Goal: Task Accomplishment & Management: Manage account settings

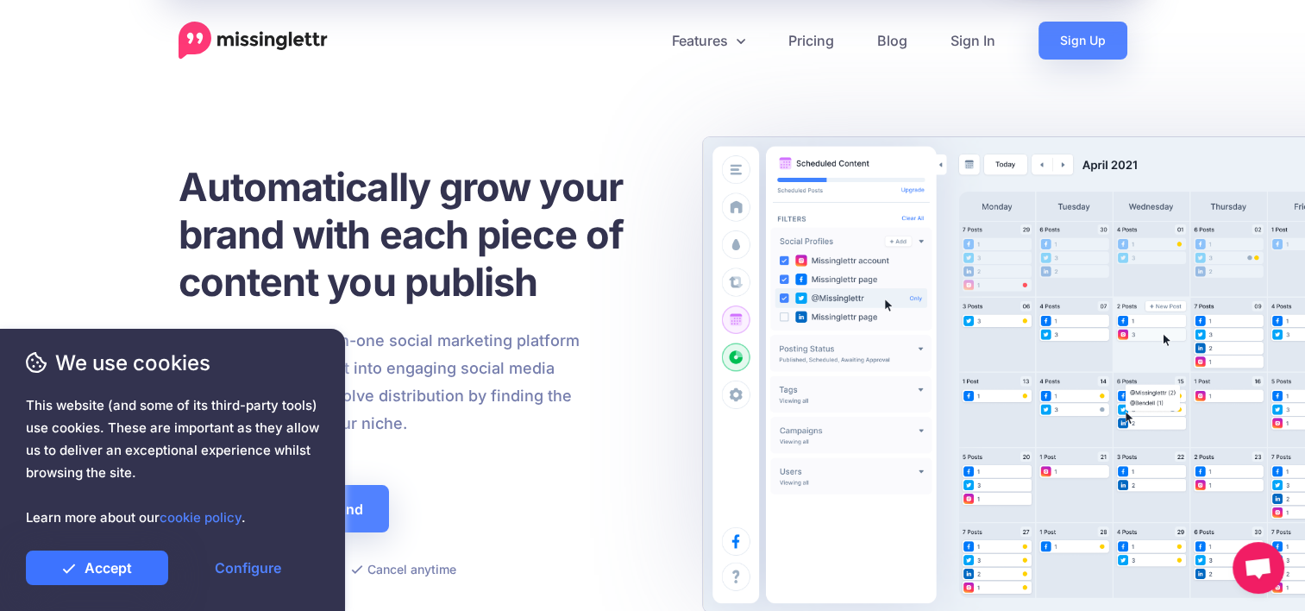
click at [122, 576] on link "Accept" at bounding box center [97, 567] width 142 height 35
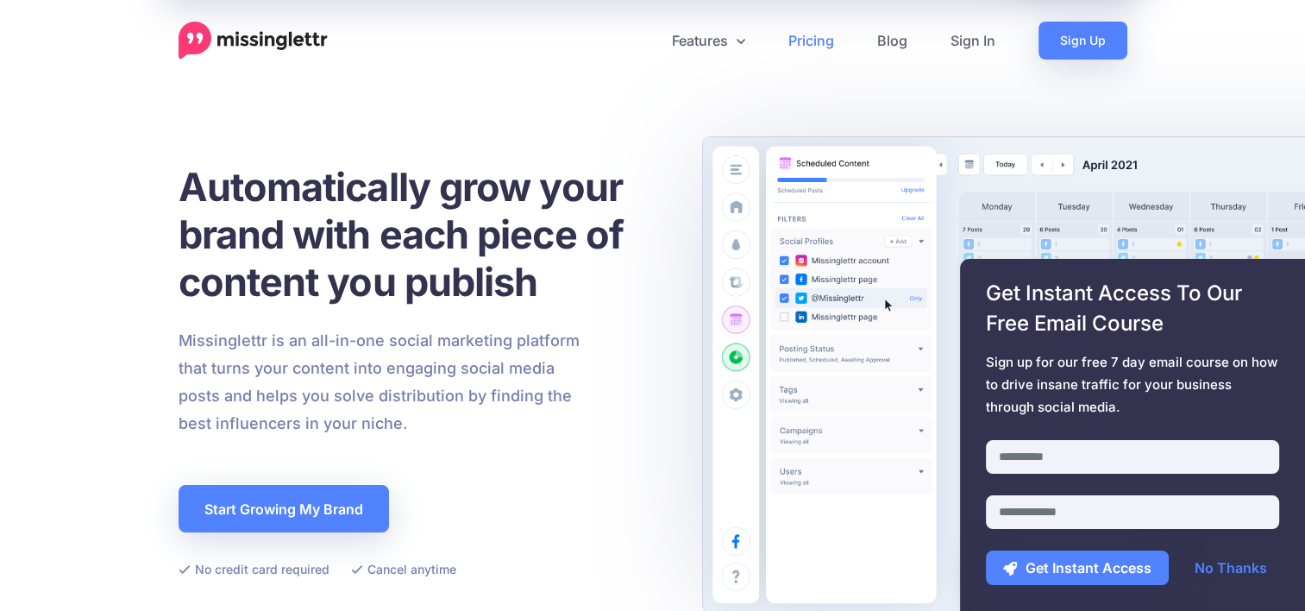
click at [811, 40] on link "Pricing" at bounding box center [811, 41] width 89 height 38
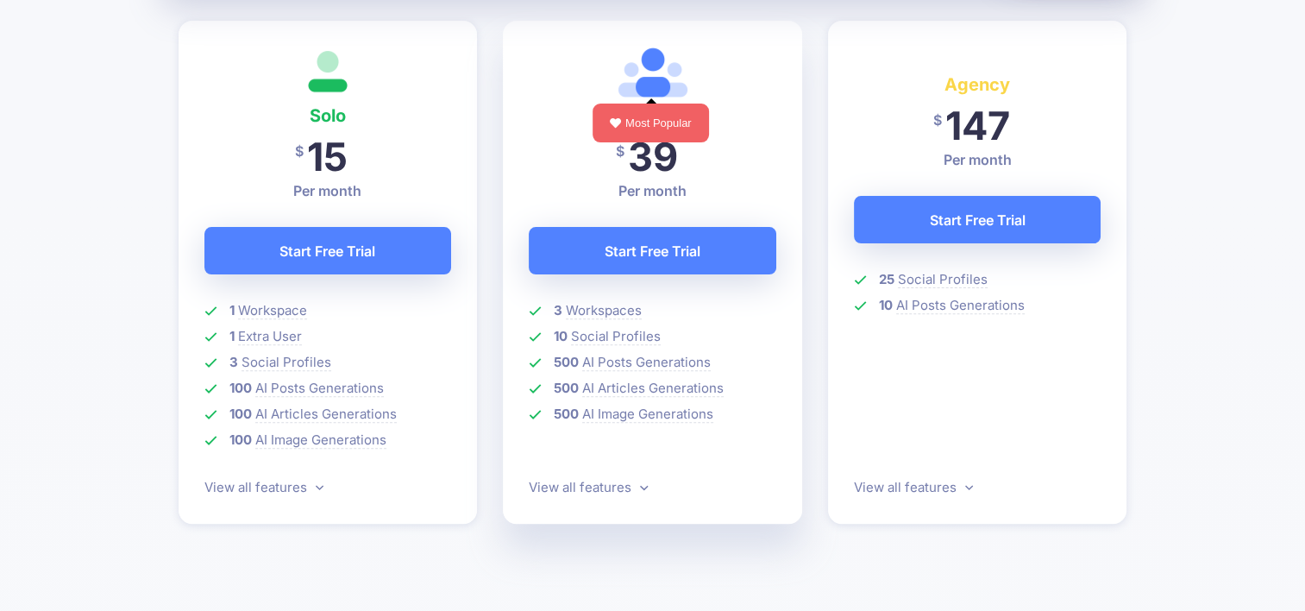
scroll to position [514, 0]
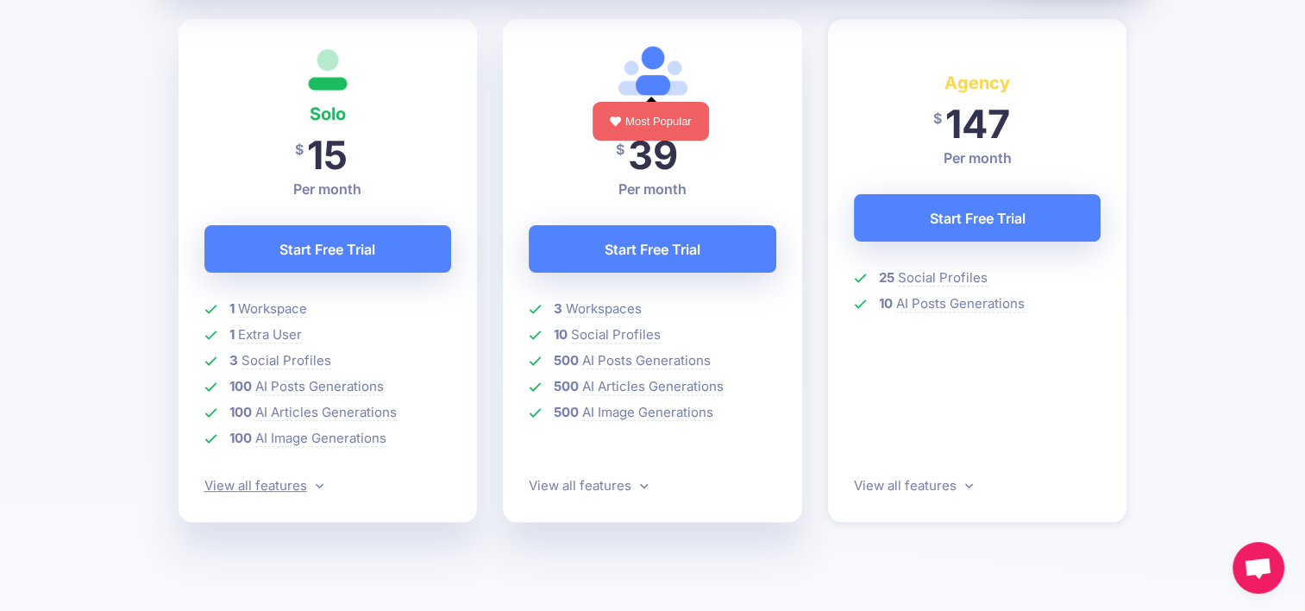
click at [250, 480] on link "View all features" at bounding box center [263, 485] width 119 height 16
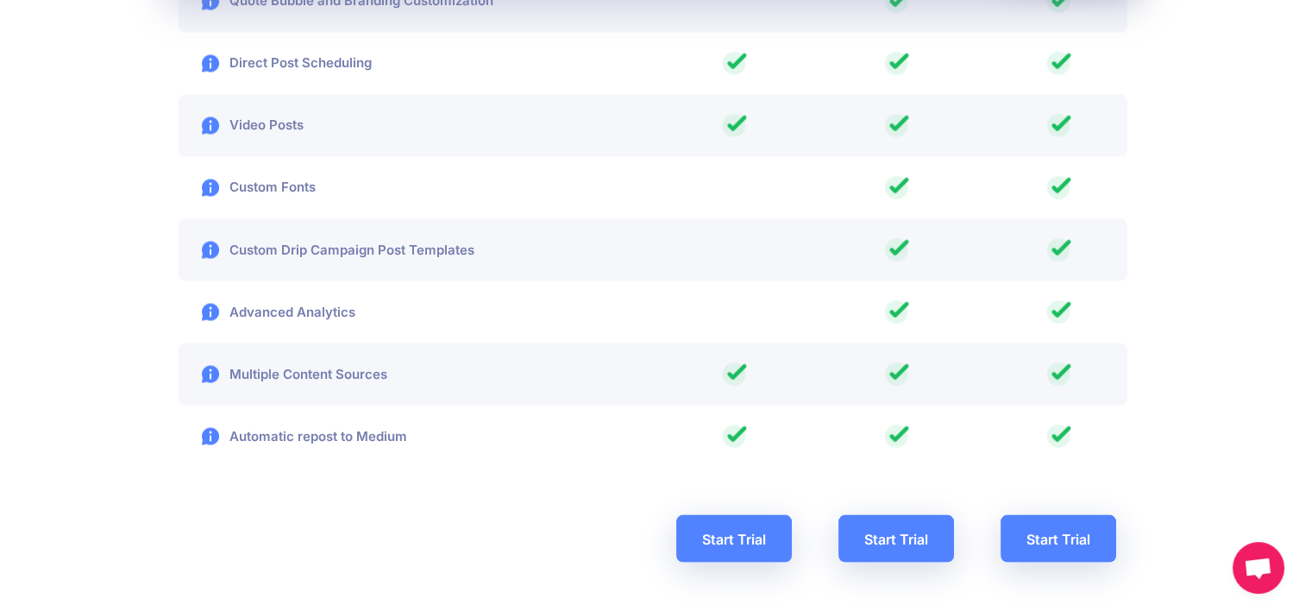
scroll to position [3042, 0]
click at [738, 525] on link "Start Trial" at bounding box center [734, 536] width 116 height 47
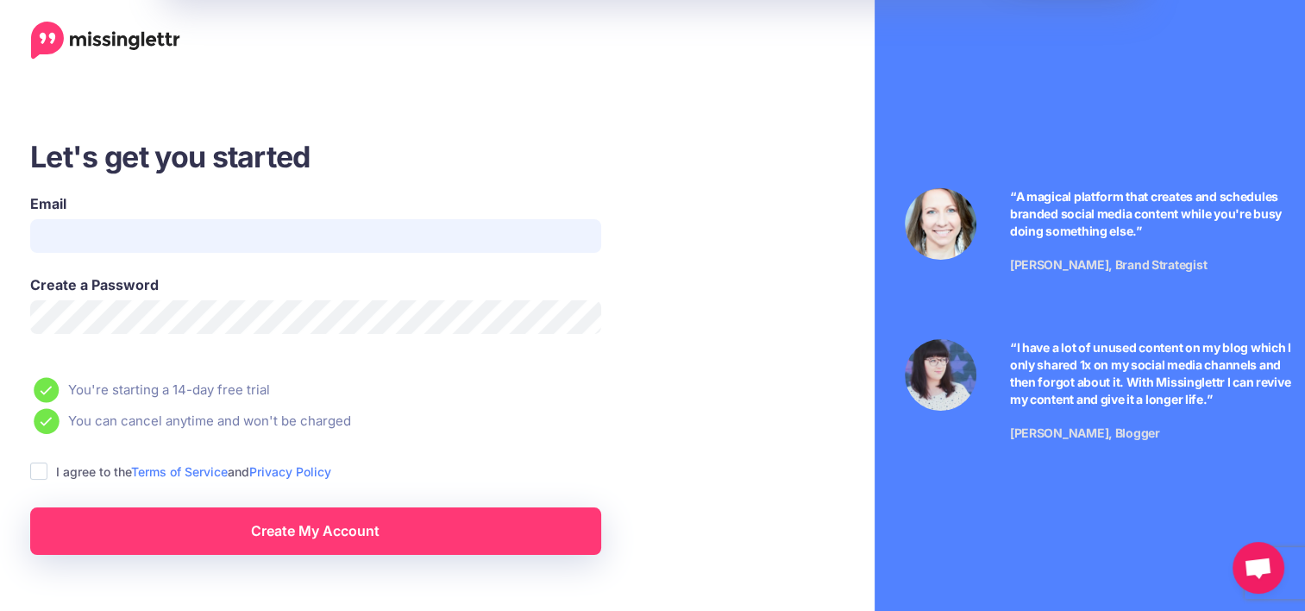
click at [469, 231] on input "Email" at bounding box center [315, 236] width 571 height 34
type input "**********"
click at [42, 470] on ins at bounding box center [38, 470] width 17 height 17
click at [311, 536] on link "Create My Account" at bounding box center [315, 530] width 571 height 47
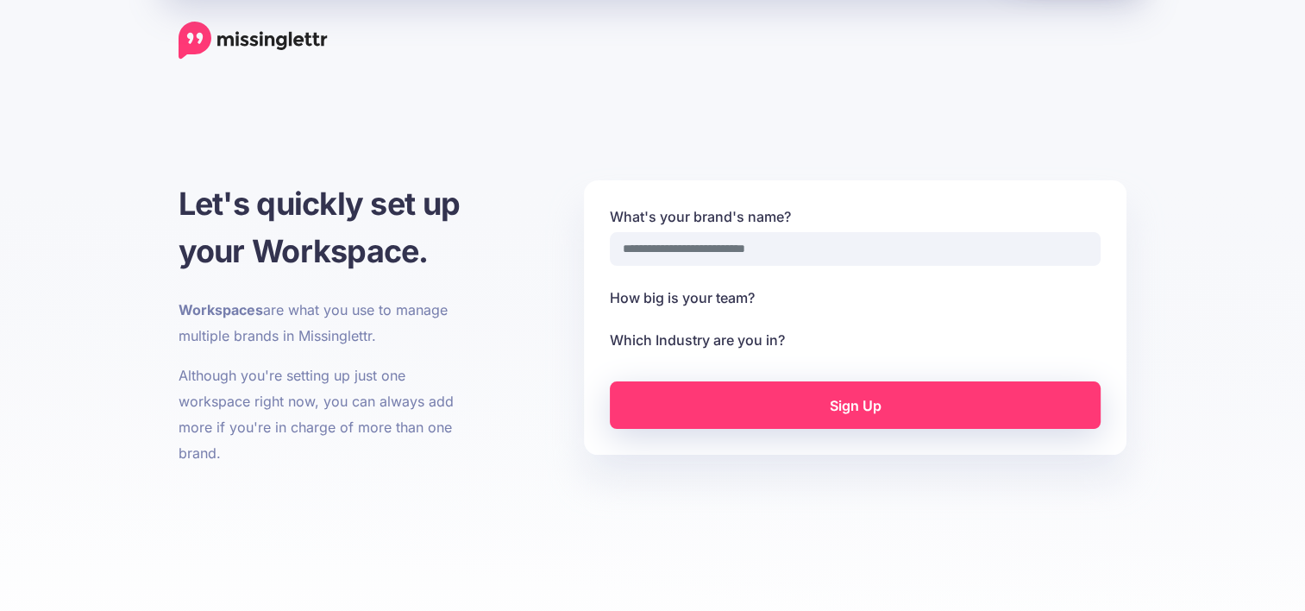
select select
click at [780, 242] on input "What's your brand's name?" at bounding box center [855, 249] width 491 height 34
select select
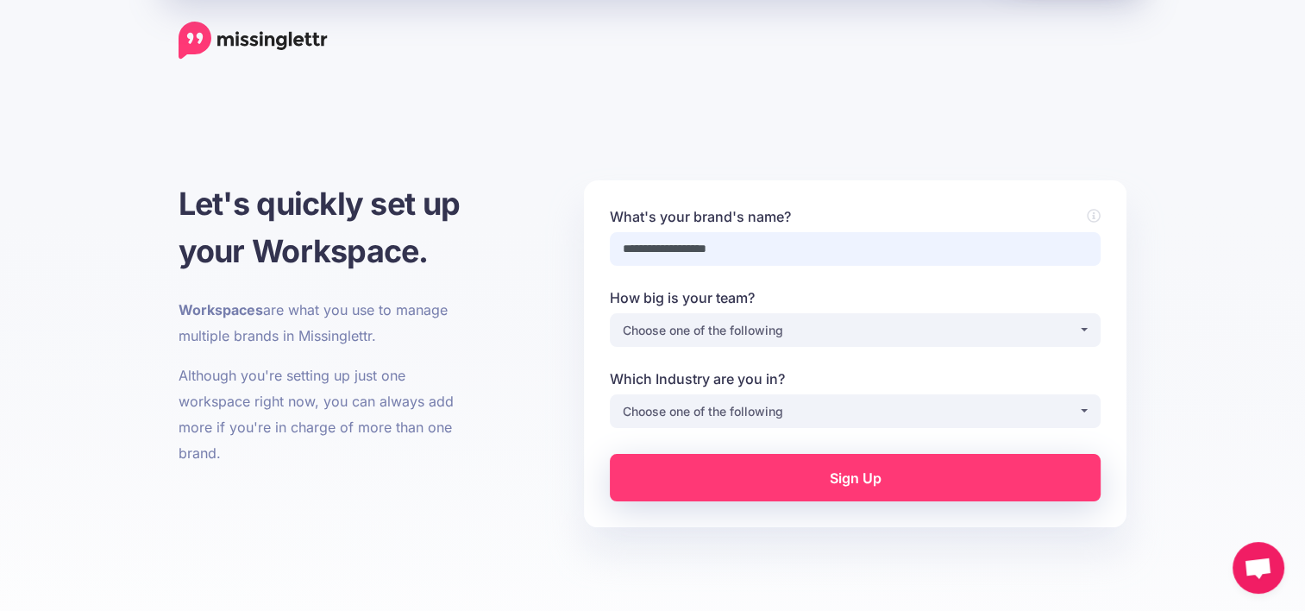
type input "**********"
click at [745, 321] on div "Choose one of the following" at bounding box center [850, 330] width 455 height 21
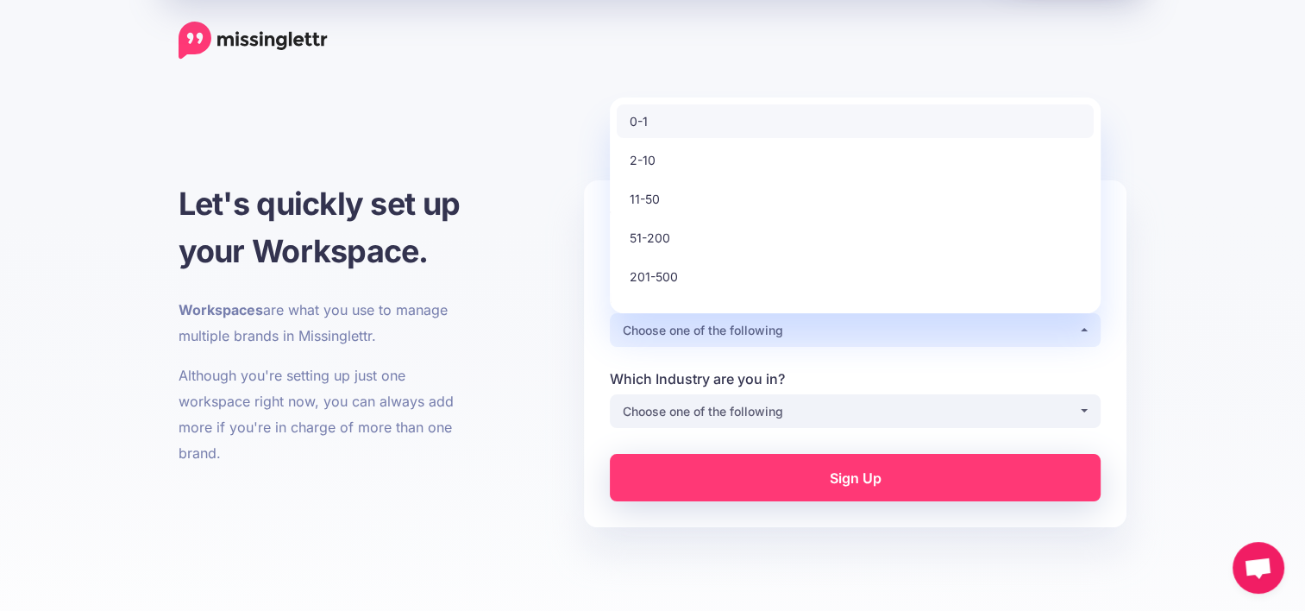
click at [656, 122] on link "0-1" at bounding box center [855, 121] width 477 height 34
select select "*"
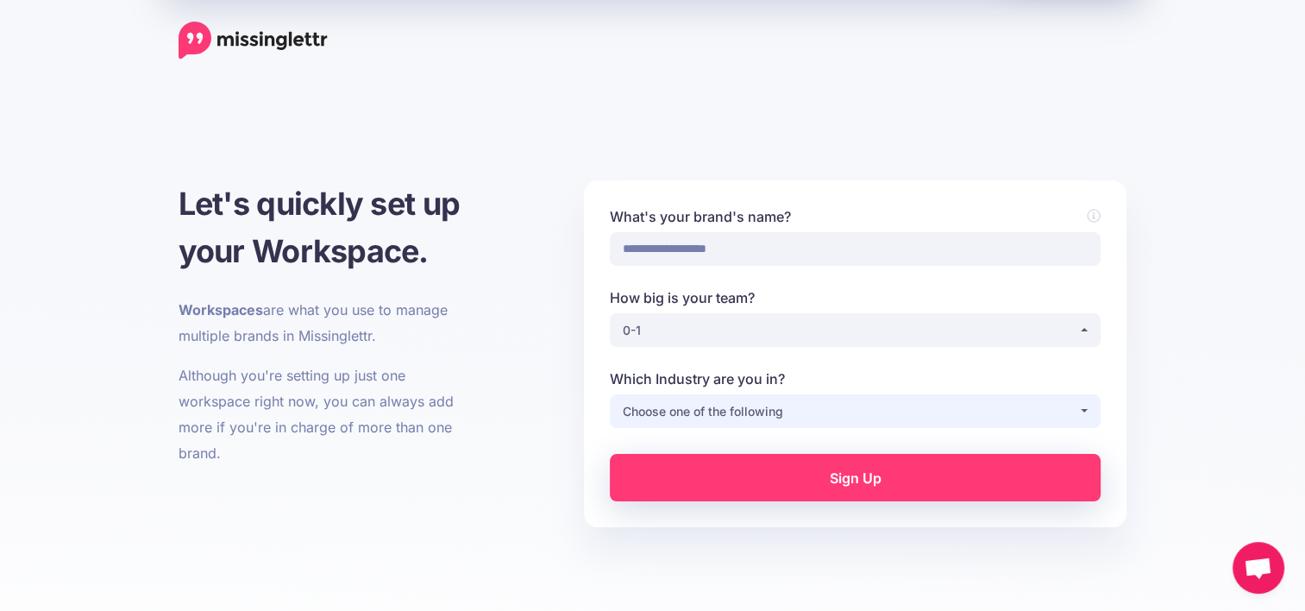
click at [779, 417] on div "Choose one of the following" at bounding box center [850, 411] width 455 height 21
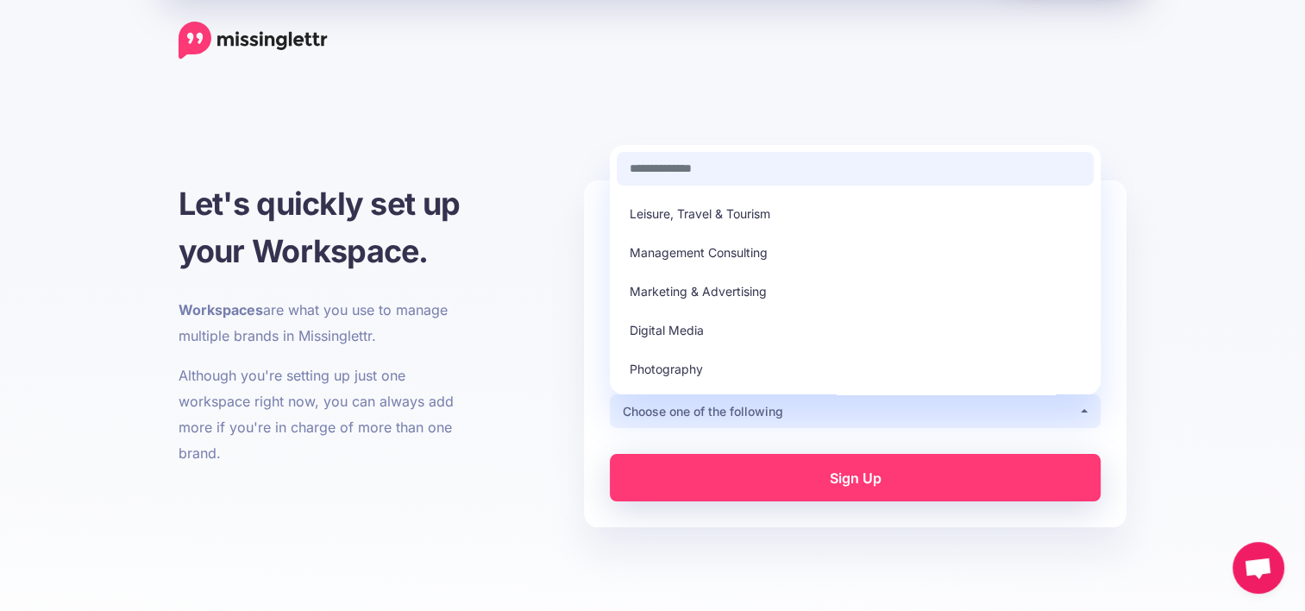
scroll to position [307, 0]
click at [739, 296] on span "Marketing & Advertising" at bounding box center [698, 292] width 137 height 21
select select "*********"
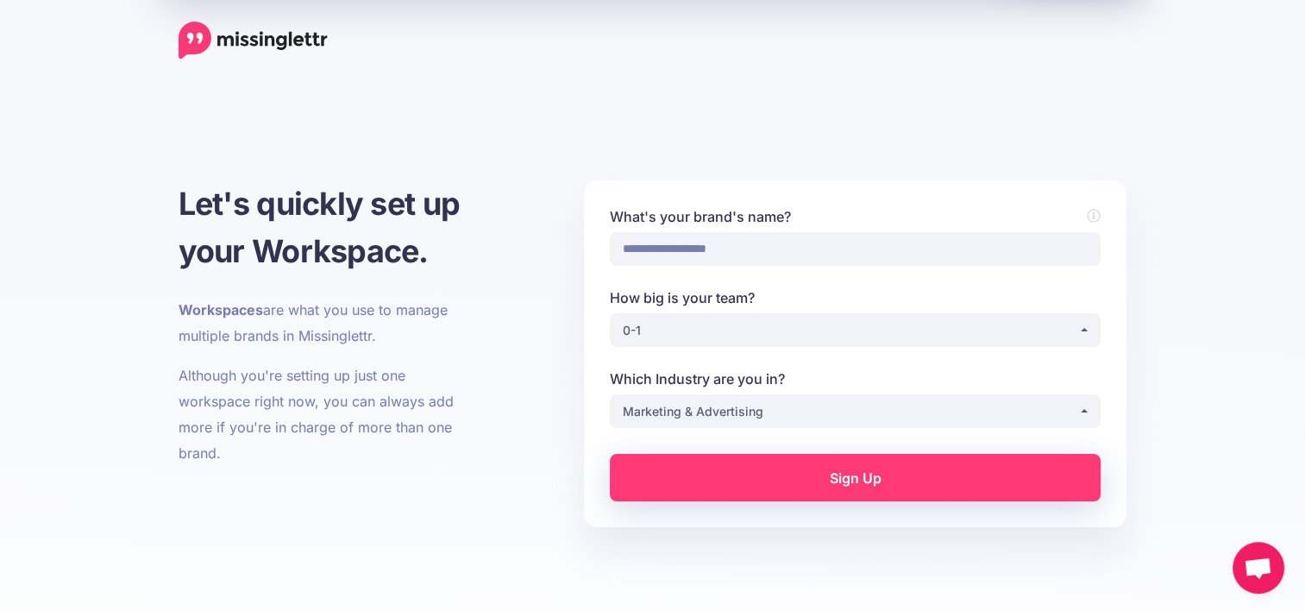
click at [896, 474] on link "Sign Up" at bounding box center [855, 477] width 491 height 47
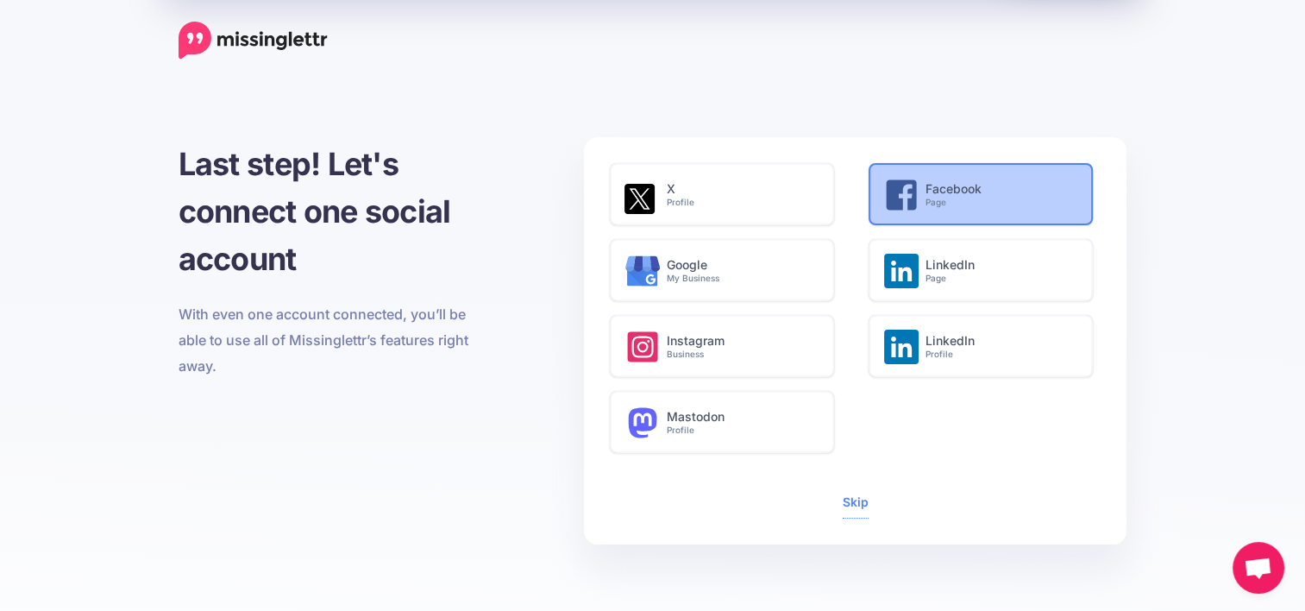
click at [926, 184] on h6 "Facebook Page" at bounding box center [1000, 195] width 148 height 26
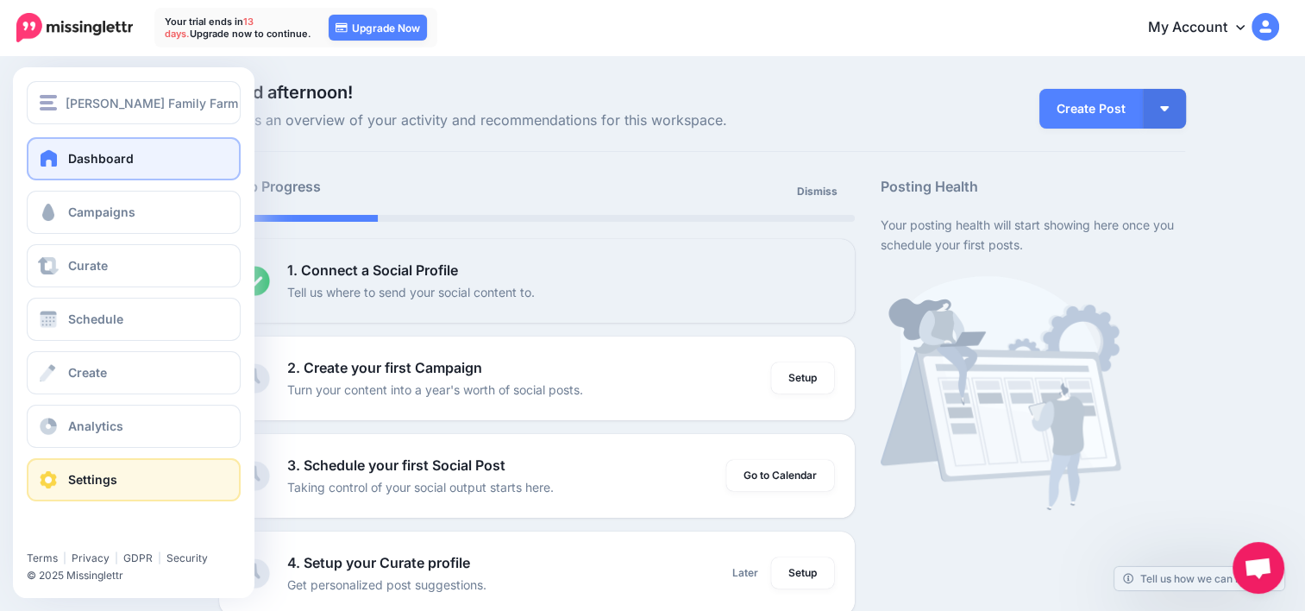
click at [90, 472] on span "Settings" at bounding box center [92, 479] width 49 height 15
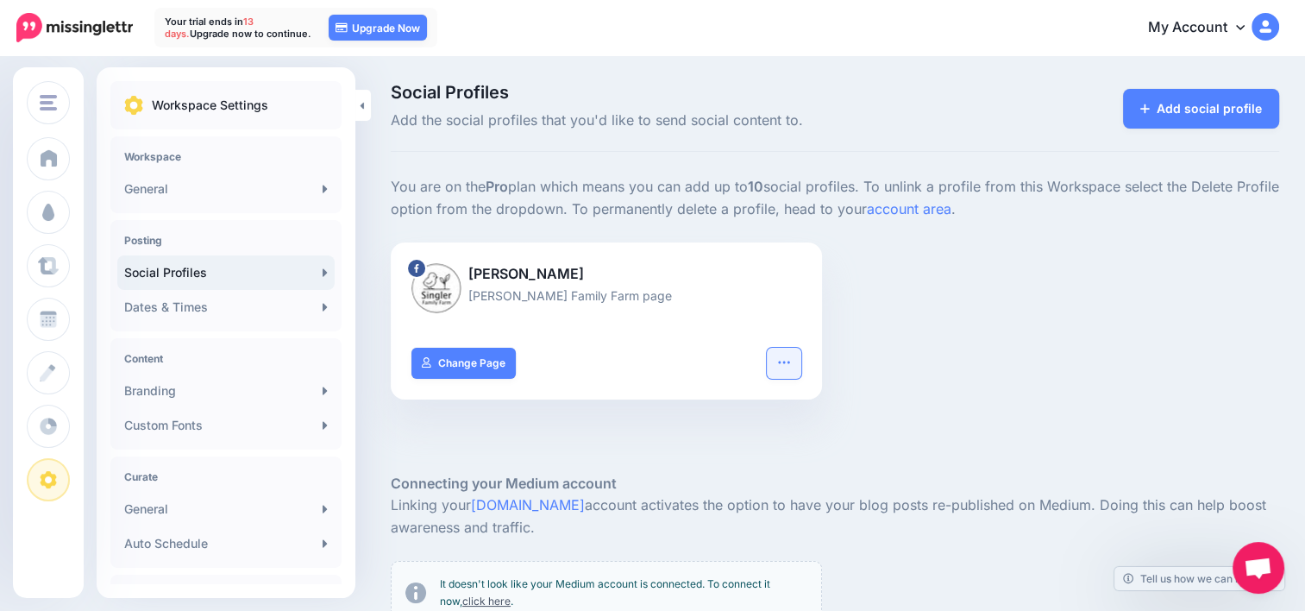
click at [787, 367] on icon "button" at bounding box center [784, 362] width 14 height 14
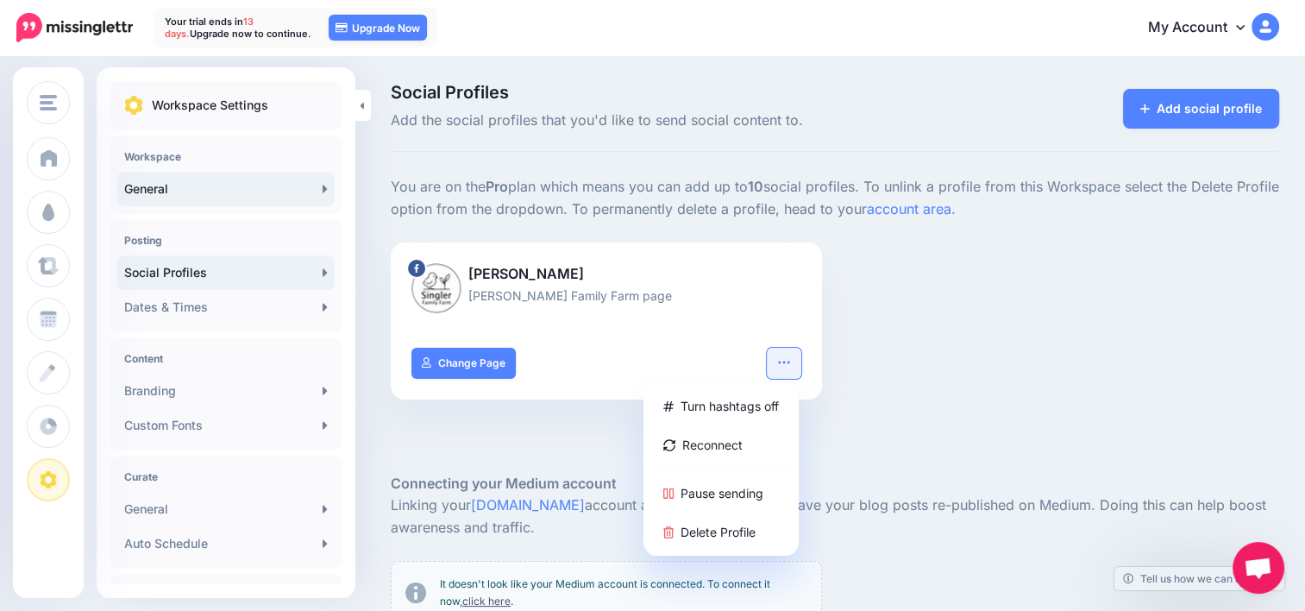
click at [169, 185] on link "General" at bounding box center [225, 189] width 217 height 35
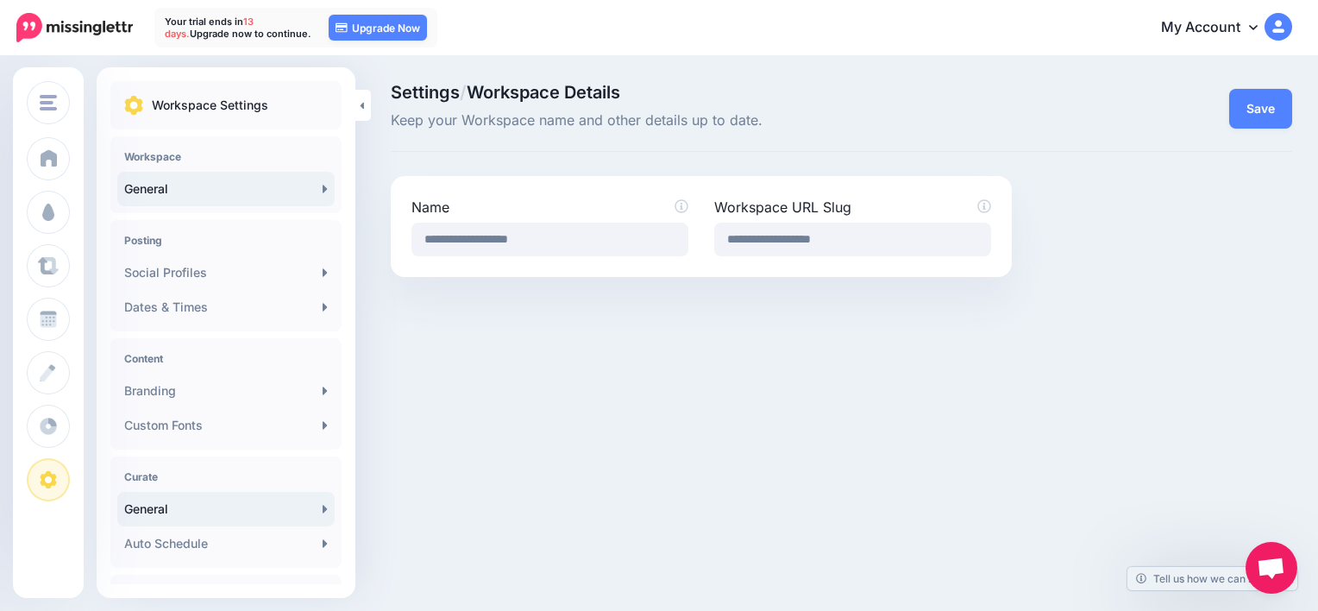
click at [258, 520] on link "General" at bounding box center [225, 509] width 217 height 35
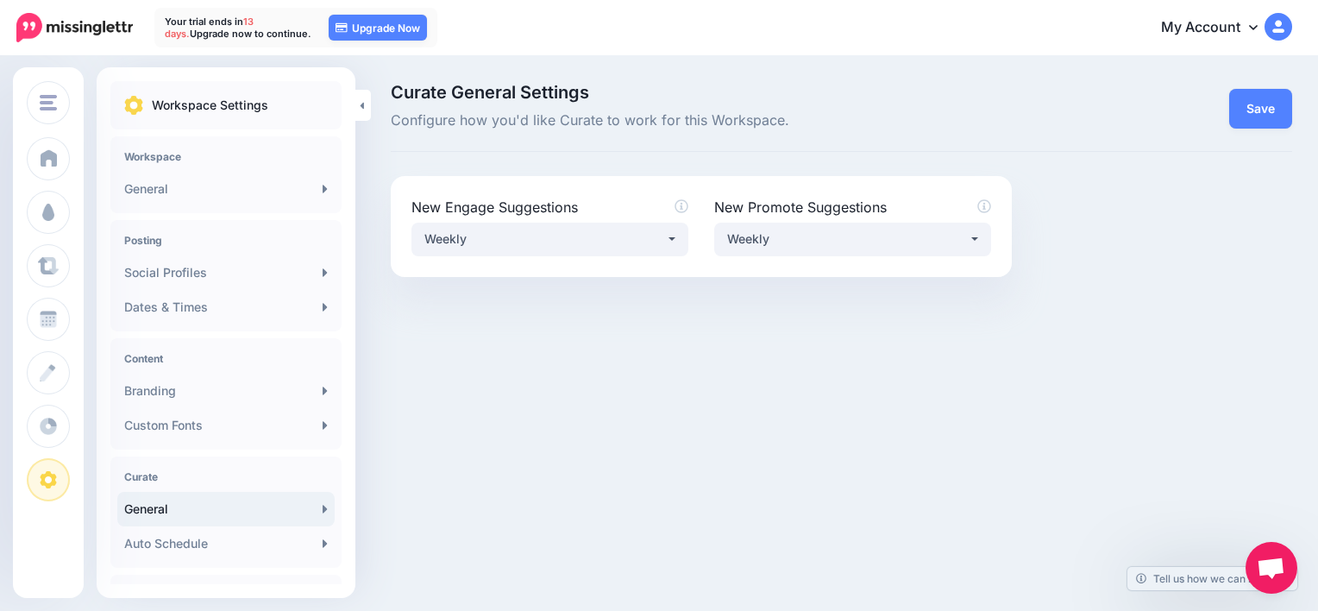
click at [254, 539] on link "Auto Schedule" at bounding box center [225, 543] width 217 height 35
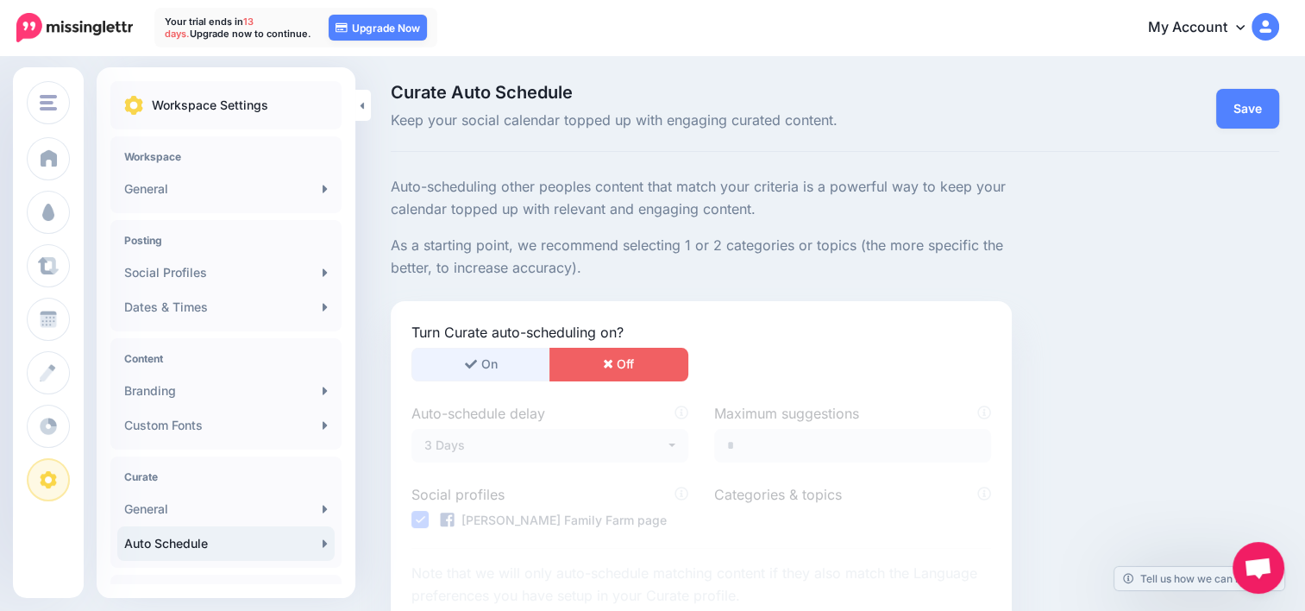
click at [512, 365] on button "On" at bounding box center [480, 365] width 139 height 34
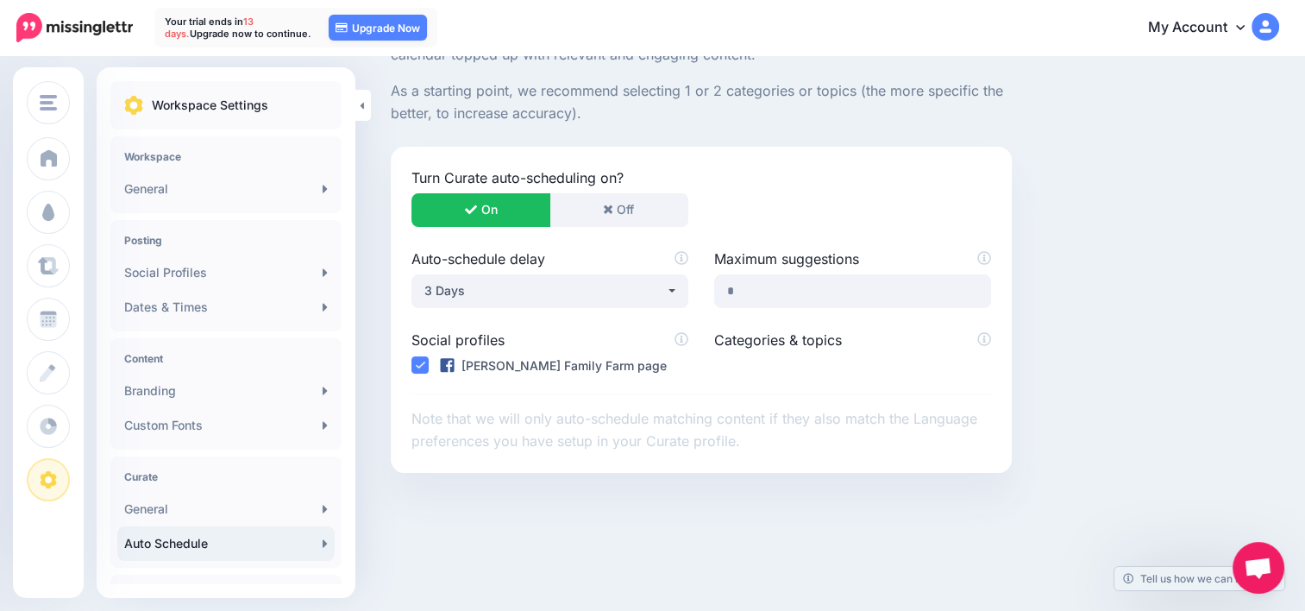
scroll to position [155, 0]
click at [656, 296] on div "3 Days" at bounding box center [544, 289] width 241 height 21
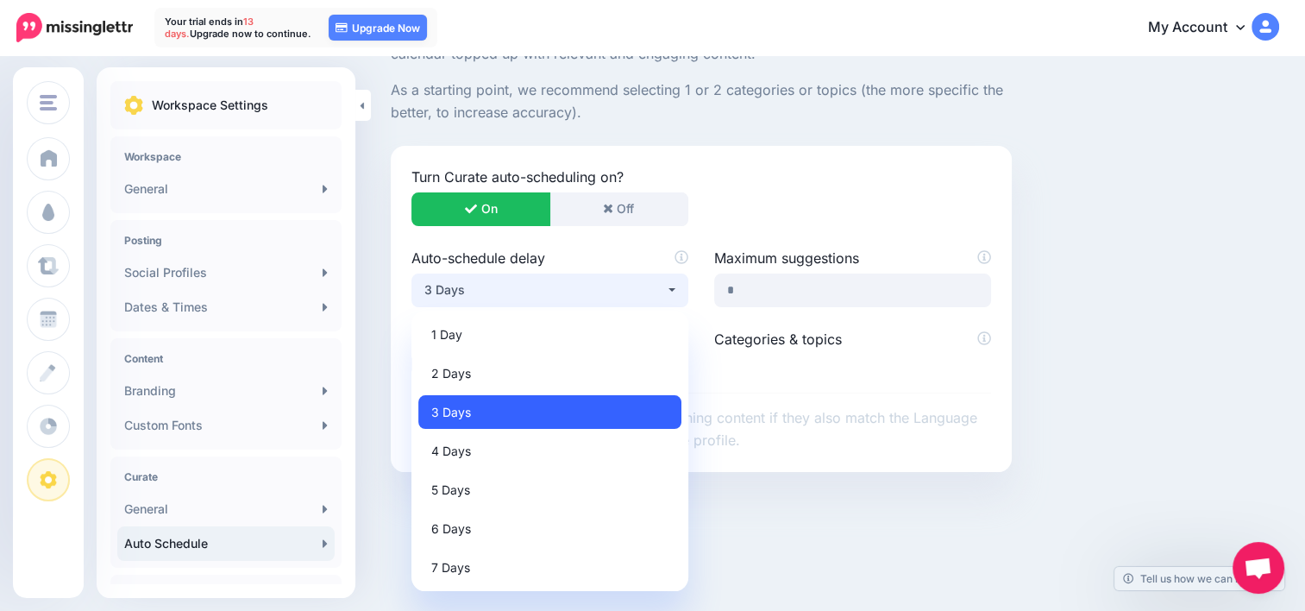
click at [596, 411] on link "3 Days" at bounding box center [549, 412] width 263 height 34
select select "*"
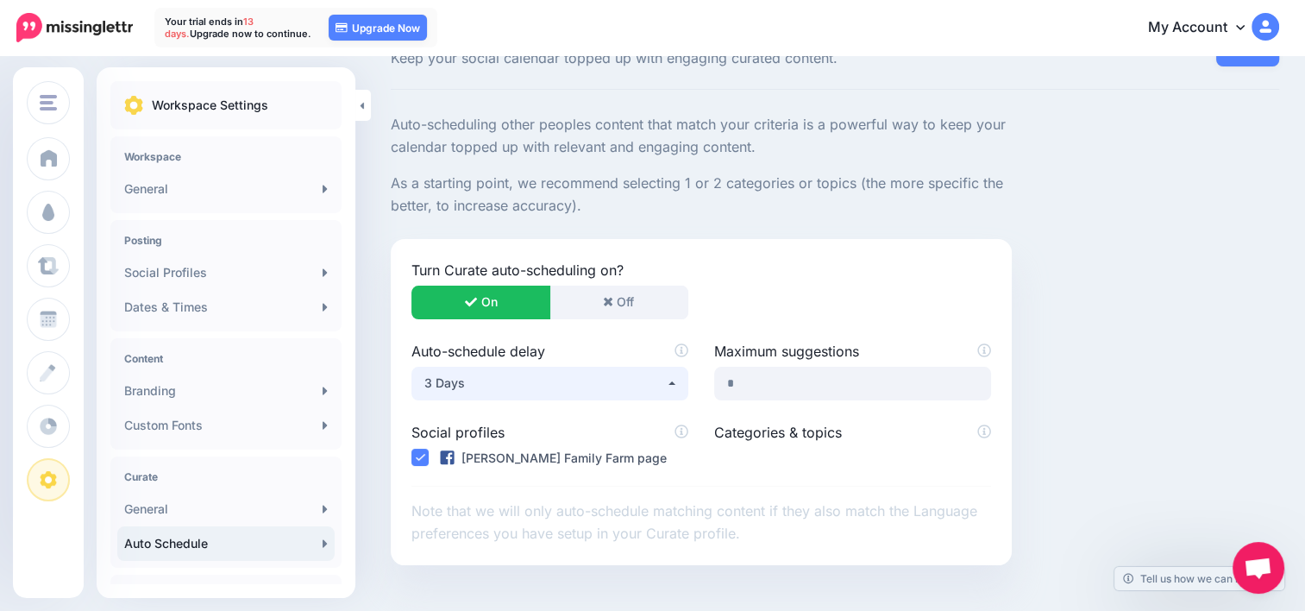
scroll to position [0, 0]
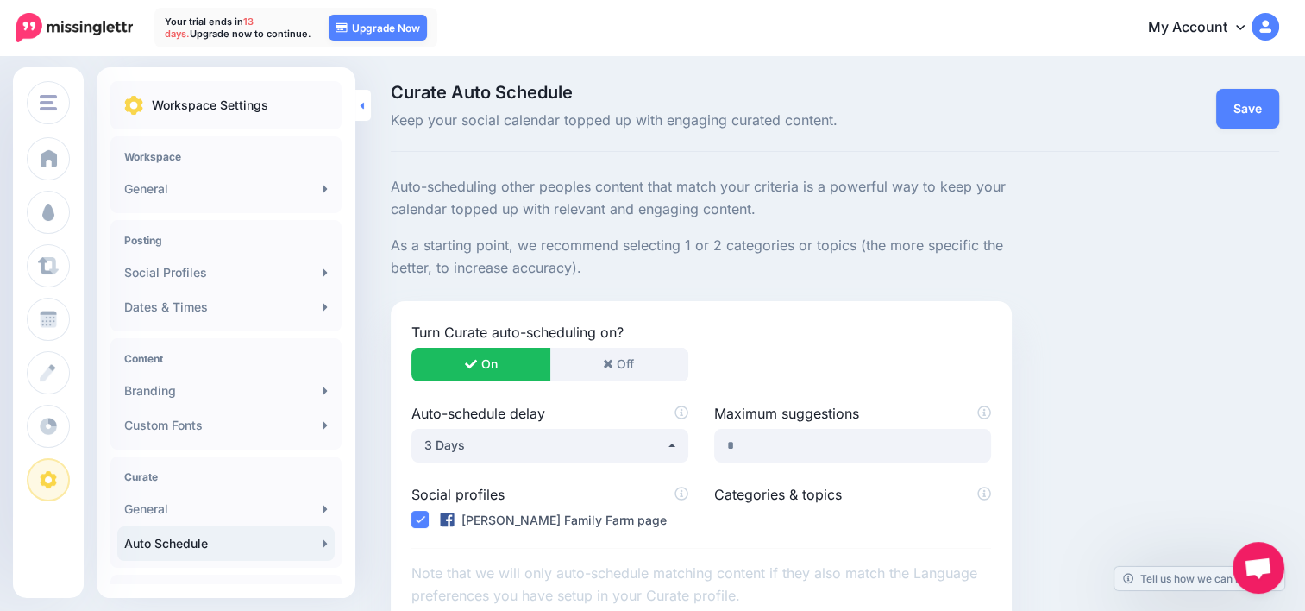
click at [365, 105] on link at bounding box center [363, 105] width 16 height 31
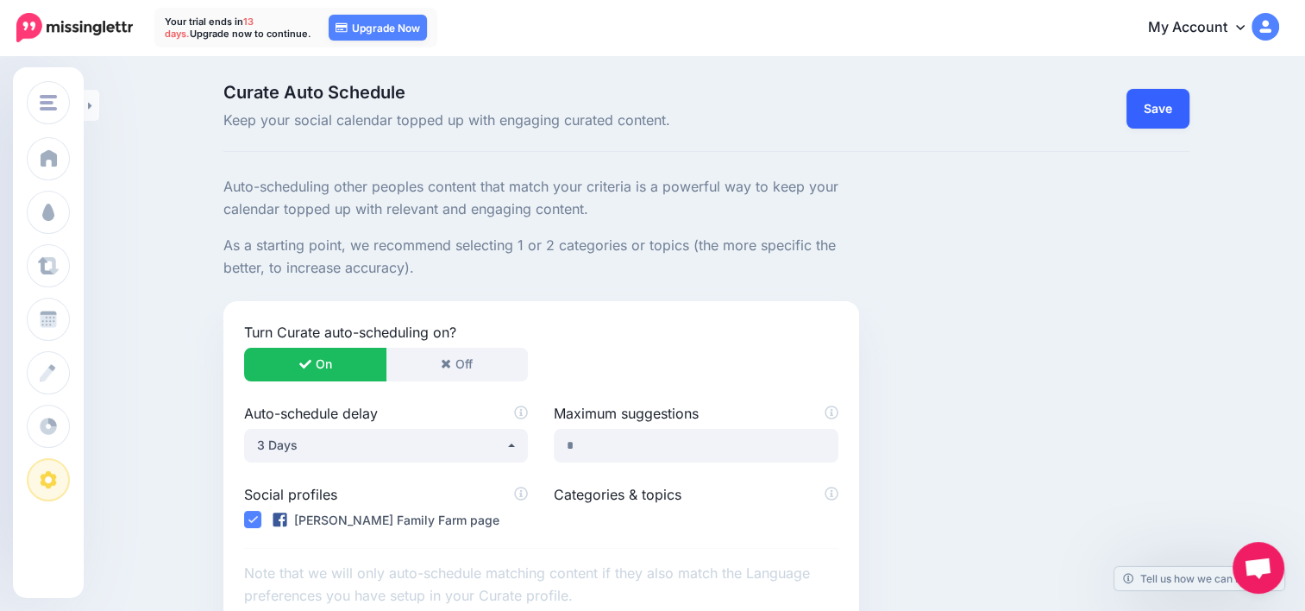
click at [1170, 106] on link "Save" at bounding box center [1158, 109] width 63 height 40
click at [1158, 106] on link "Save" at bounding box center [1158, 109] width 63 height 40
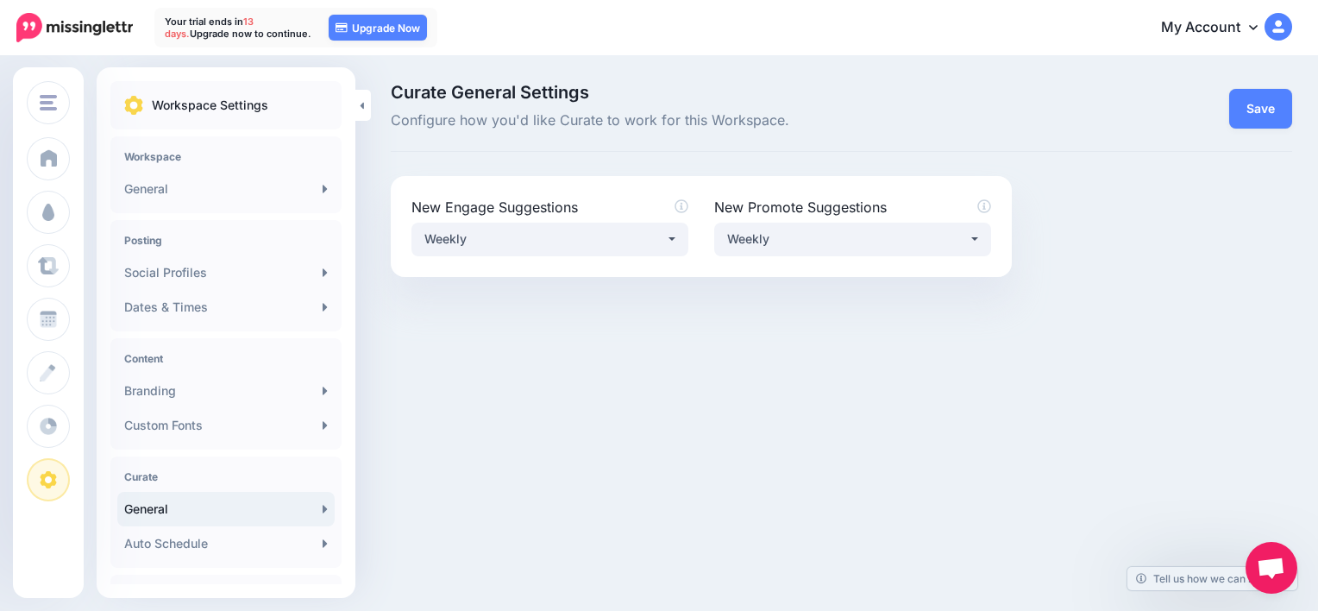
click at [186, 514] on link "General" at bounding box center [225, 509] width 217 height 35
drag, startPoint x: 0, startPoint y: 0, endPoint x: 638, endPoint y: 235, distance: 680.1
click at [638, 235] on div "Weekly" at bounding box center [544, 239] width 241 height 21
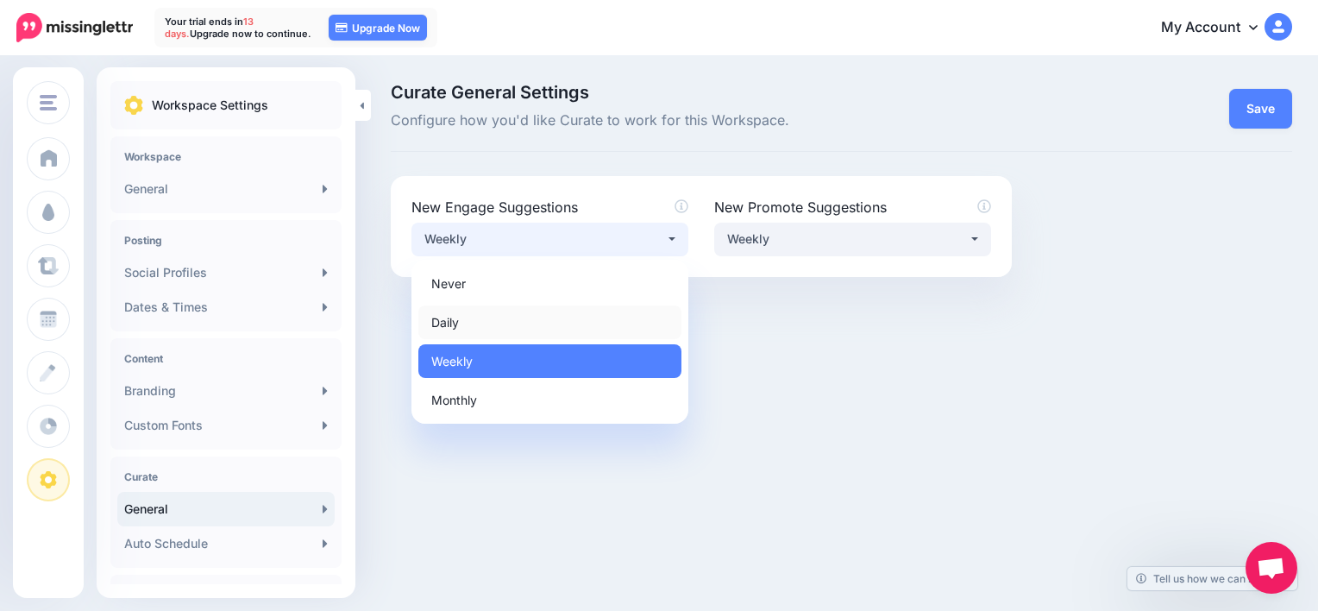
click at [595, 328] on link "Daily" at bounding box center [549, 322] width 263 height 34
select select "*****"
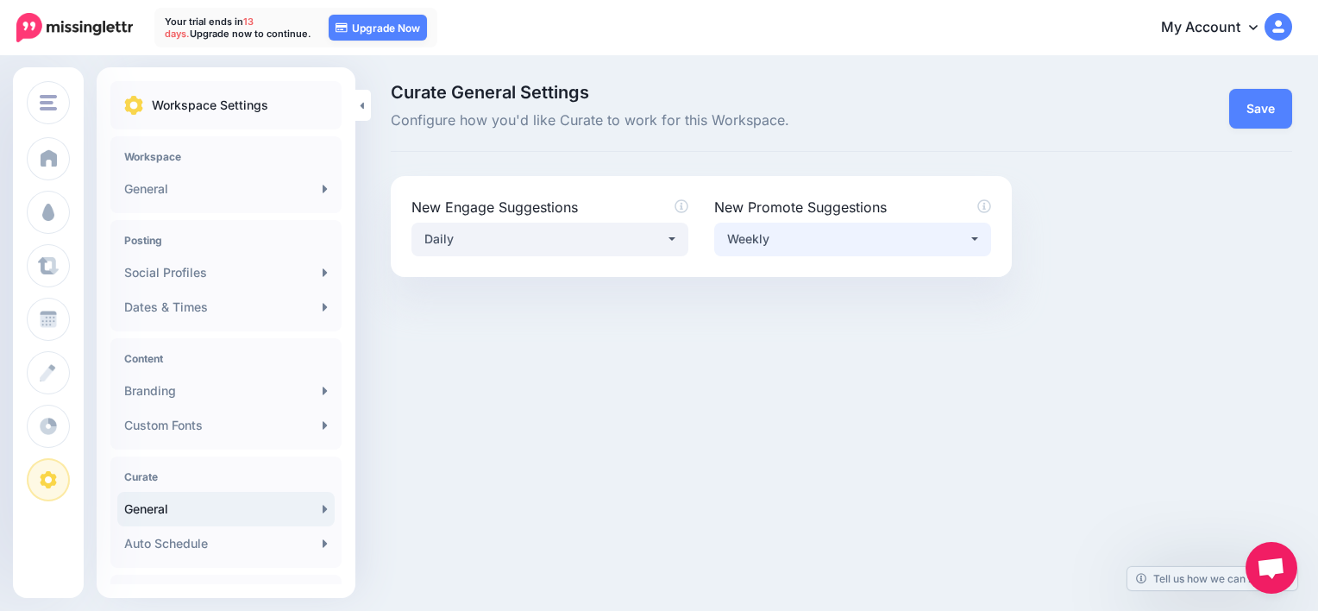
click at [824, 233] on div "Weekly" at bounding box center [847, 239] width 241 height 21
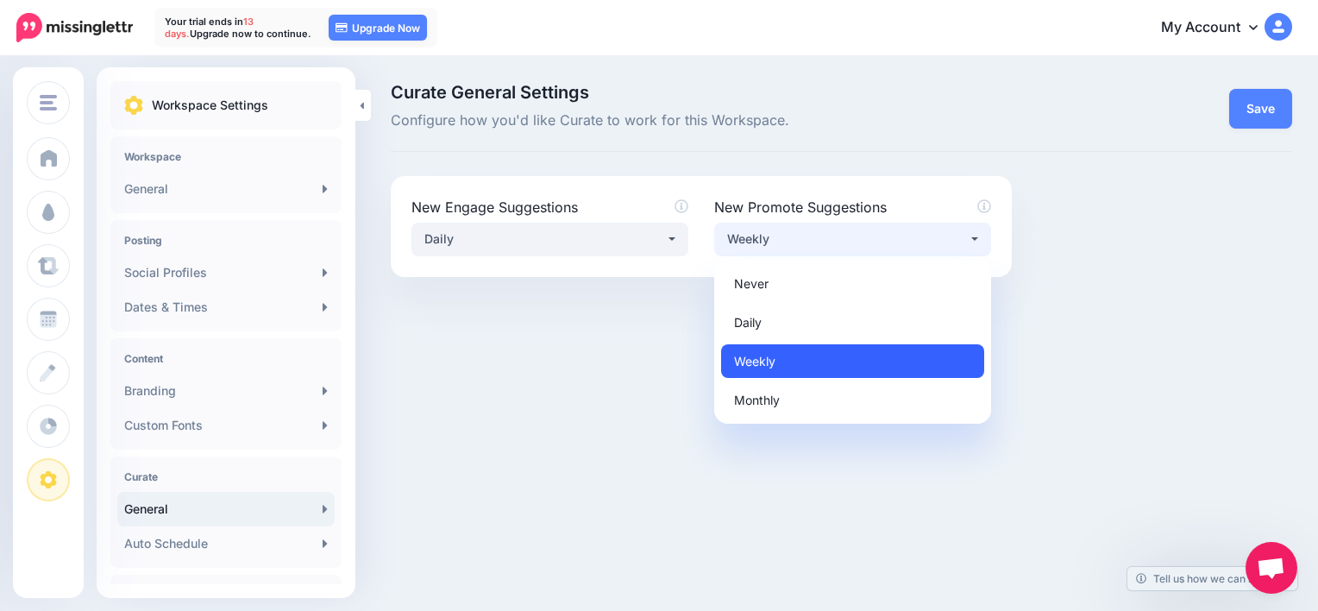
click at [783, 368] on link "Weekly" at bounding box center [852, 361] width 263 height 34
select select "******"
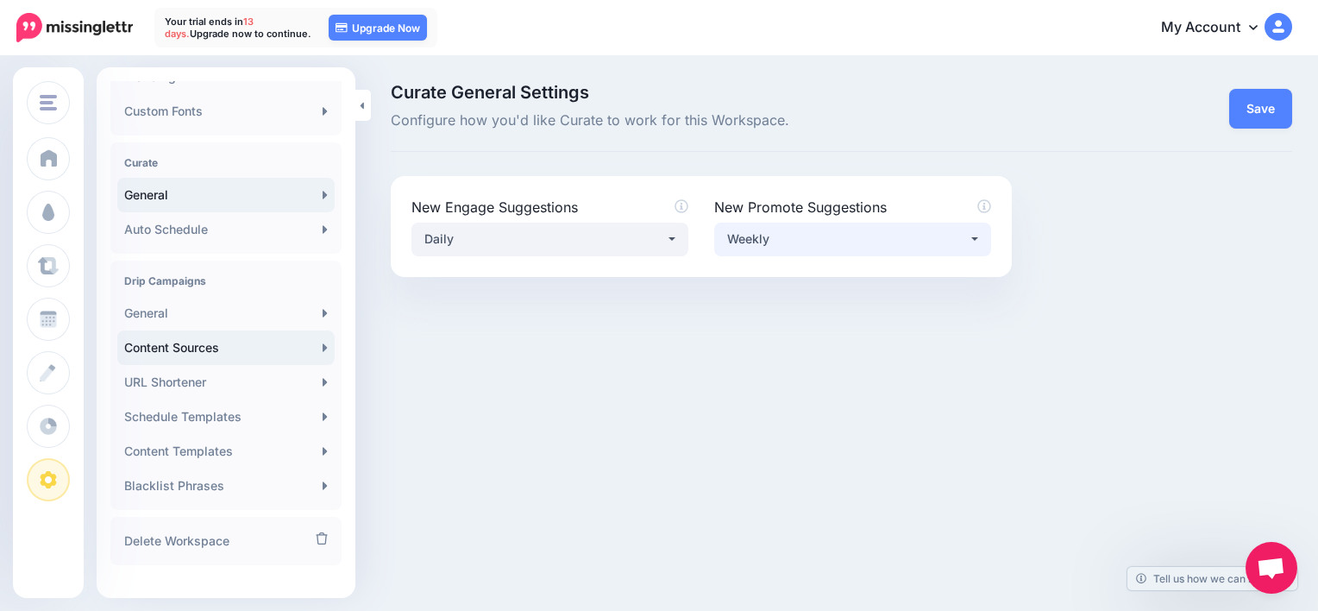
scroll to position [337, 0]
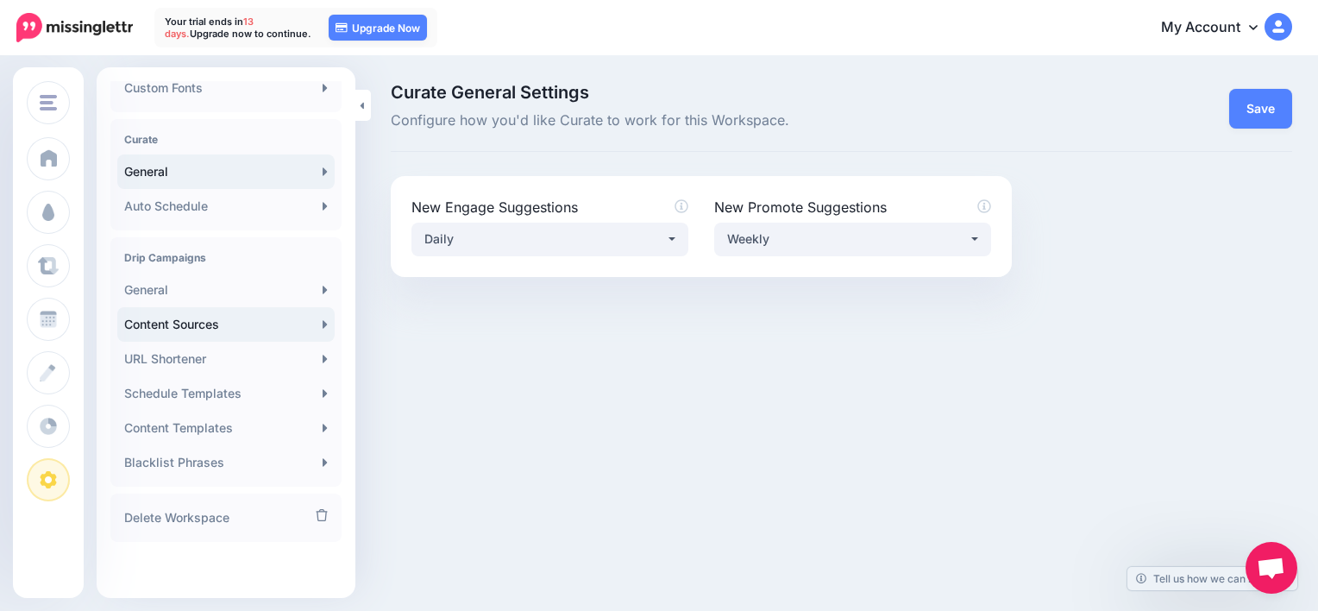
click at [238, 335] on link "Content Sources" at bounding box center [225, 324] width 217 height 35
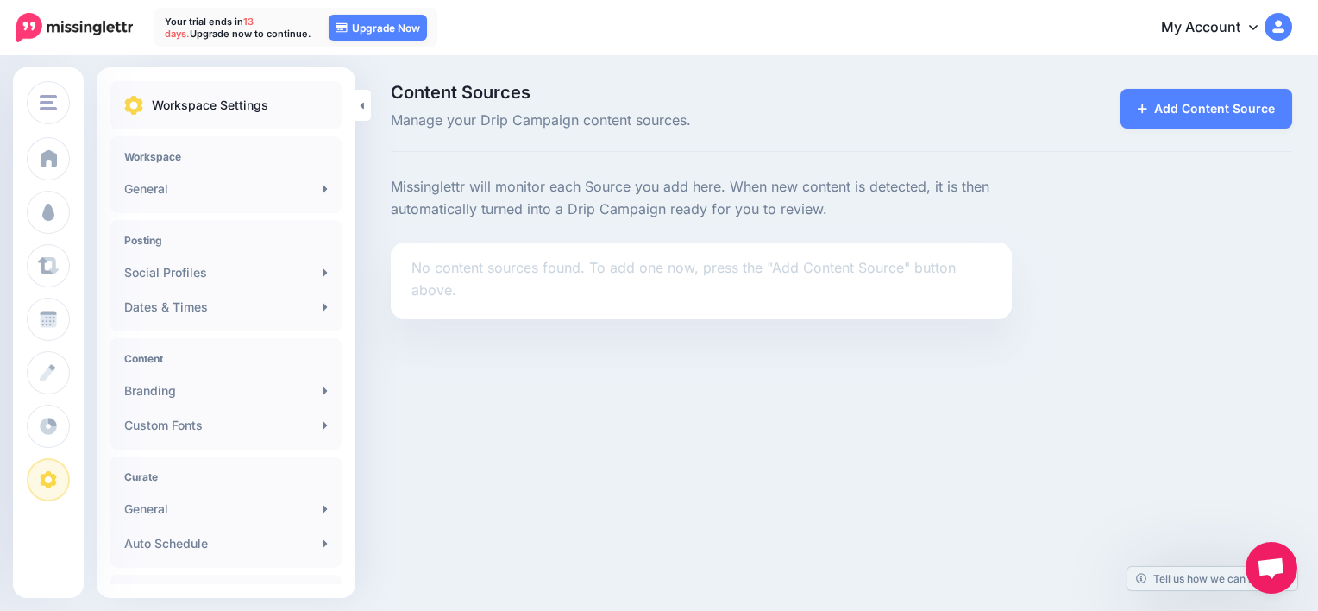
click at [621, 268] on p "No content sources found. To add one now, press the "Add Content Source" button…" at bounding box center [701, 279] width 580 height 45
click at [1181, 102] on link "Add Content Source" at bounding box center [1206, 109] width 172 height 40
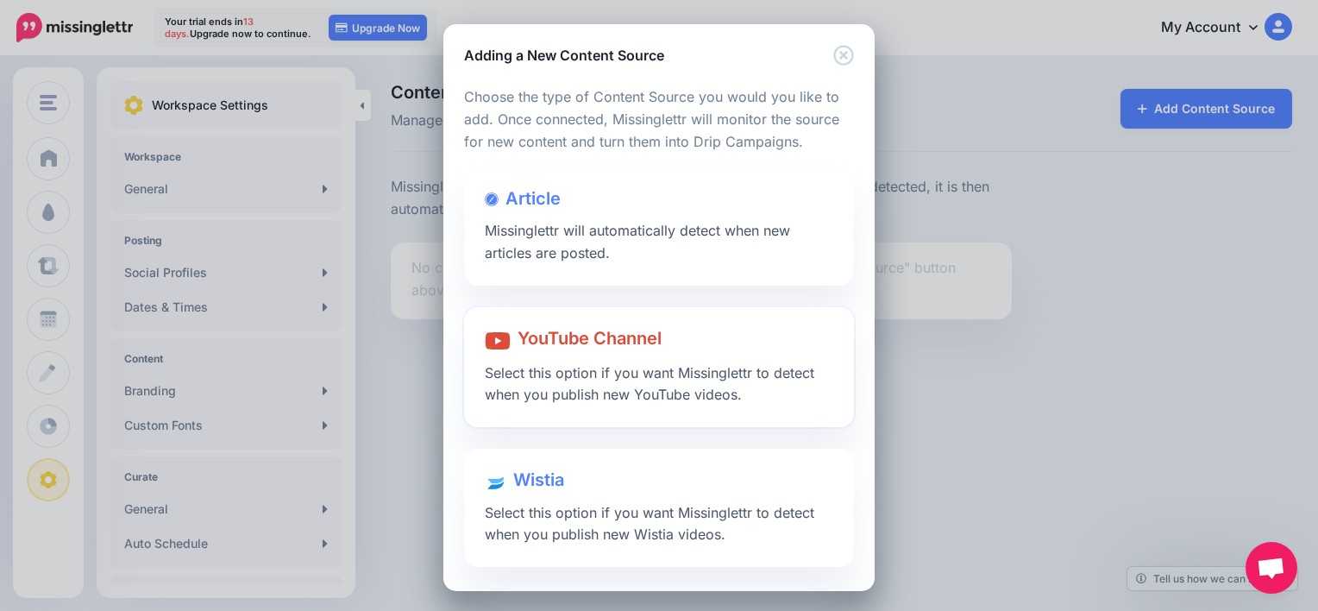
scroll to position [3, 0]
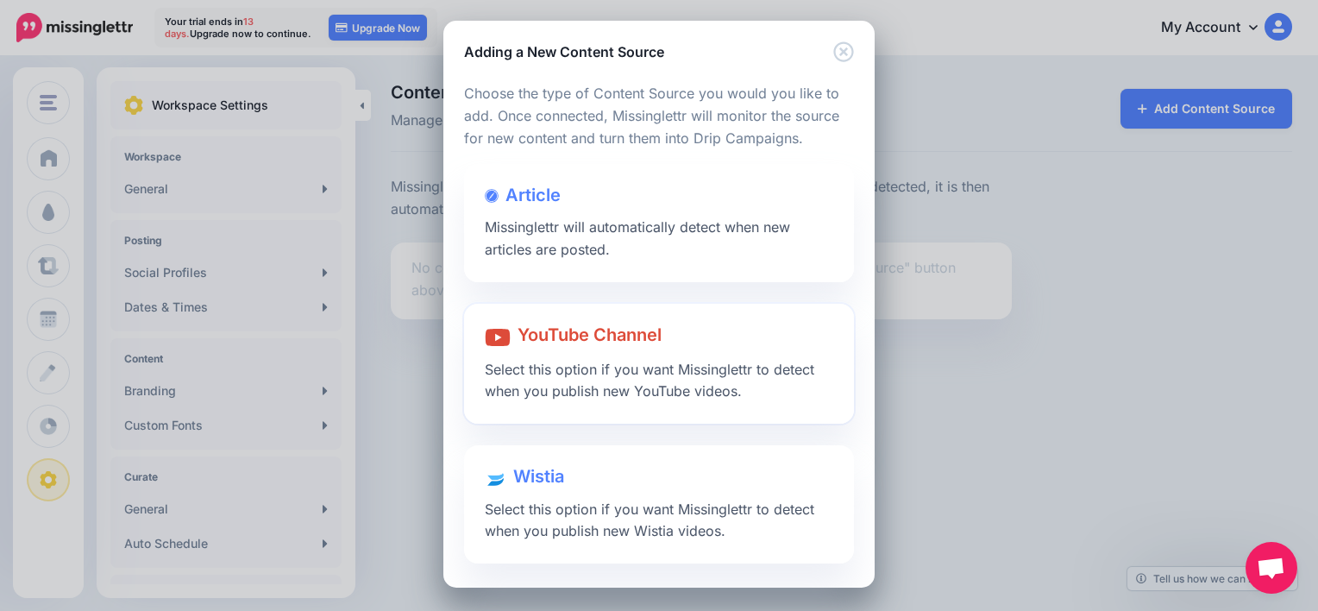
click at [635, 354] on div at bounding box center [659, 354] width 348 height 9
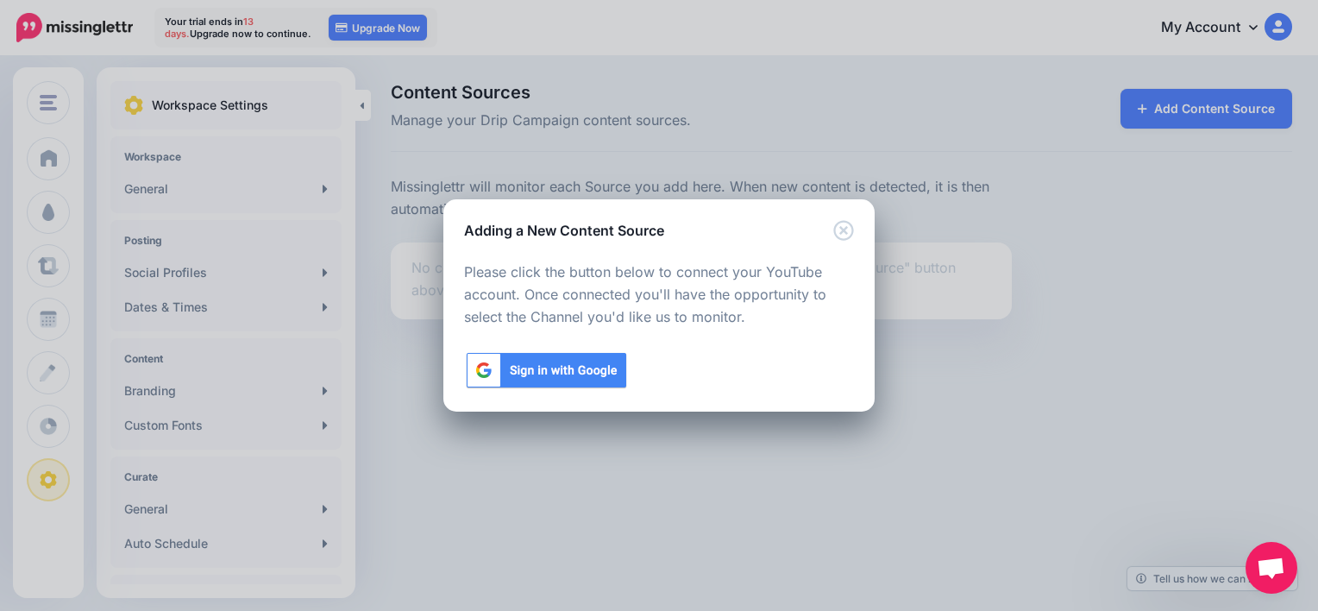
click at [562, 369] on img at bounding box center [546, 370] width 165 height 40
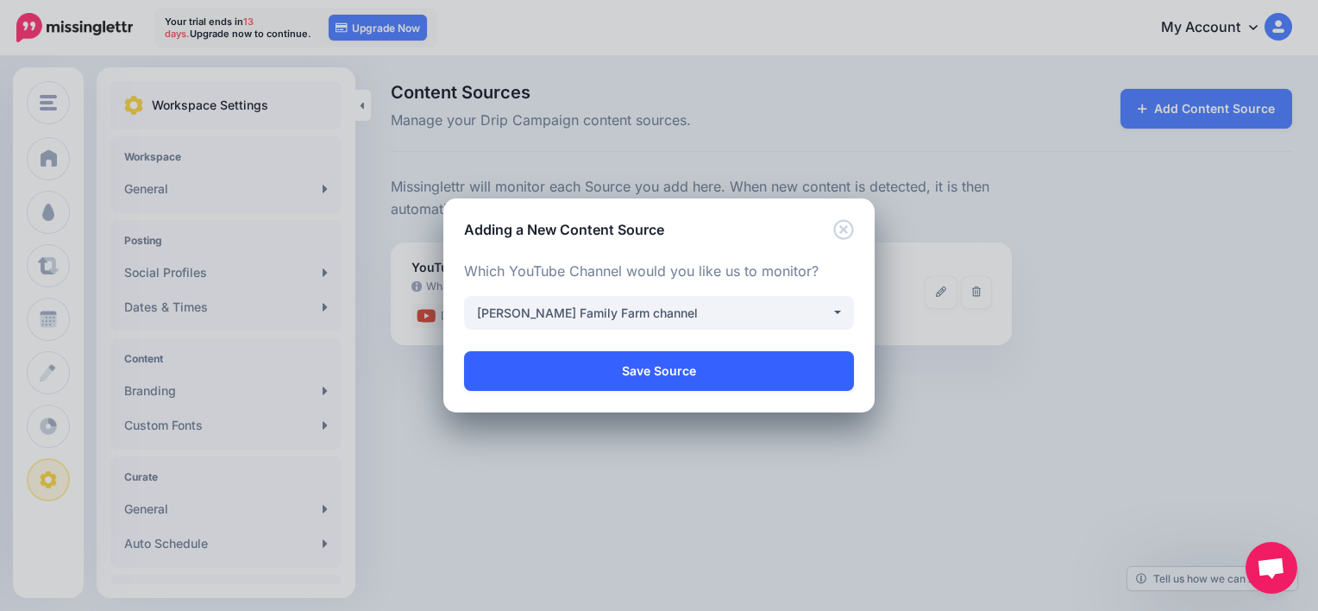
click at [665, 369] on link "Save Source" at bounding box center [659, 371] width 390 height 40
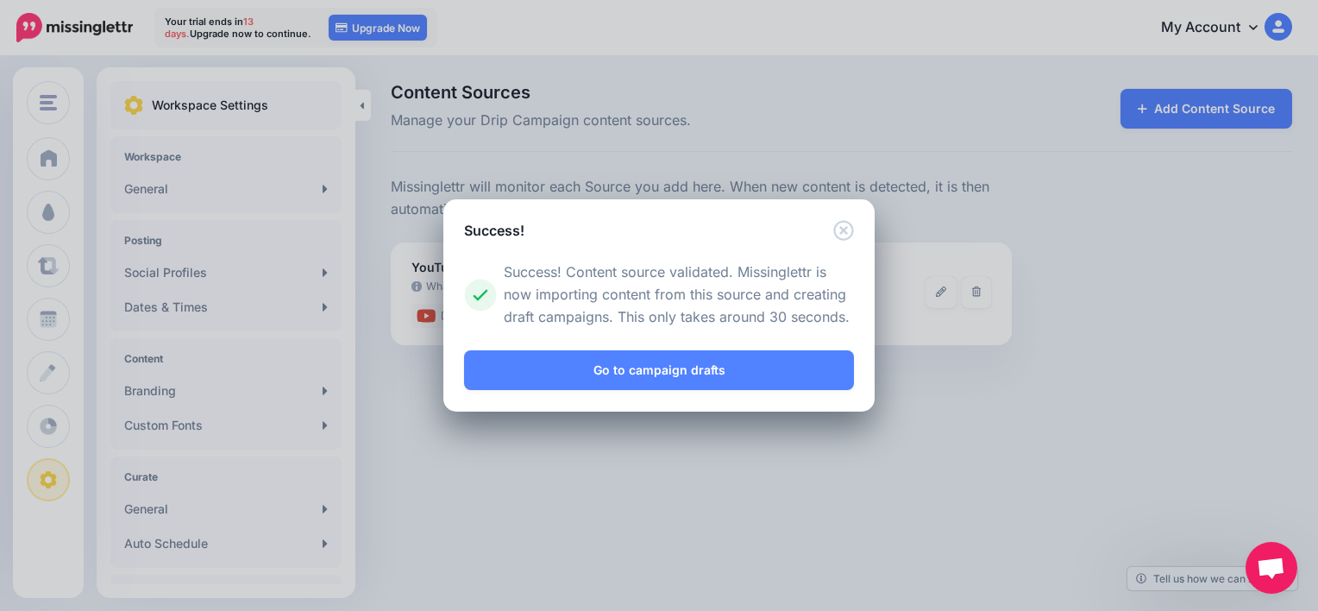
click at [665, 369] on link "Go to campaign drafts" at bounding box center [659, 370] width 390 height 40
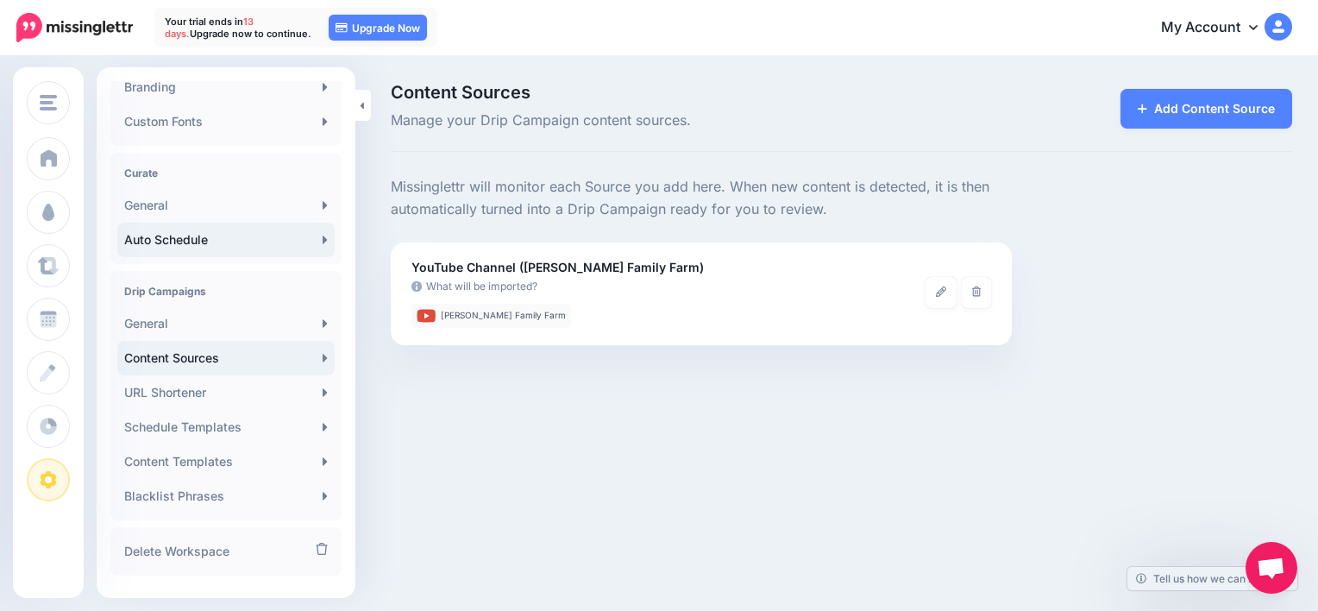
scroll to position [306, 0]
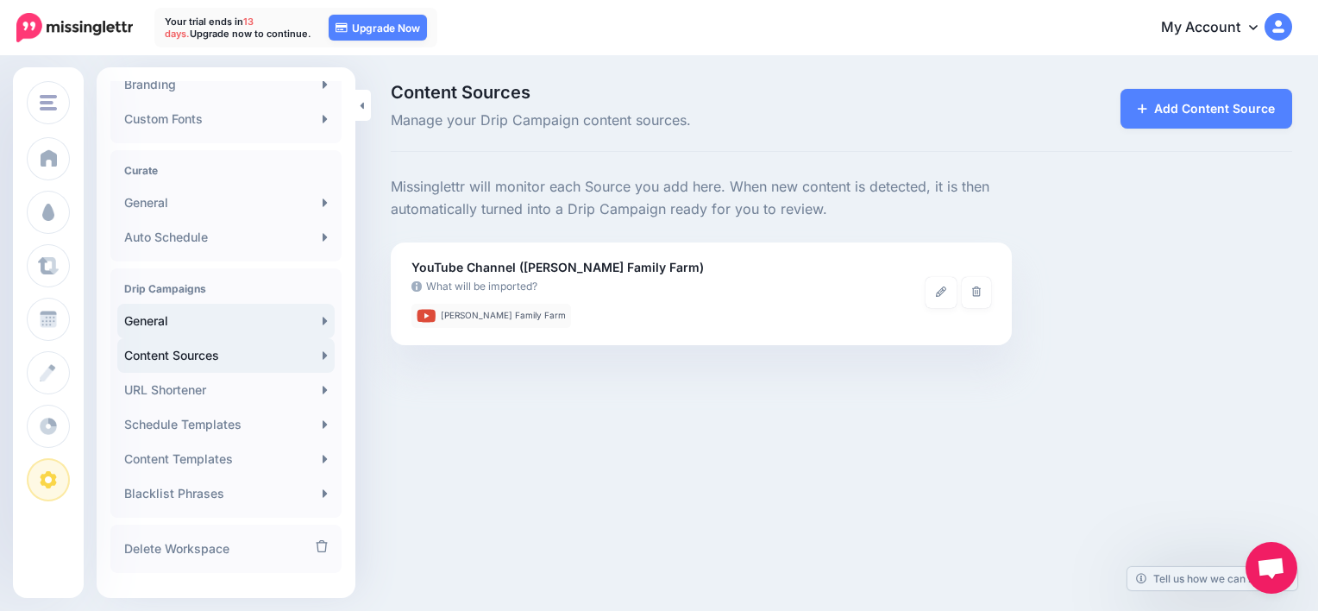
click at [180, 324] on link "General" at bounding box center [225, 321] width 217 height 35
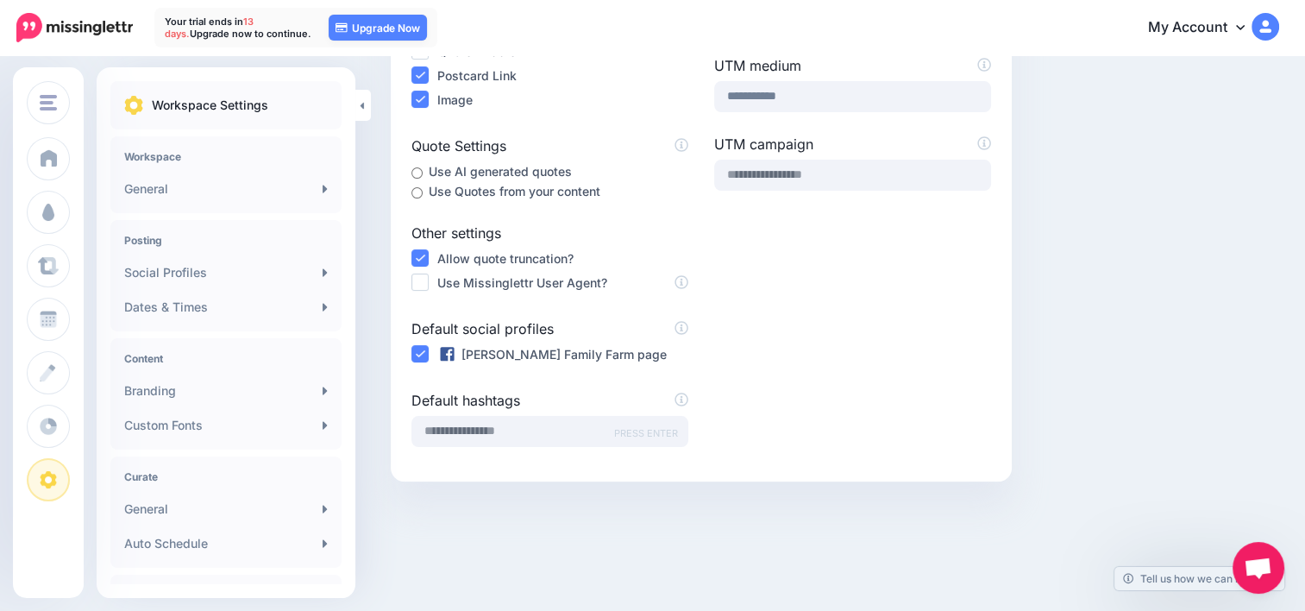
scroll to position [373, 0]
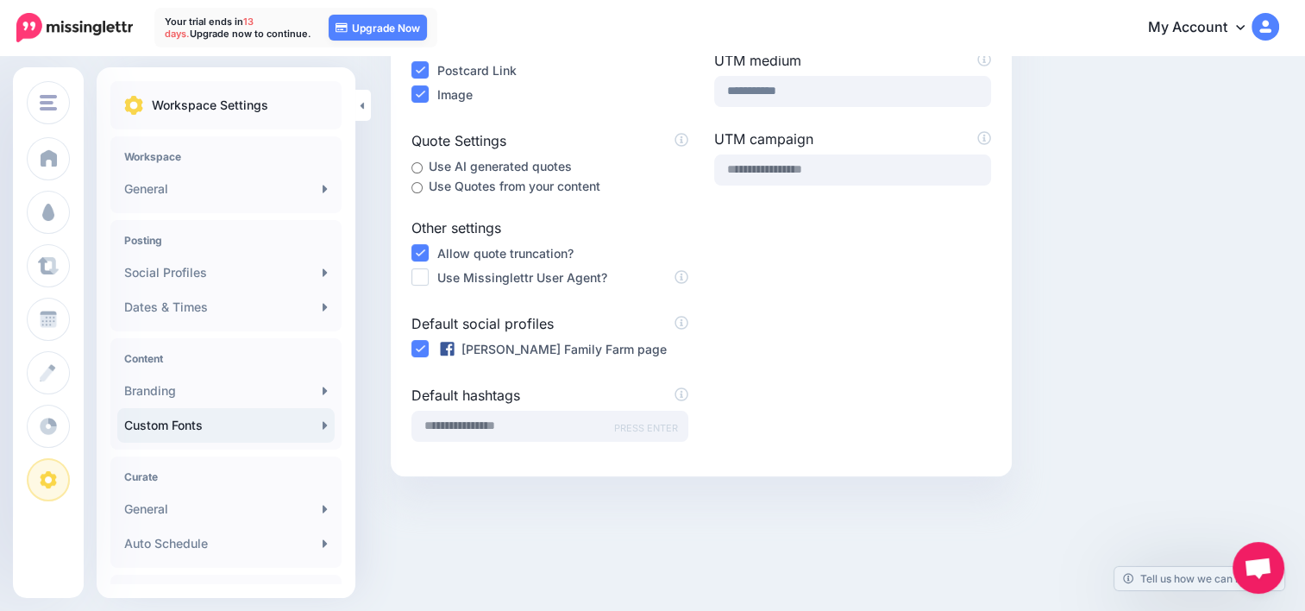
click at [244, 417] on link "Custom Fonts" at bounding box center [225, 425] width 217 height 35
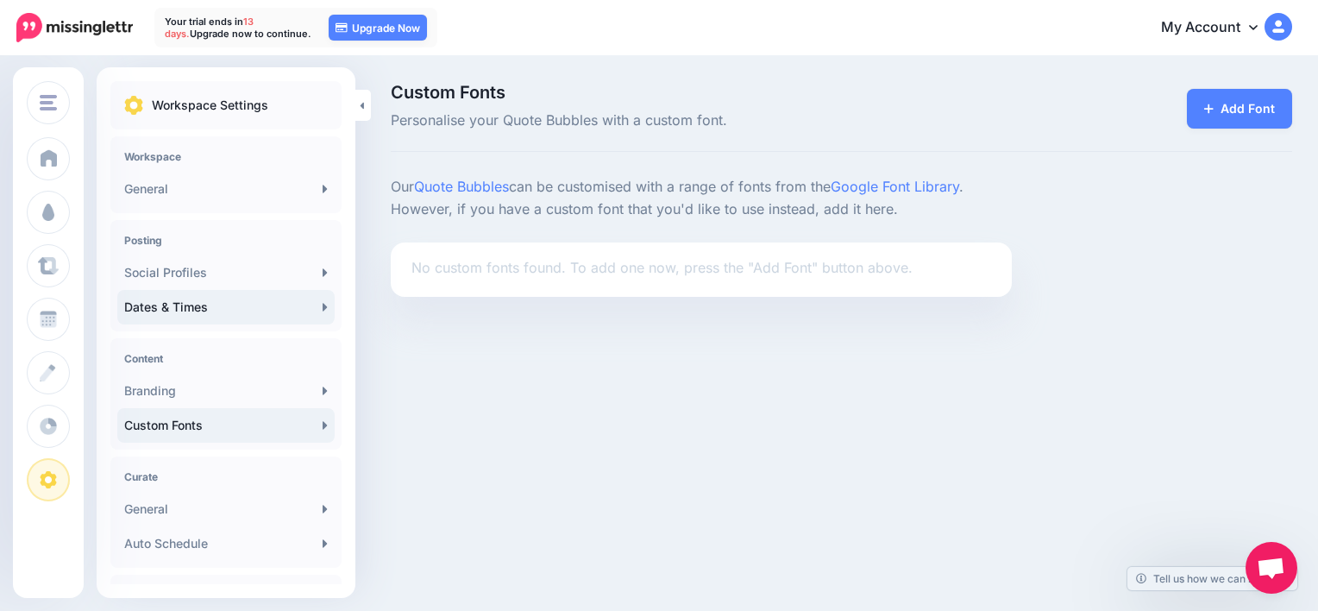
click at [246, 311] on link "Dates & Times" at bounding box center [225, 307] width 217 height 35
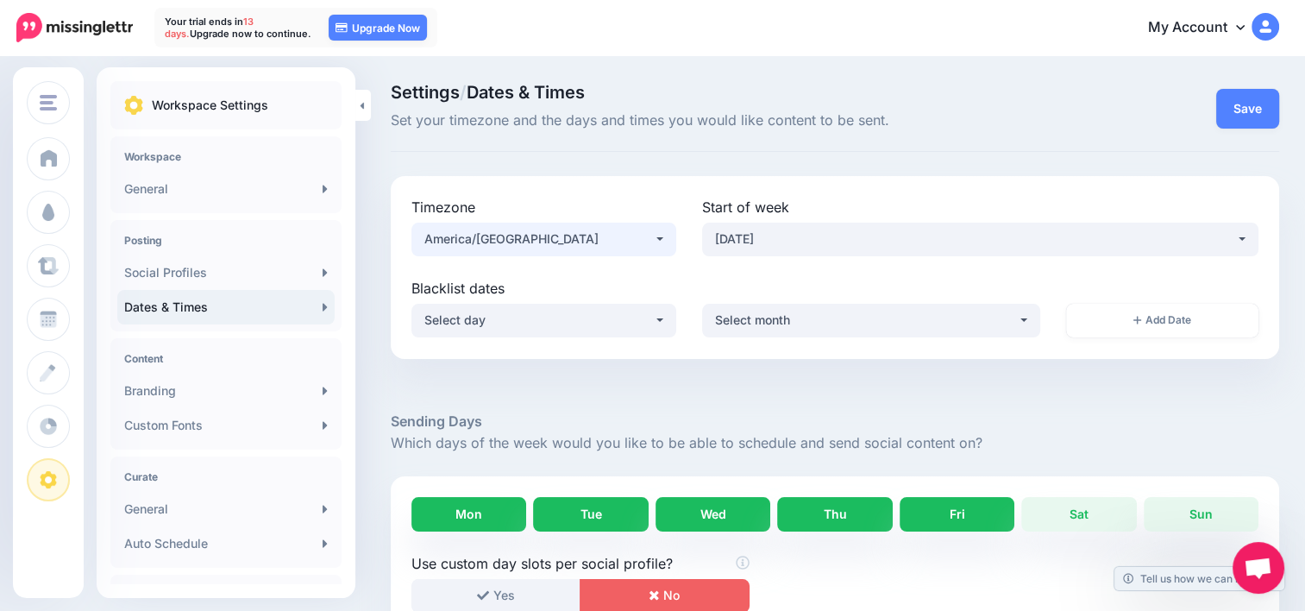
click at [666, 247] on button "America/Chicago" at bounding box center [543, 240] width 265 height 34
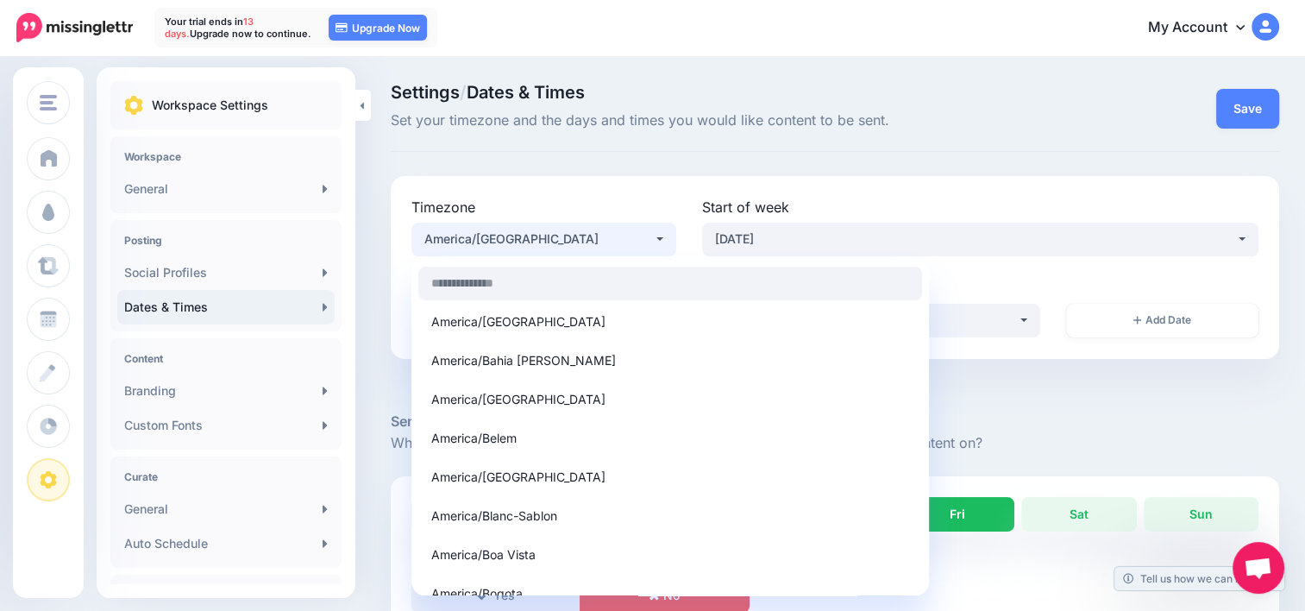
click at [673, 181] on div "**********" at bounding box center [835, 267] width 888 height 183
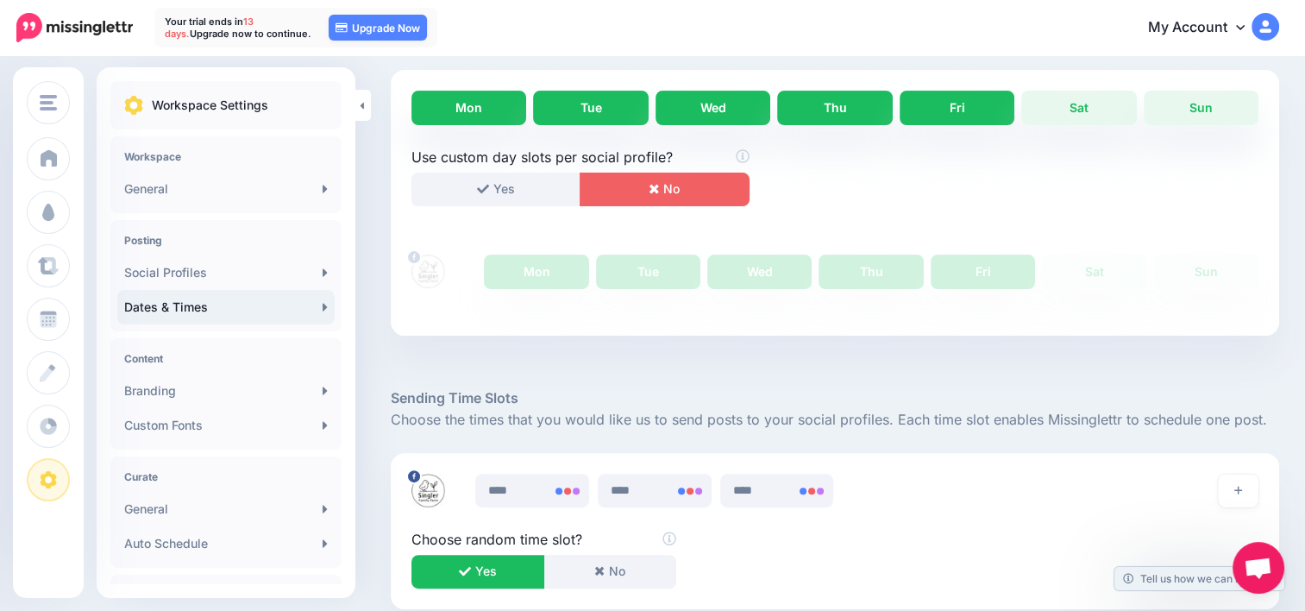
scroll to position [407, 0]
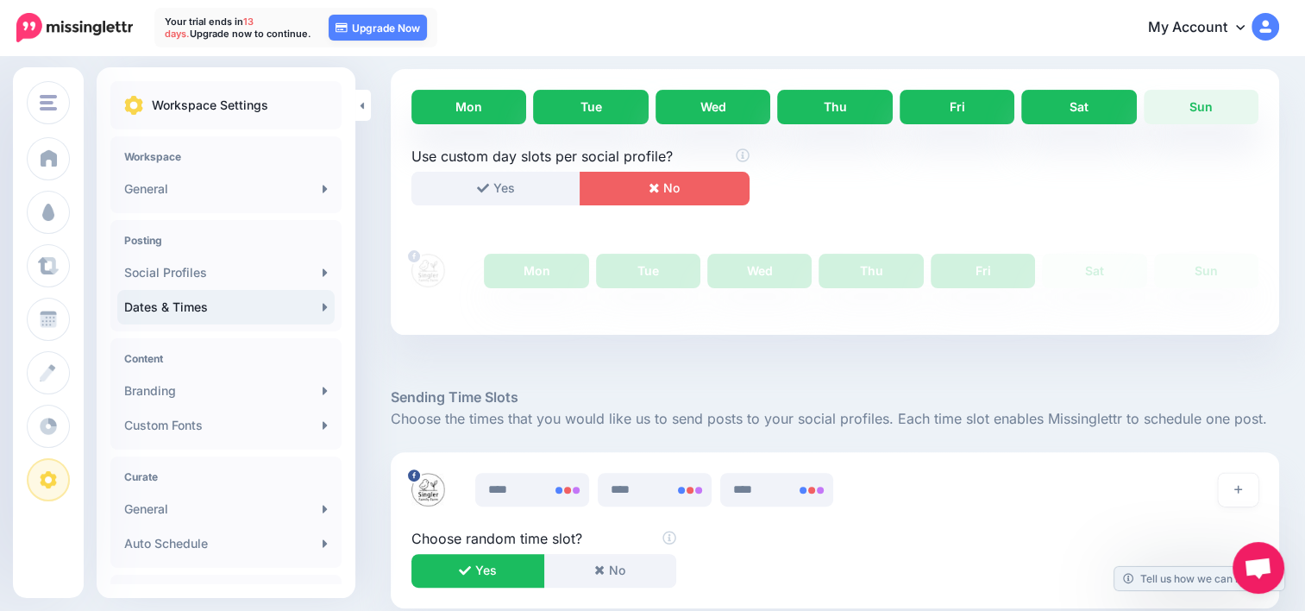
click at [1058, 101] on link "Sat" at bounding box center [1078, 107] width 115 height 35
click at [1229, 110] on link "Sun" at bounding box center [1201, 107] width 115 height 35
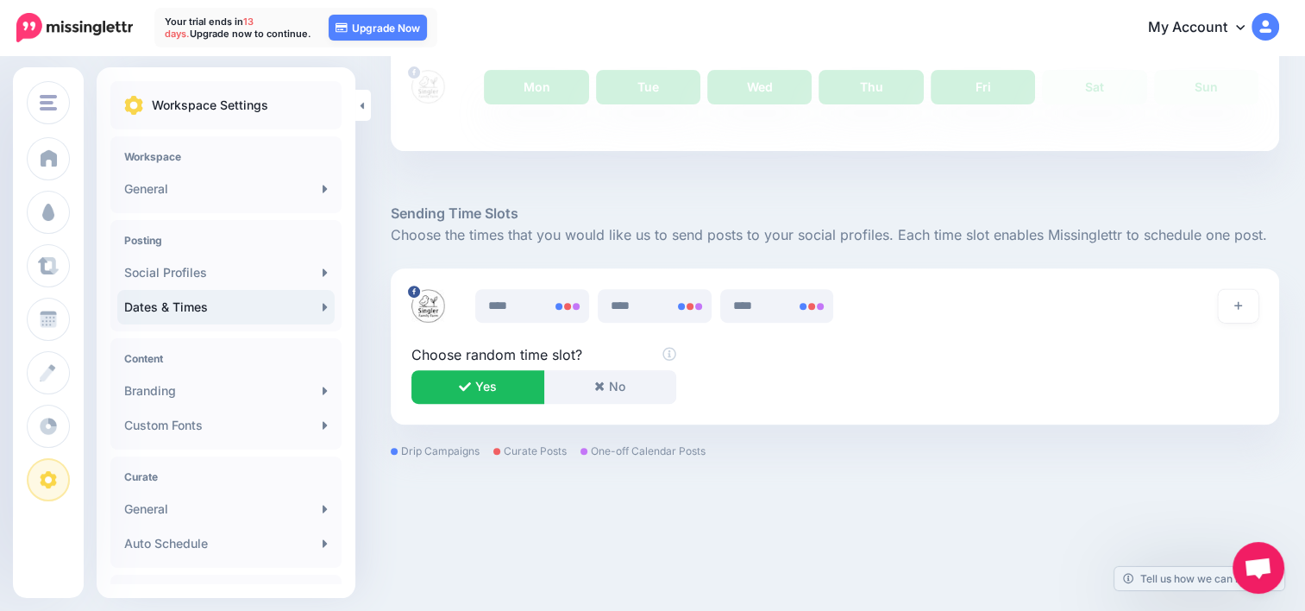
scroll to position [0, 0]
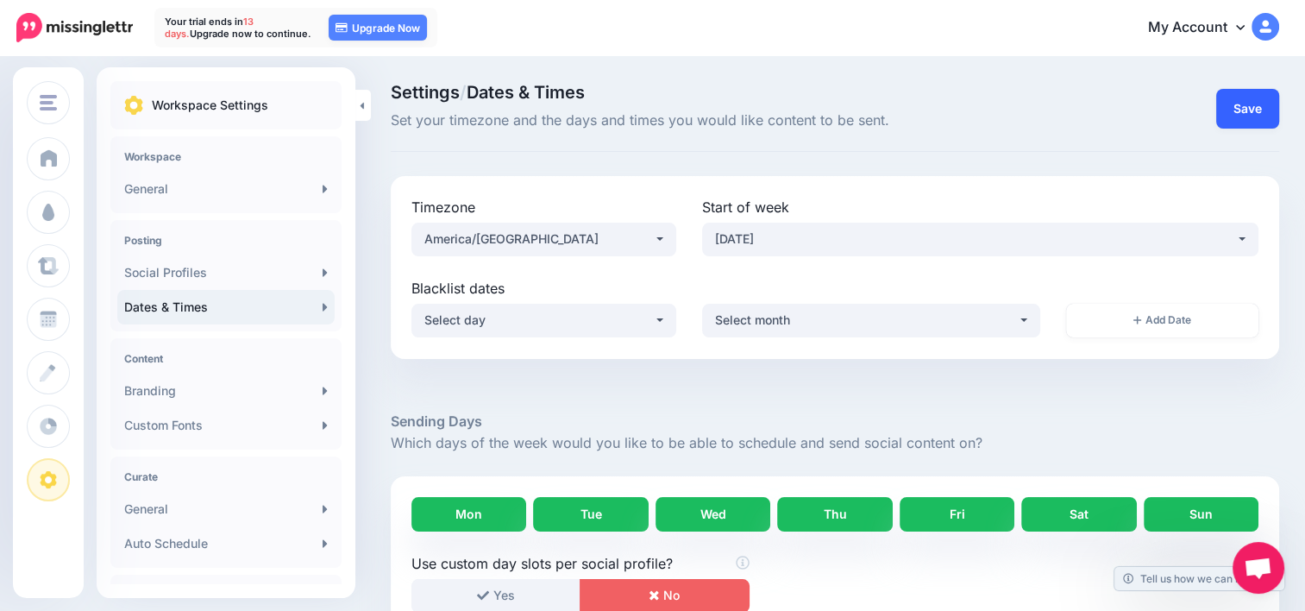
click at [1258, 112] on button "Save" at bounding box center [1247, 109] width 63 height 40
click at [195, 395] on link "Branding" at bounding box center [225, 390] width 217 height 35
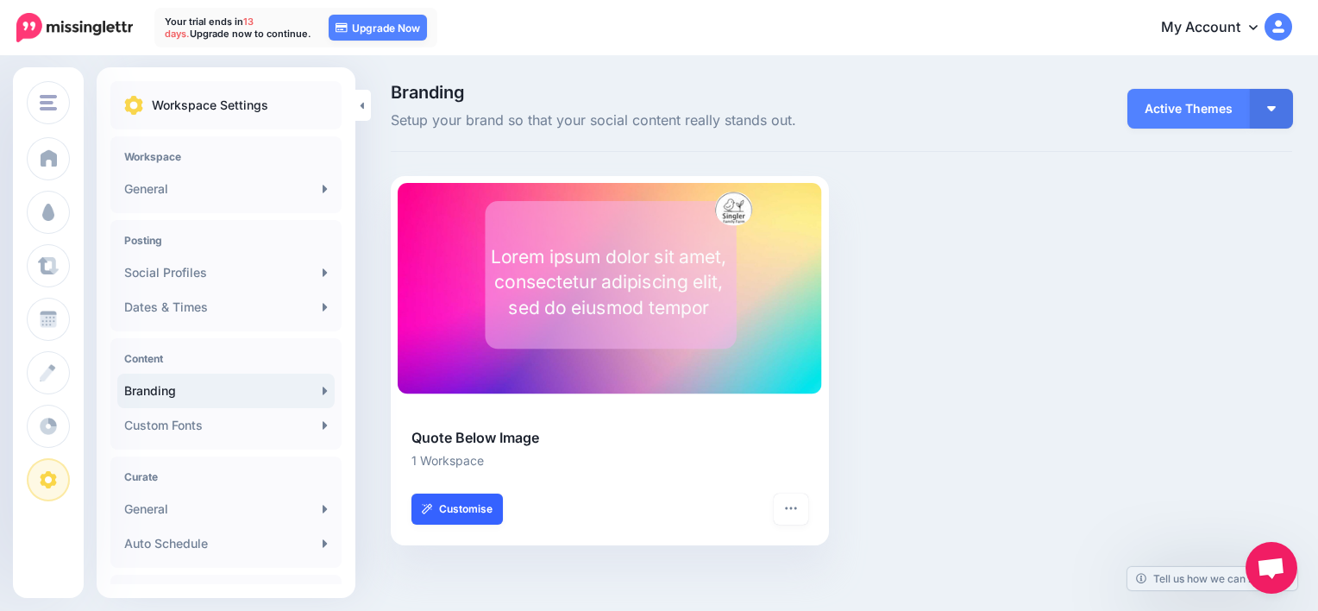
click at [463, 512] on link "Customise" at bounding box center [456, 508] width 91 height 31
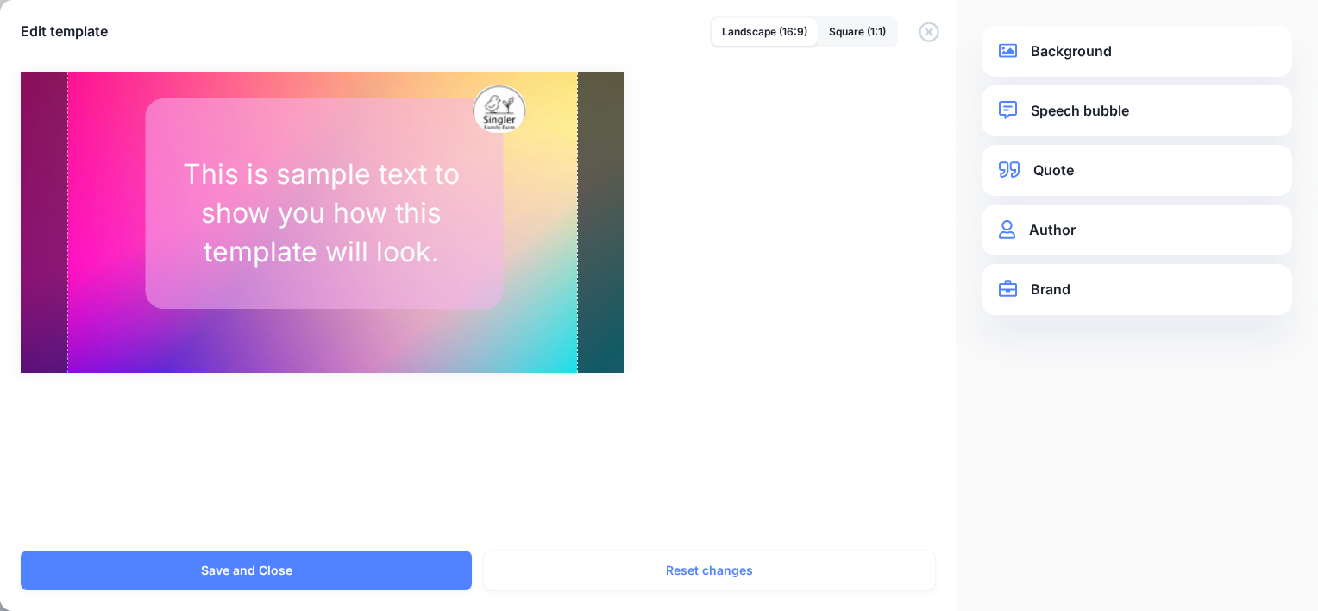
click at [1042, 287] on link "Brand" at bounding box center [1137, 289] width 276 height 23
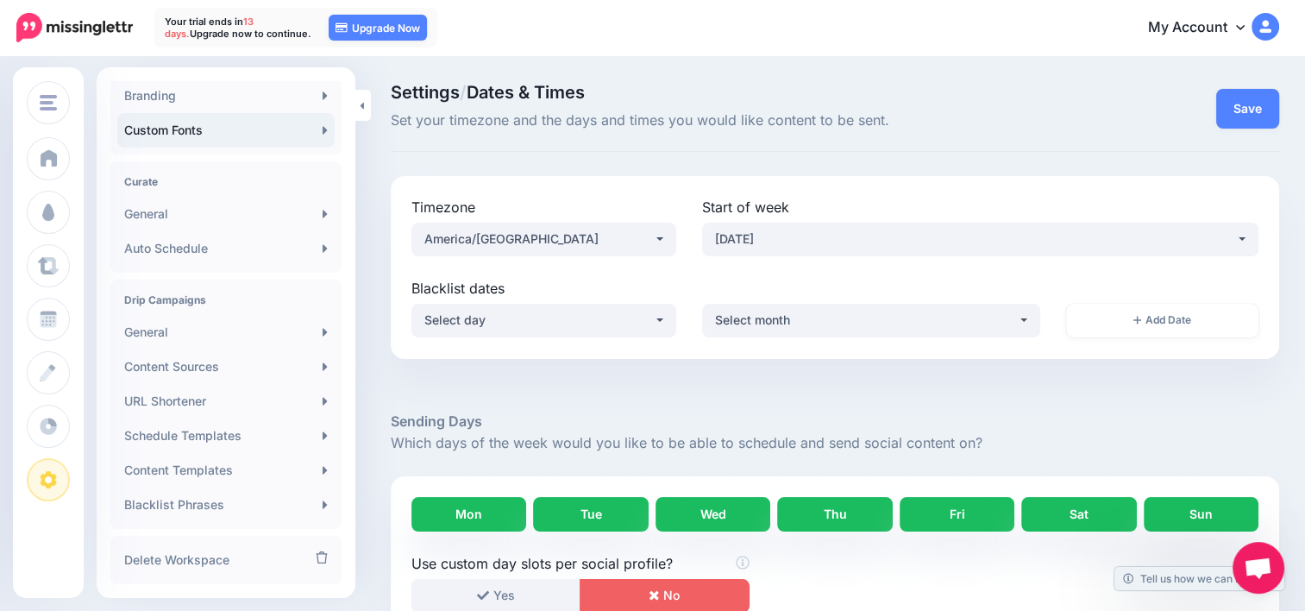
scroll to position [337, 0]
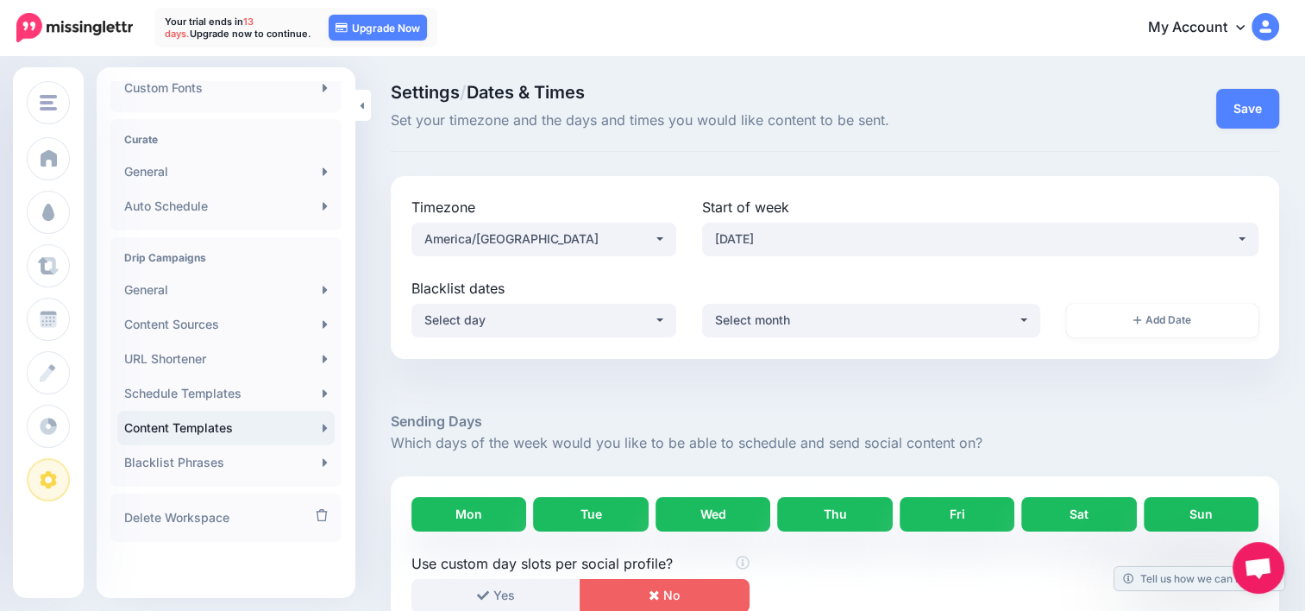
click at [210, 424] on link "Content Templates" at bounding box center [225, 428] width 217 height 35
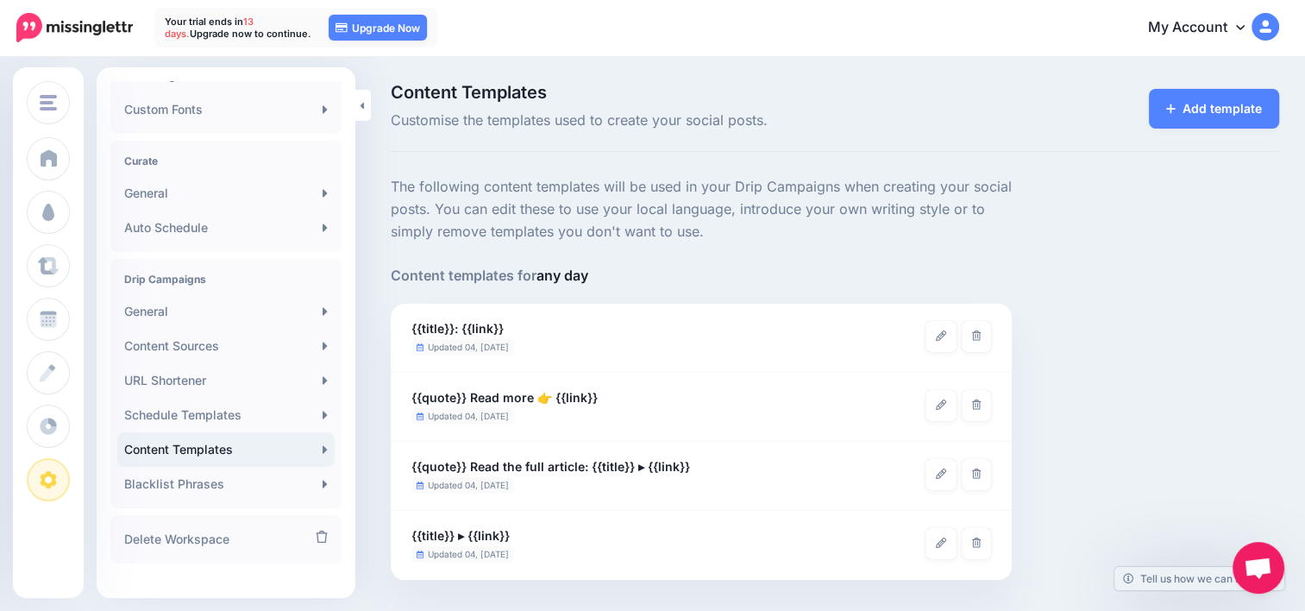
scroll to position [317, 0]
click at [186, 328] on link "Content Sources" at bounding box center [225, 344] width 217 height 35
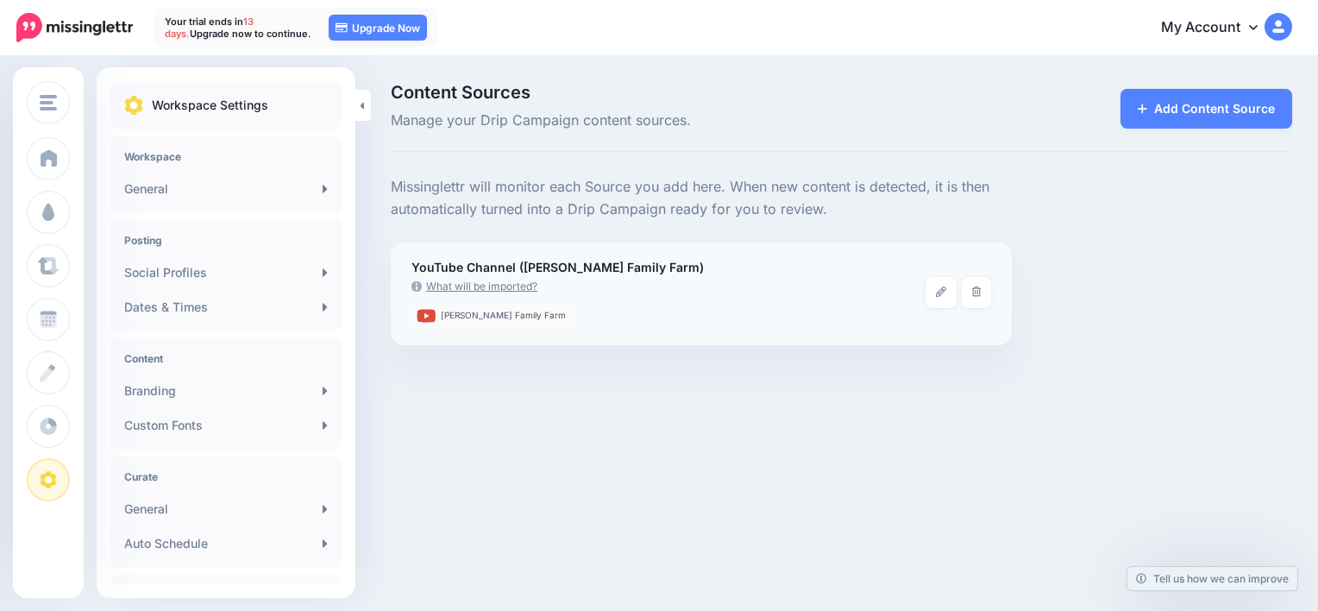
click at [600, 283] on link "What will be imported?" at bounding box center [668, 286] width 514 height 17
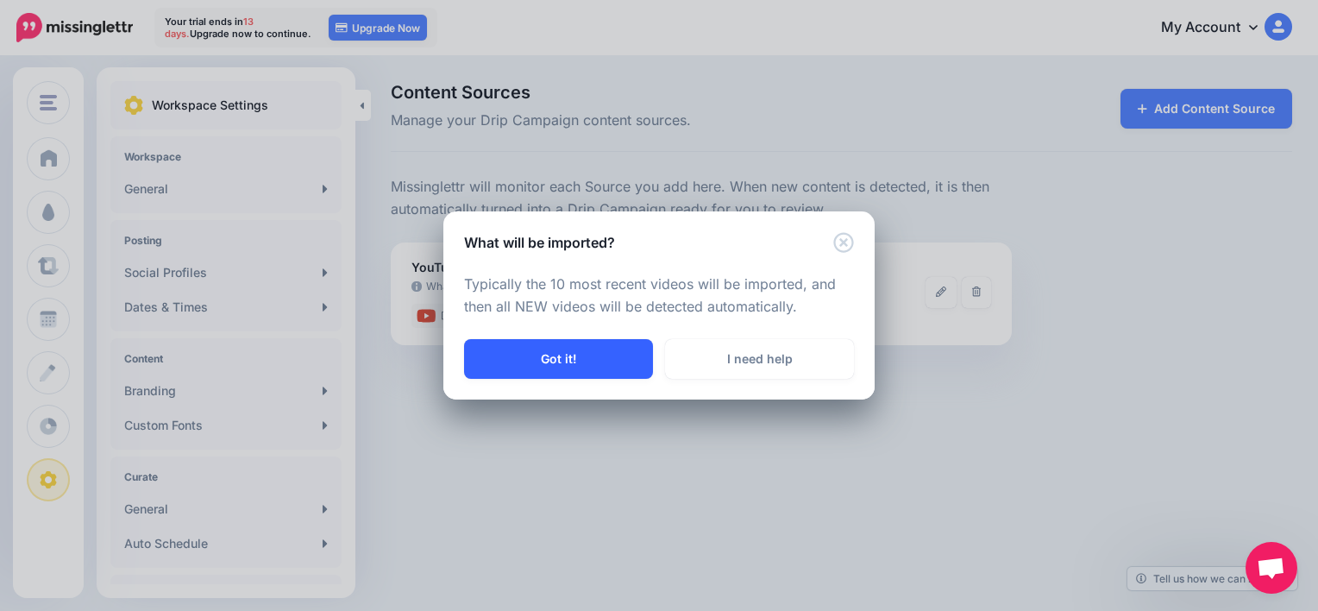
click at [580, 359] on button "Got it!" at bounding box center [558, 359] width 189 height 40
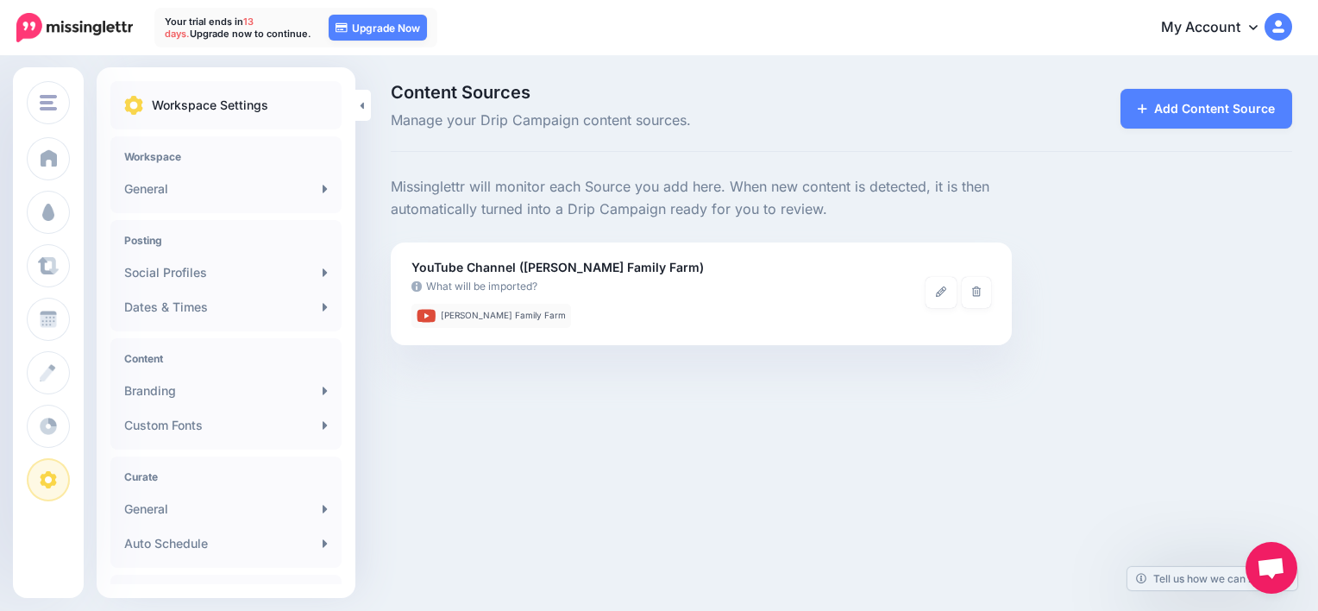
scroll to position [337, 0]
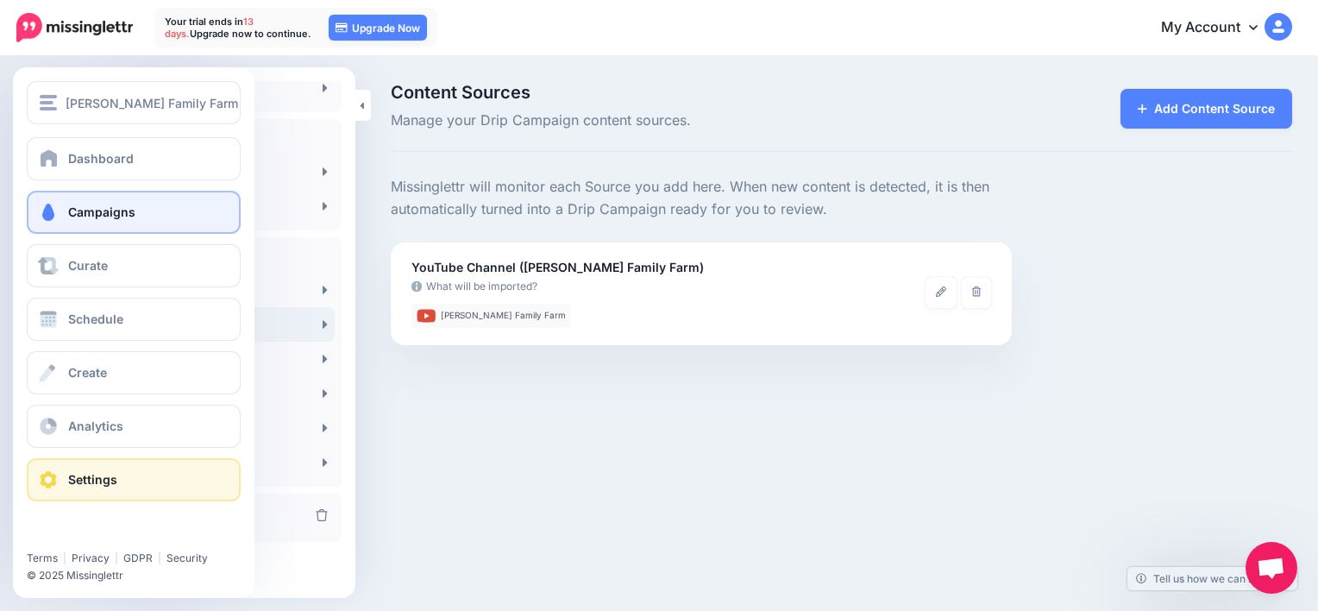
click at [60, 198] on link "Campaigns" at bounding box center [134, 212] width 214 height 43
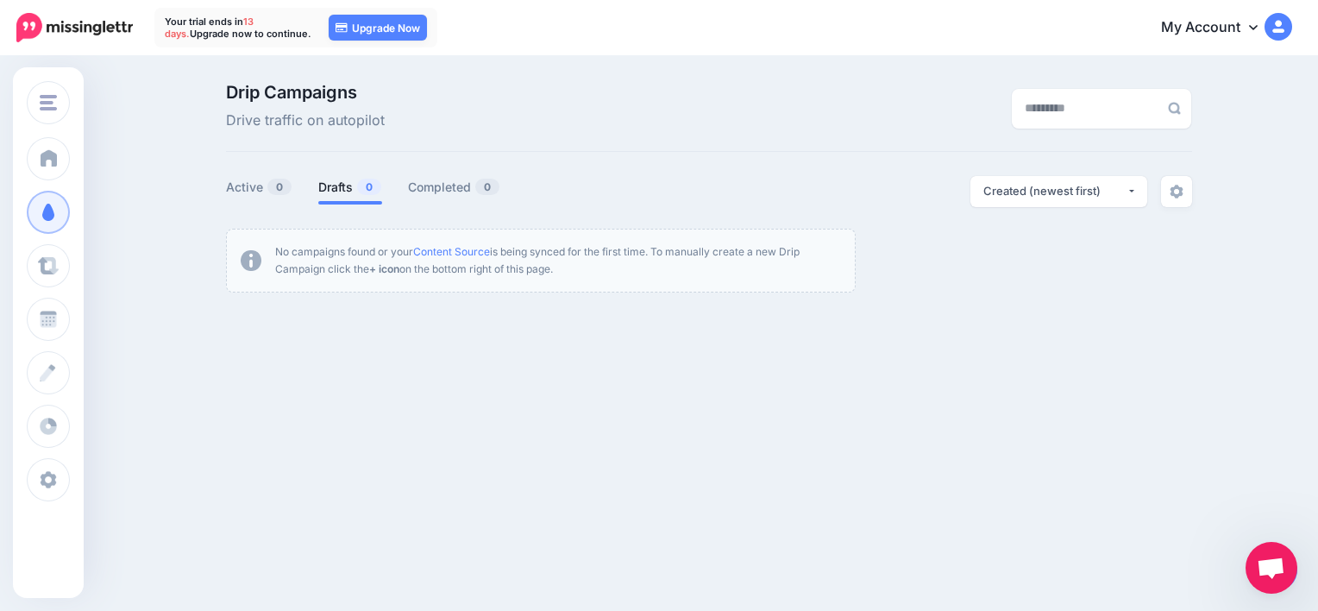
click at [334, 193] on link "Drafts 0" at bounding box center [350, 187] width 64 height 21
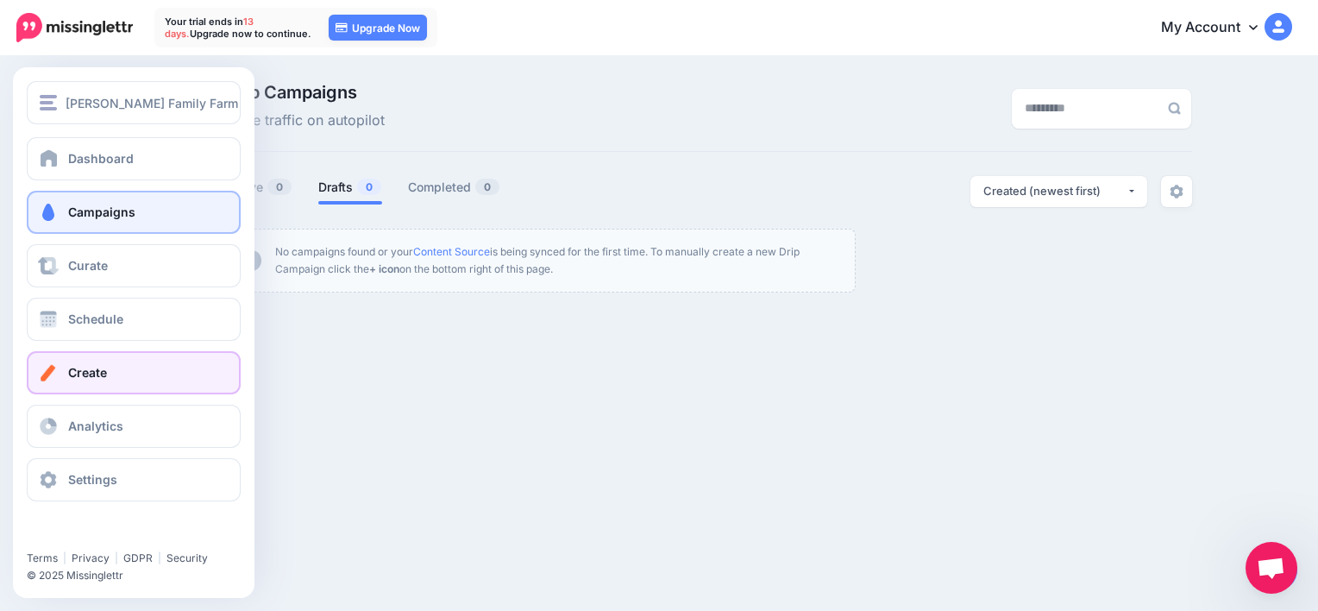
click at [64, 373] on link "Create" at bounding box center [134, 372] width 214 height 43
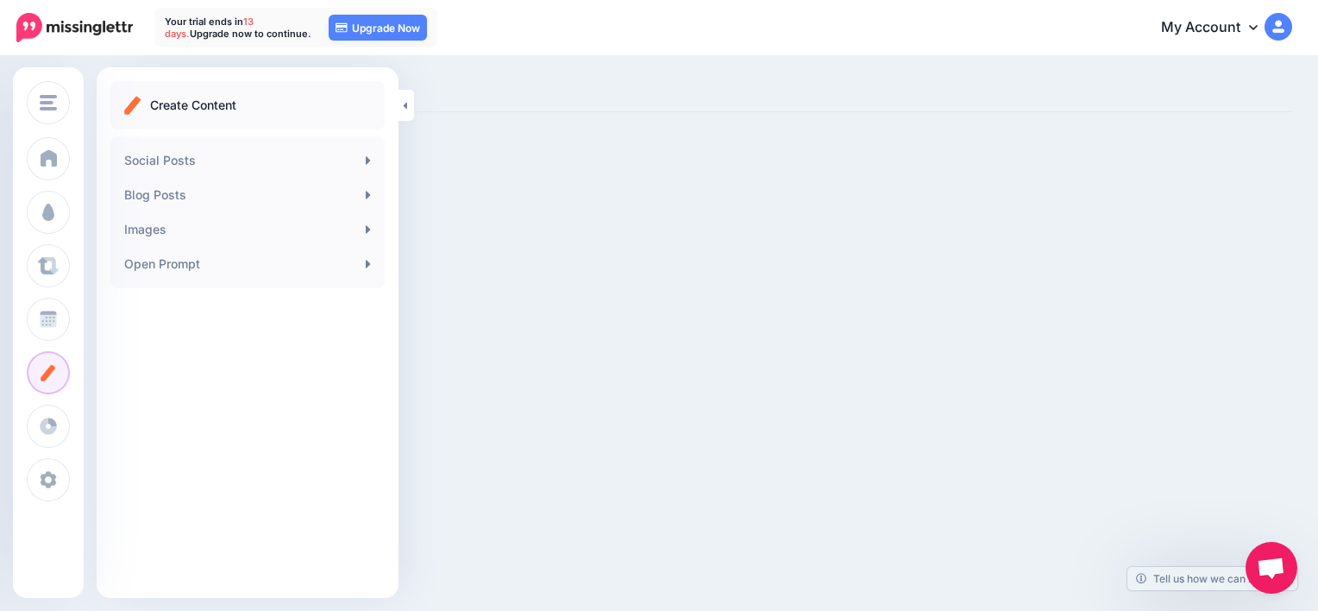
click at [654, 398] on div "Singler Family Farm Singler Family Farm Add Workspace Dashboard Campaigns Curat…" at bounding box center [659, 305] width 1318 height 611
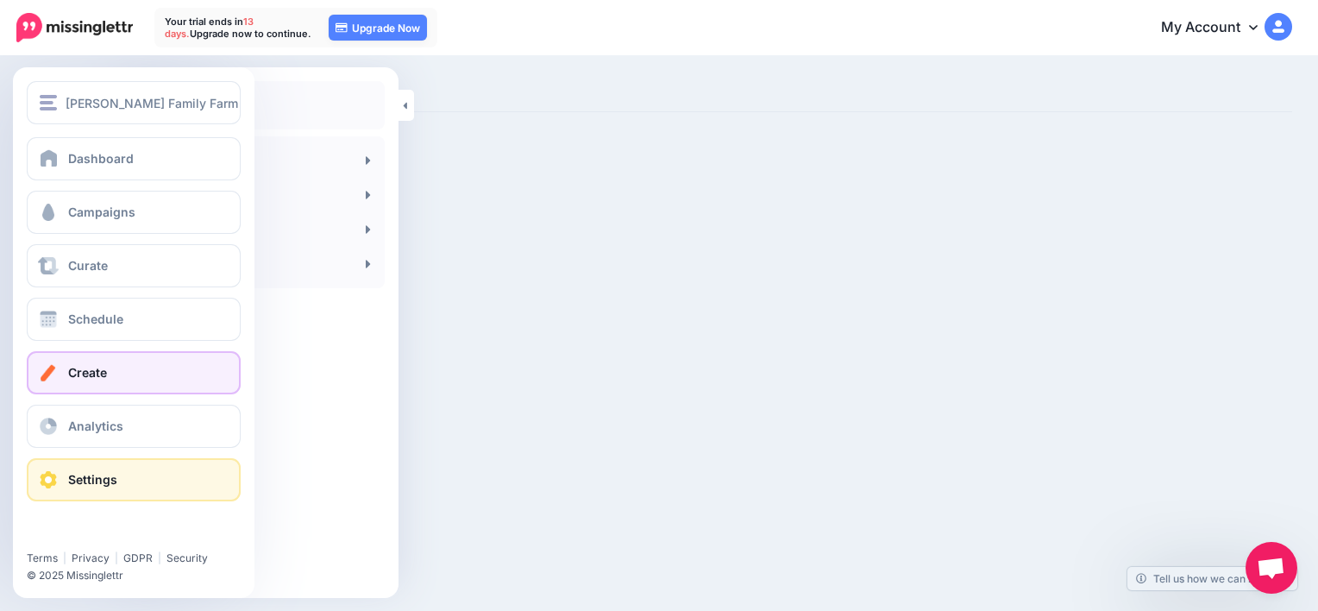
click at [102, 484] on span "Settings" at bounding box center [92, 479] width 49 height 15
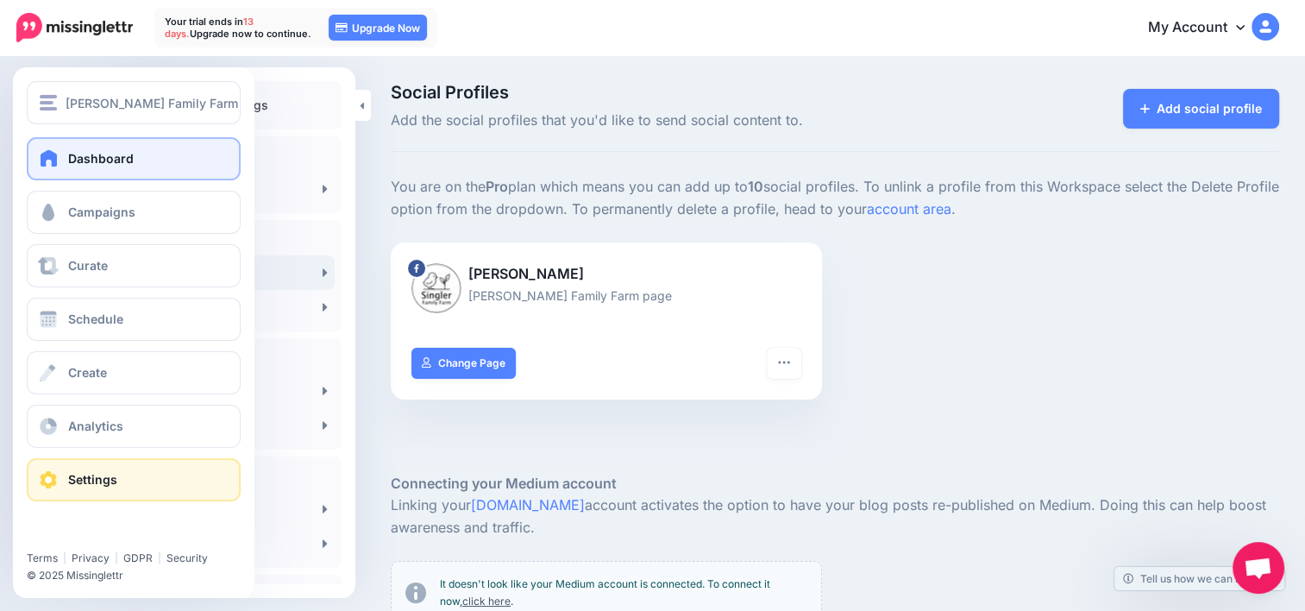
click at [72, 167] on link "Dashboard" at bounding box center [134, 158] width 214 height 43
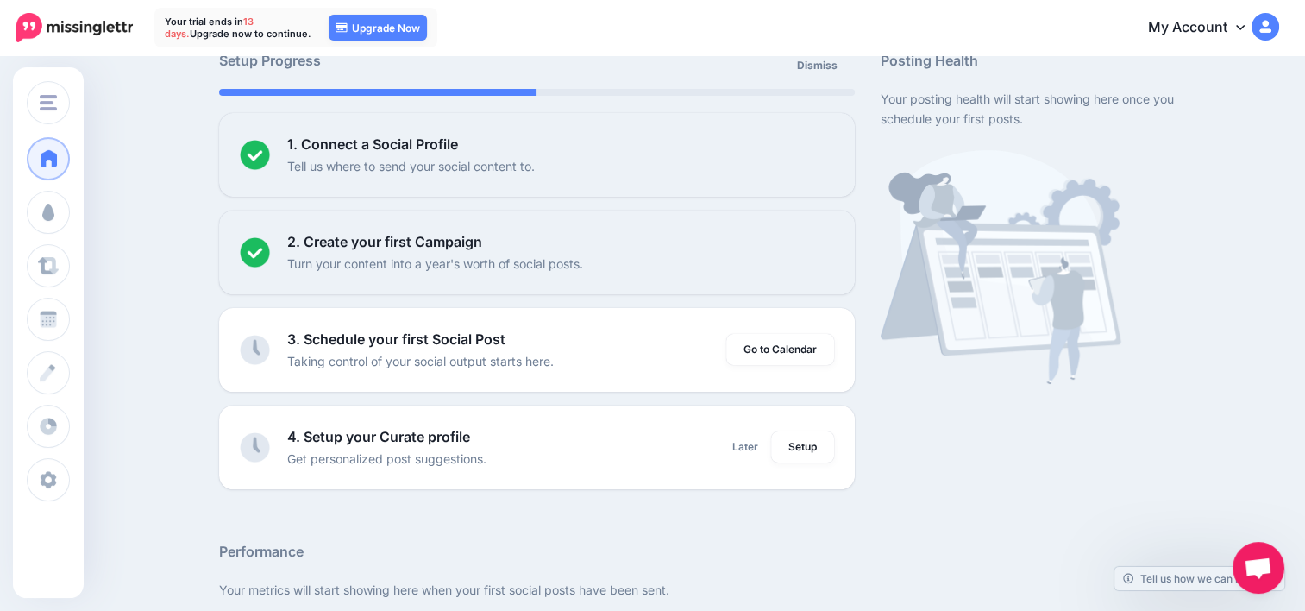
scroll to position [128, 0]
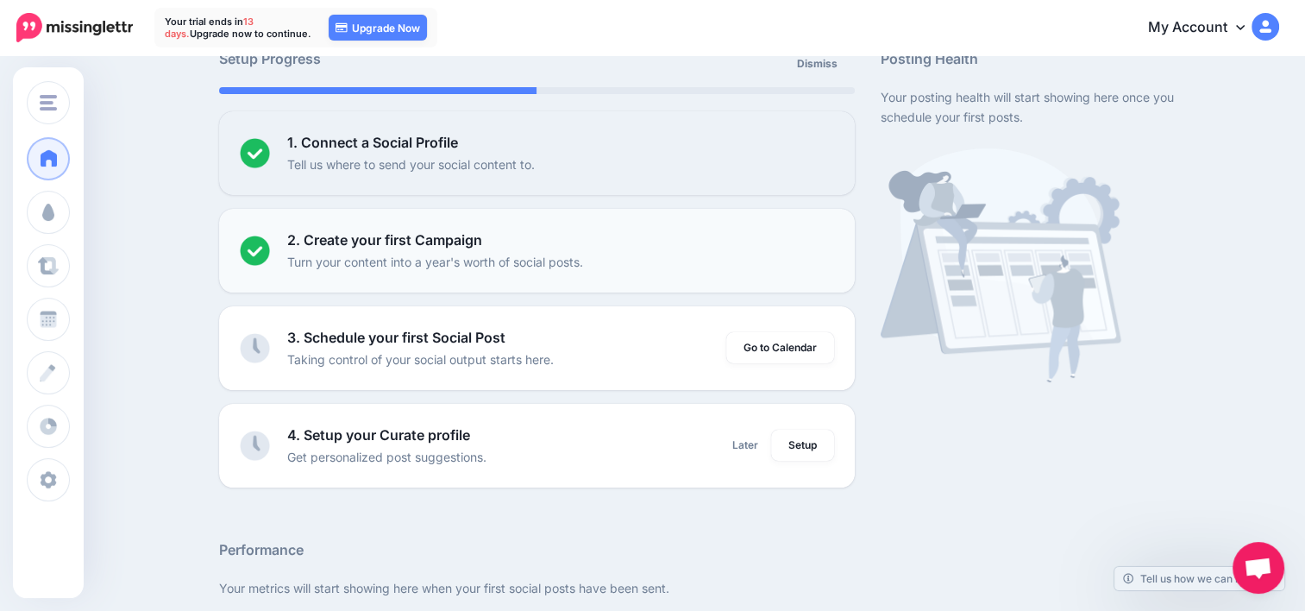
click at [363, 253] on p "Turn your content into a year's worth of social posts." at bounding box center [435, 262] width 296 height 20
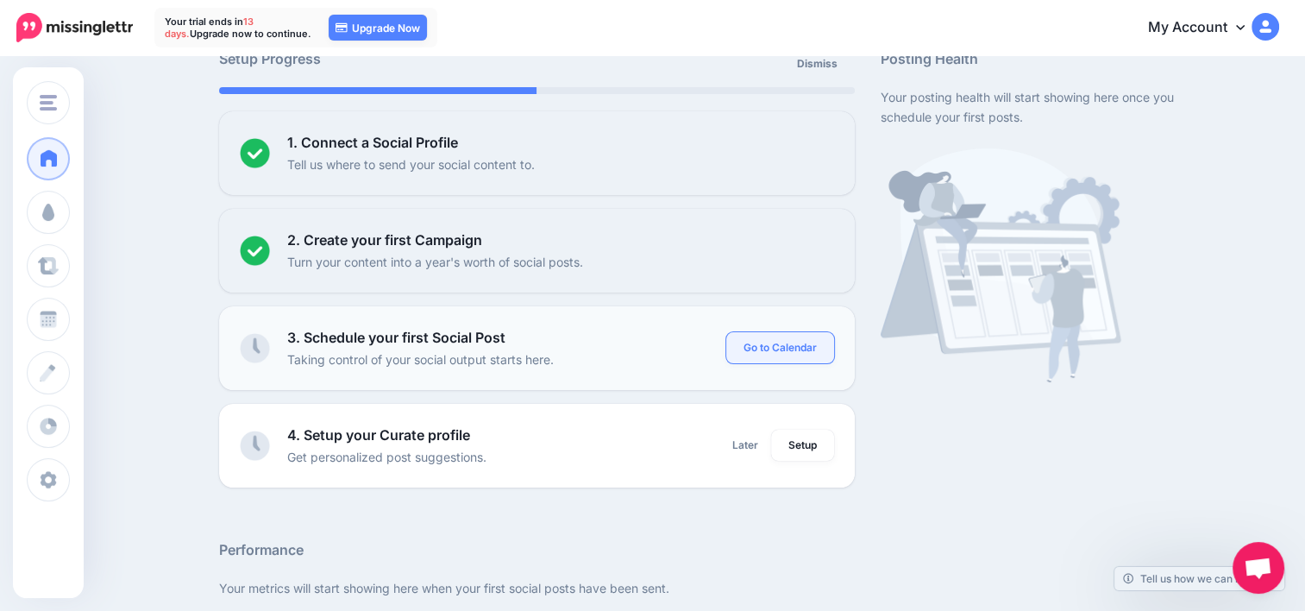
click at [782, 348] on link "Go to Calendar" at bounding box center [780, 347] width 108 height 31
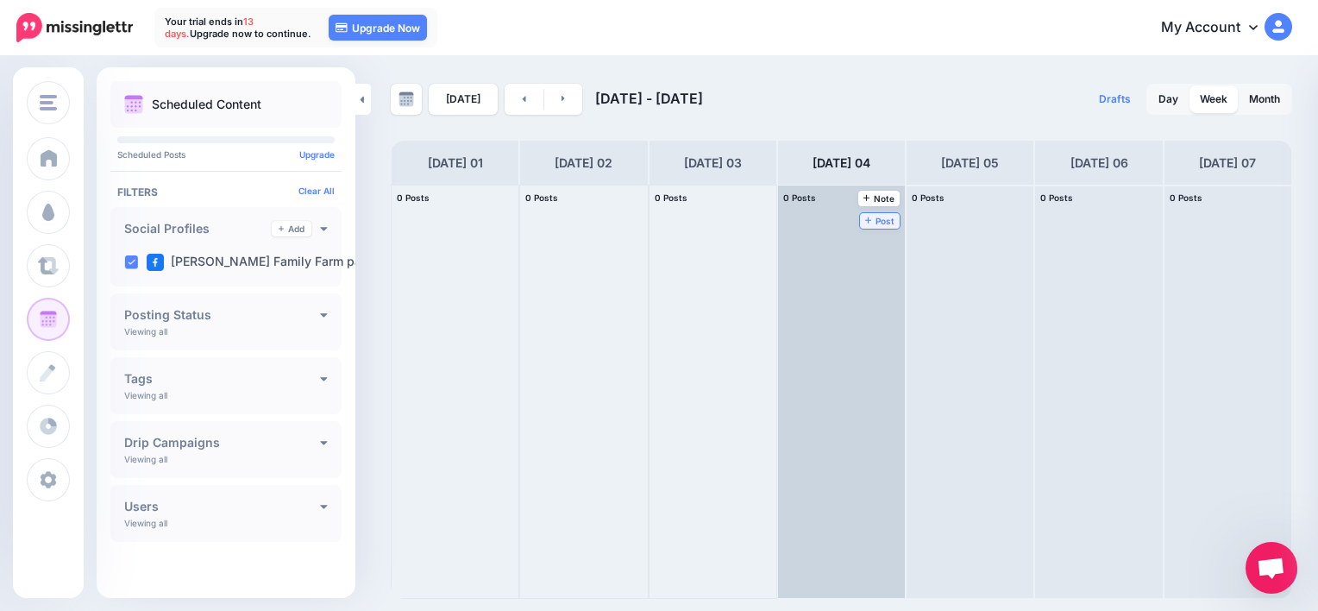
click icon
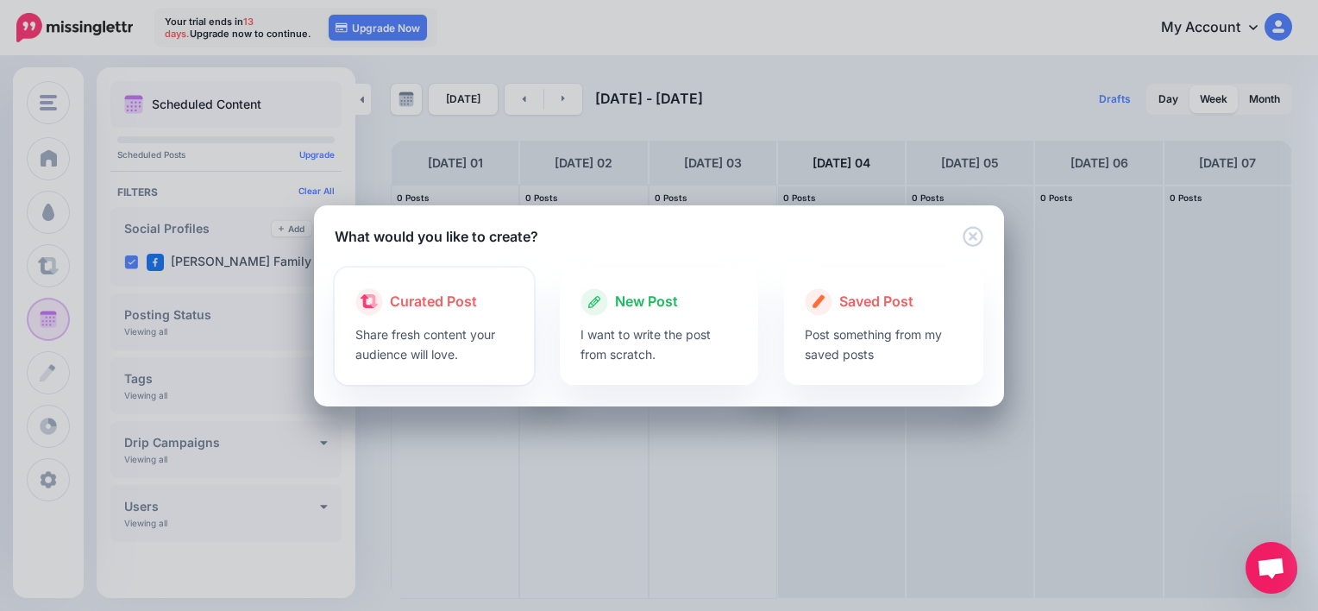
click p "Share fresh content your audience will love."
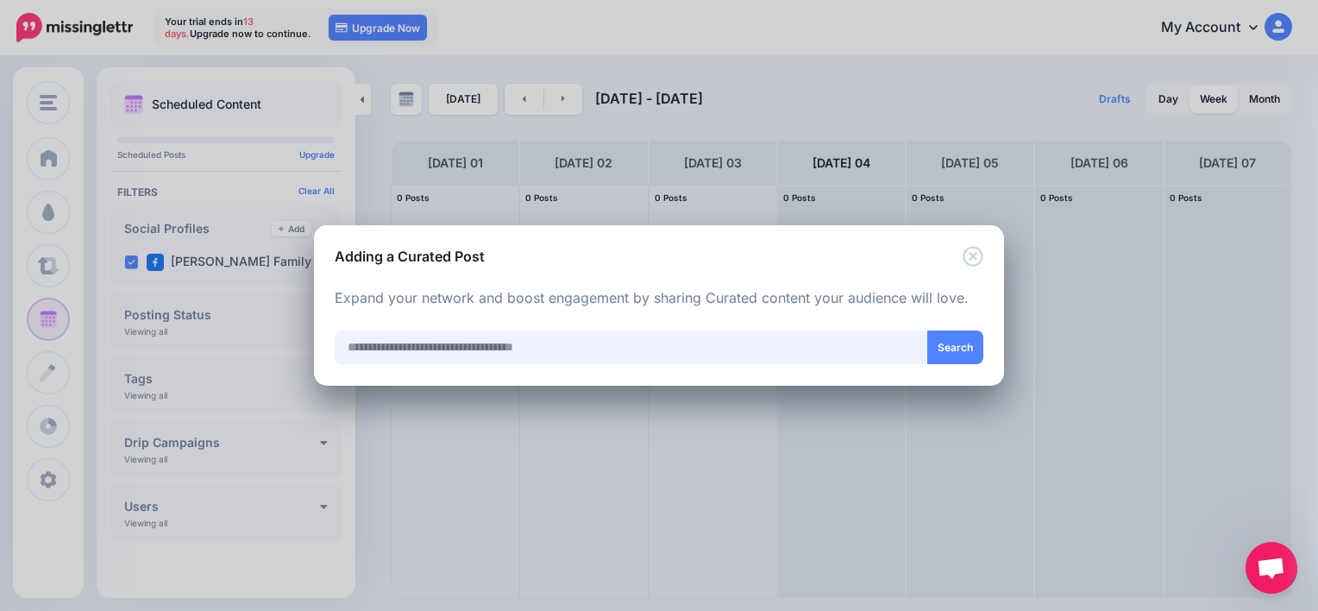
click input "text"
type input "********"
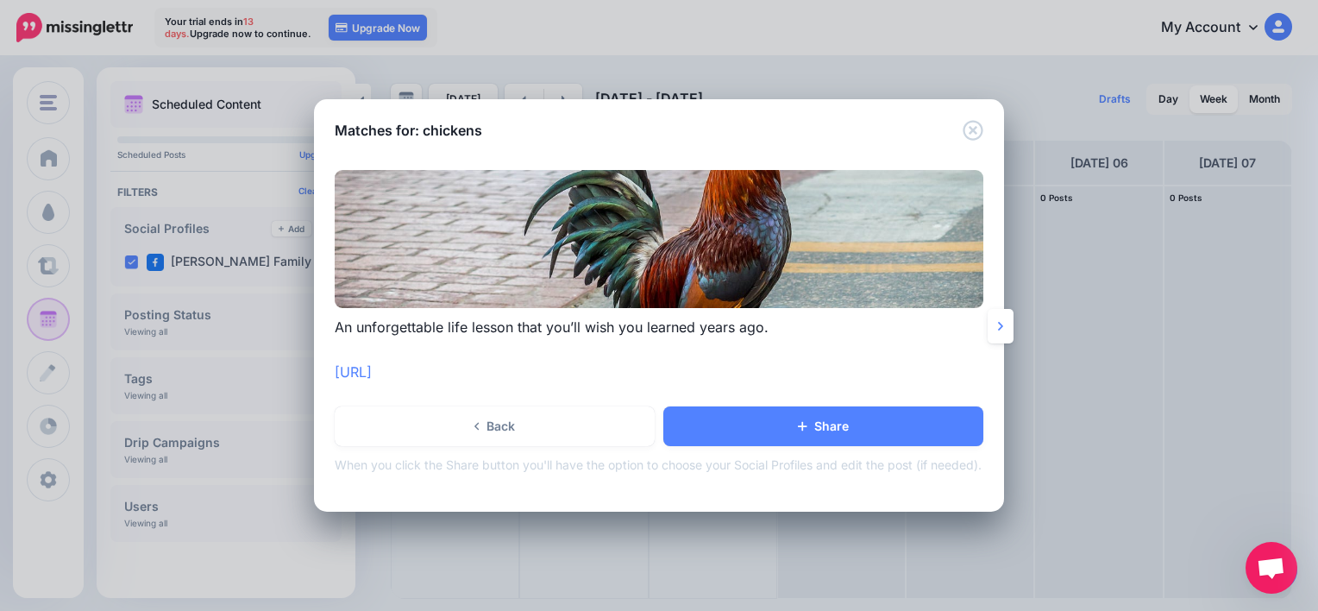
click link
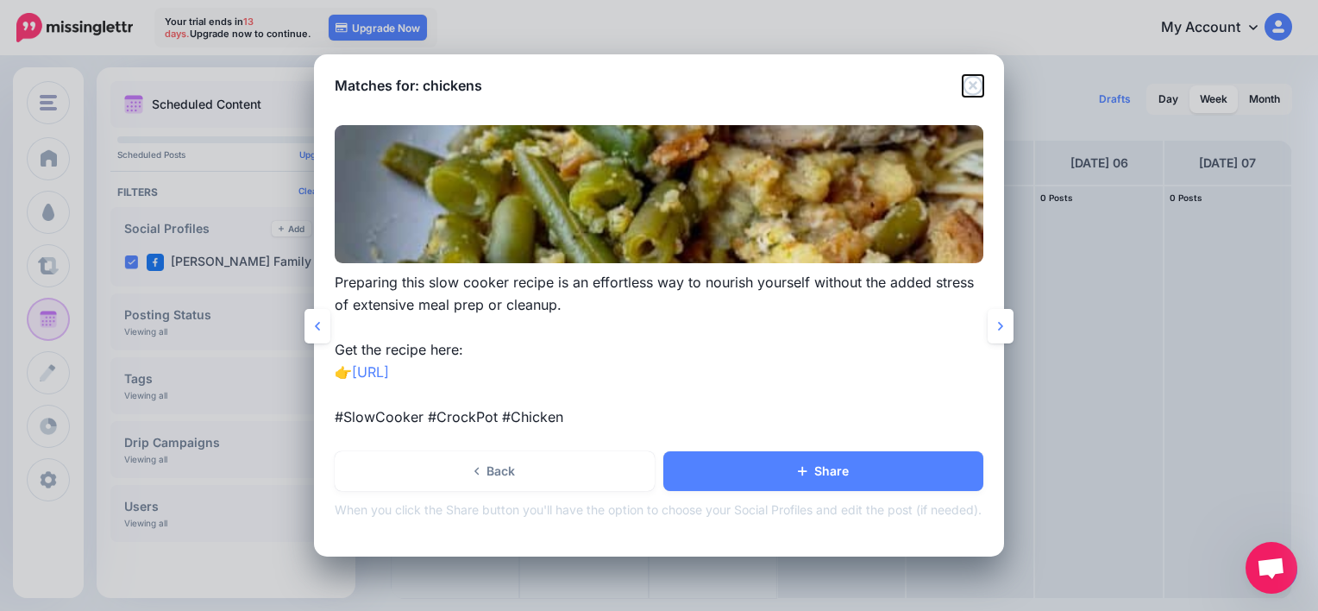
click icon "Close"
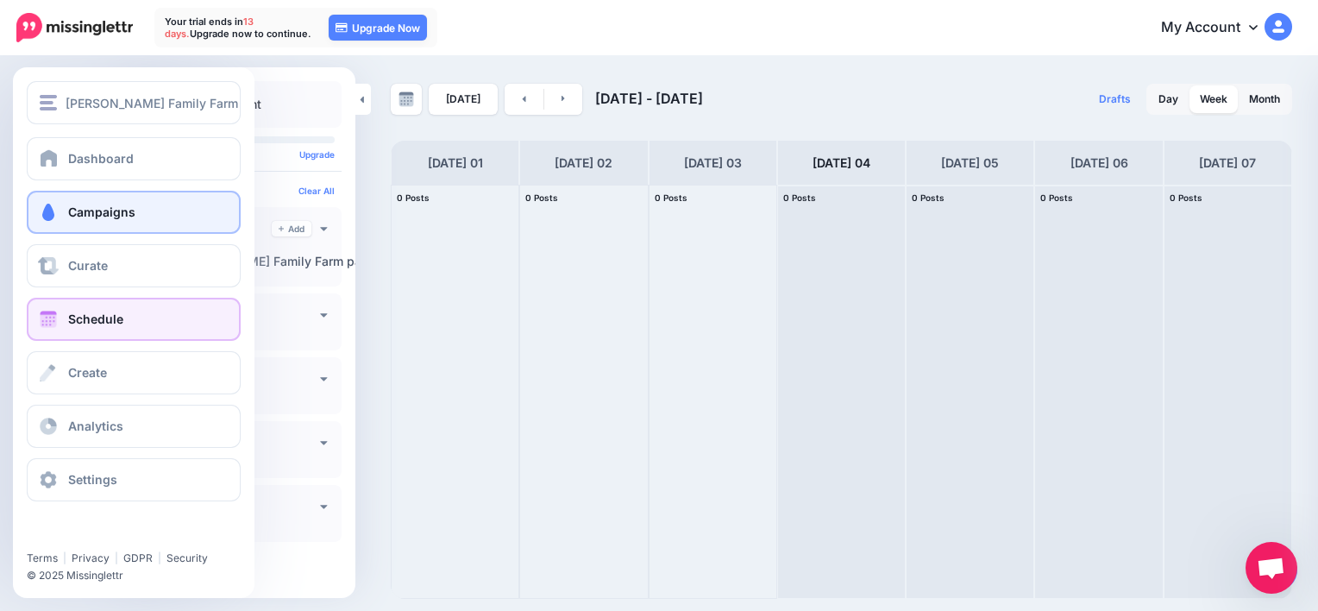
click span "Campaigns"
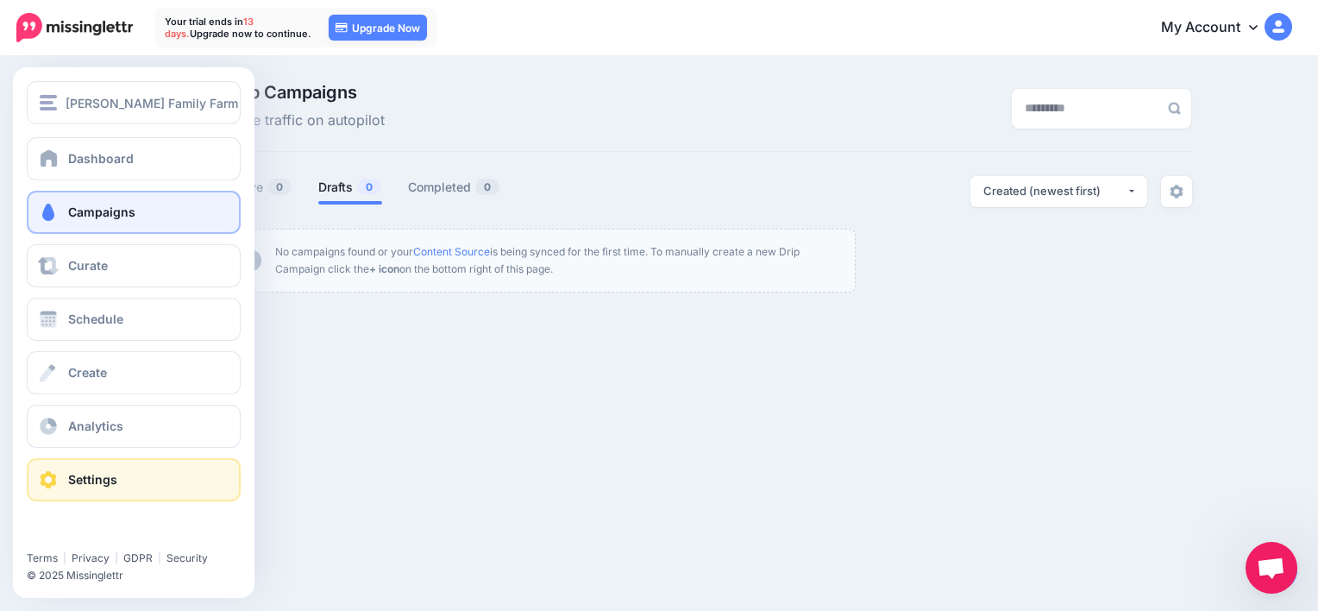
click at [141, 482] on link "Settings" at bounding box center [134, 479] width 214 height 43
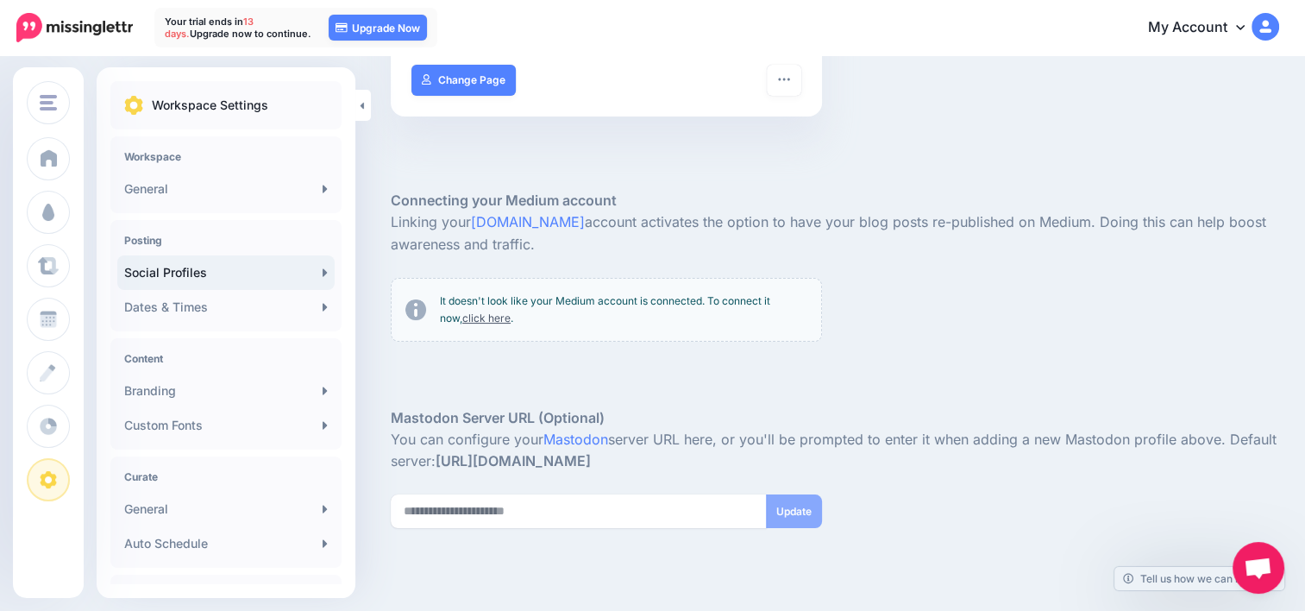
scroll to position [355, 0]
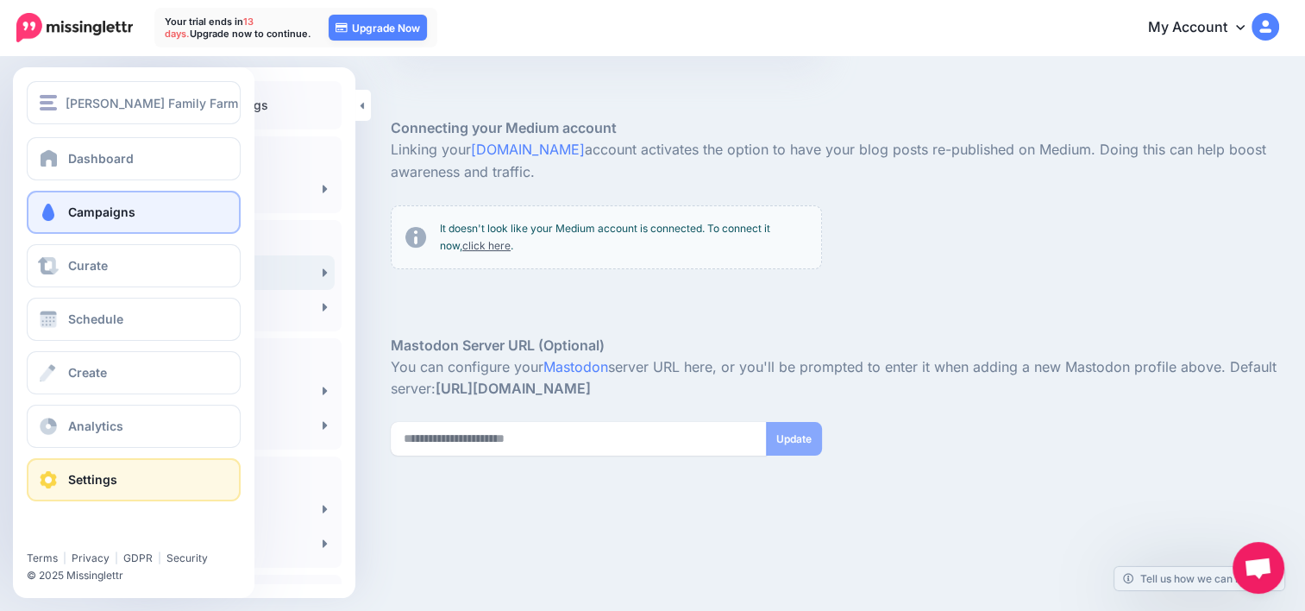
click at [108, 201] on link "Campaigns" at bounding box center [134, 212] width 214 height 43
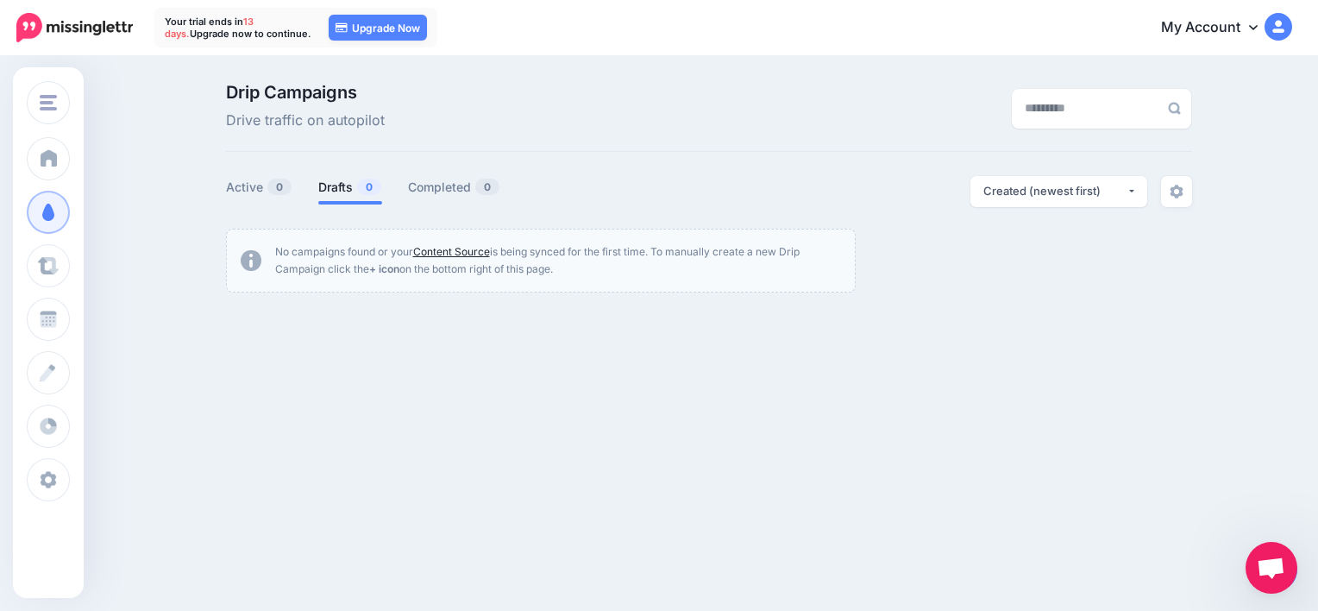
click at [453, 252] on link "Content Source" at bounding box center [451, 251] width 77 height 13
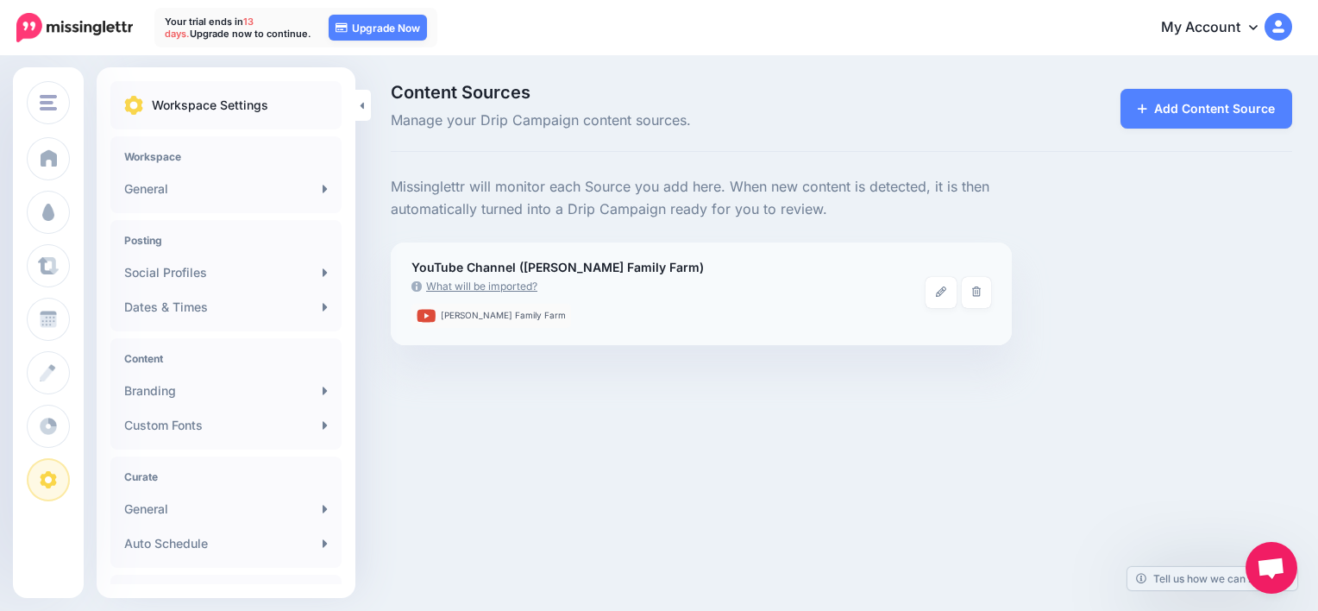
click at [416, 287] on img at bounding box center [416, 286] width 10 height 10
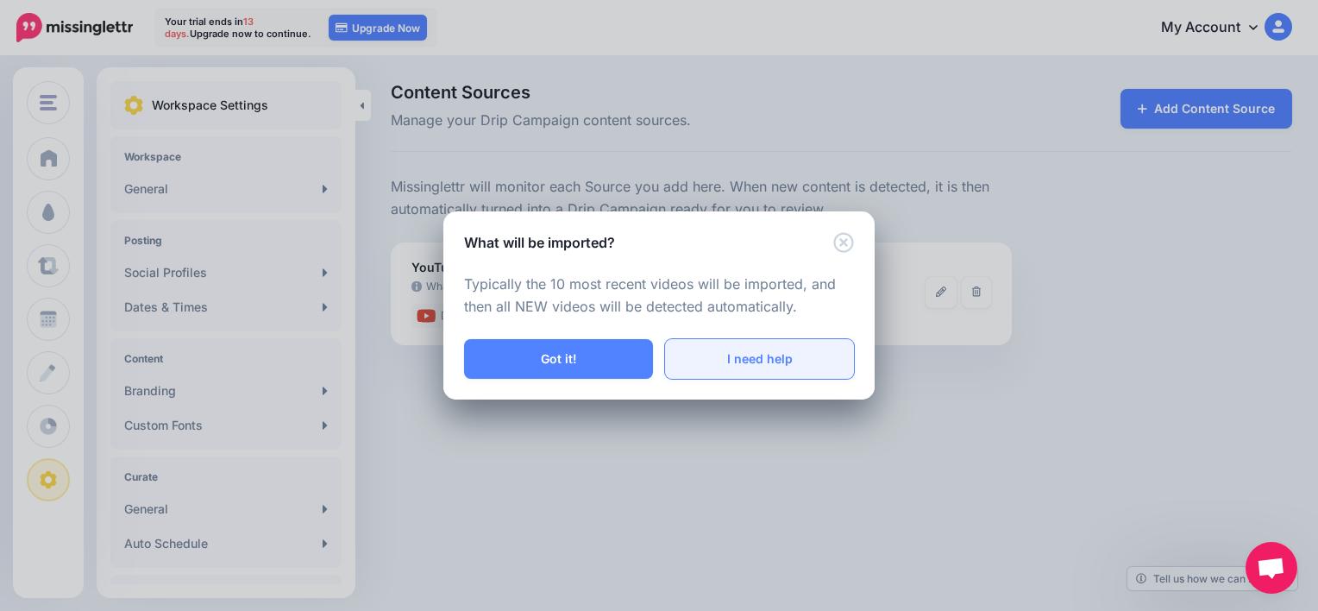
click at [784, 362] on link "I need help" at bounding box center [759, 359] width 189 height 40
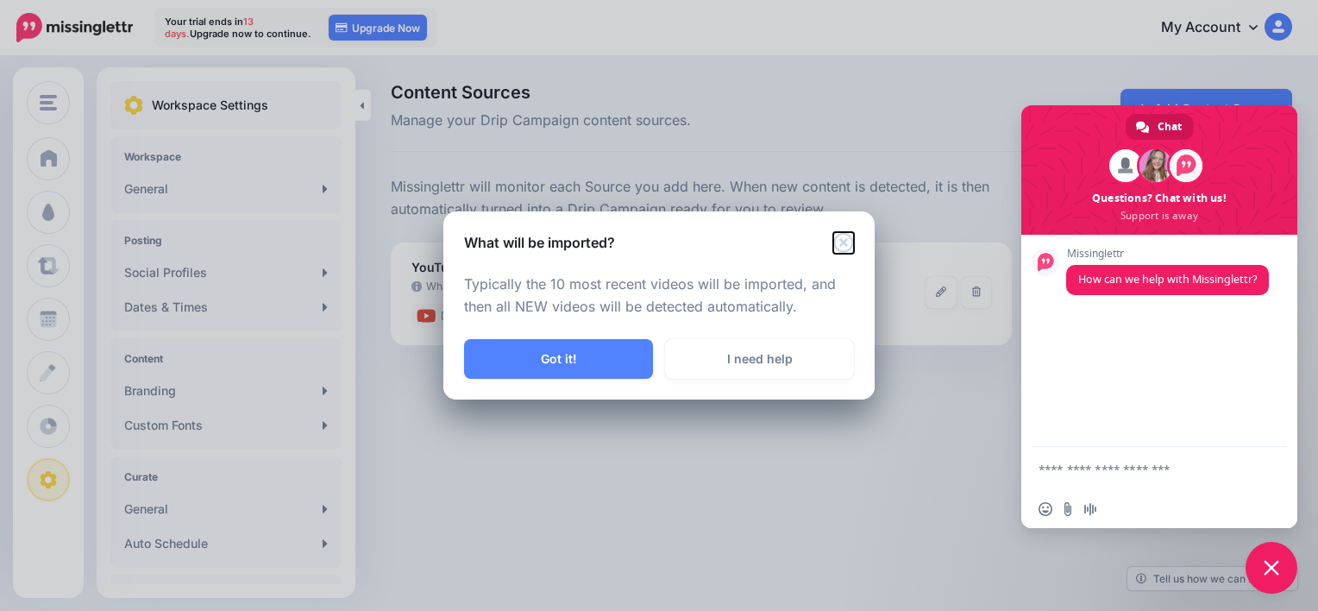
click at [845, 240] on icon "Close" at bounding box center [843, 242] width 20 height 20
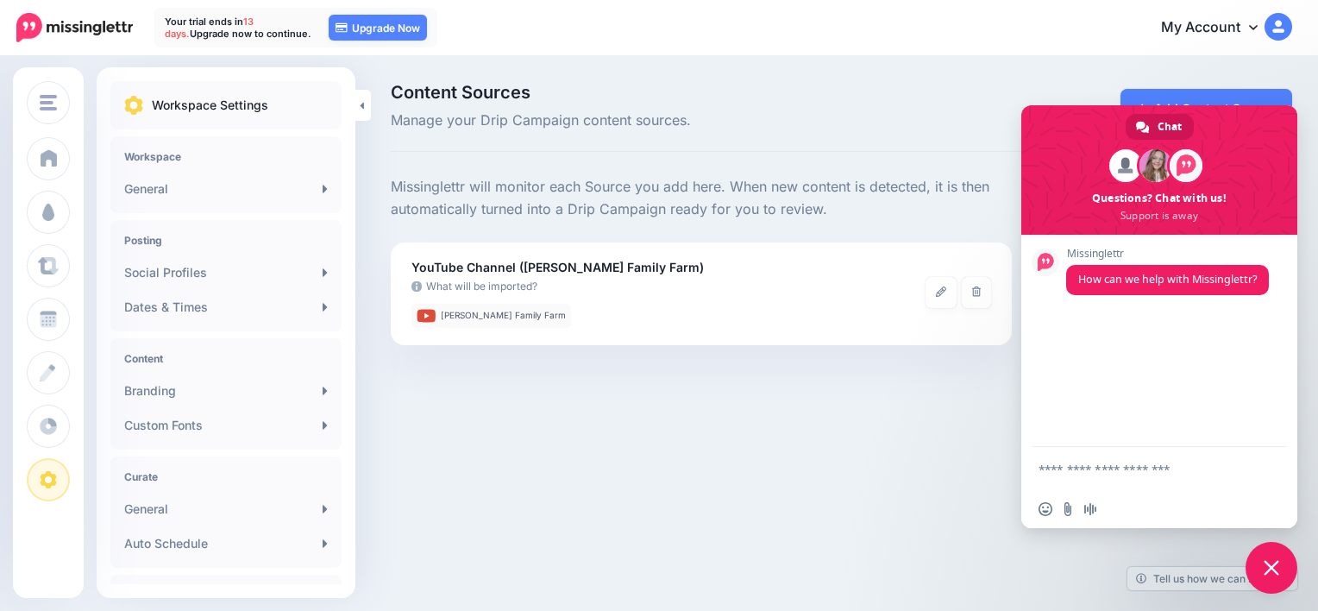
click at [773, 408] on div "[PERSON_NAME] Family Farm [PERSON_NAME] Family Farm Add Workspace Dashboard Cam…" at bounding box center [659, 305] width 1318 height 611
click at [1266, 555] on span "Close chat" at bounding box center [1272, 568] width 52 height 52
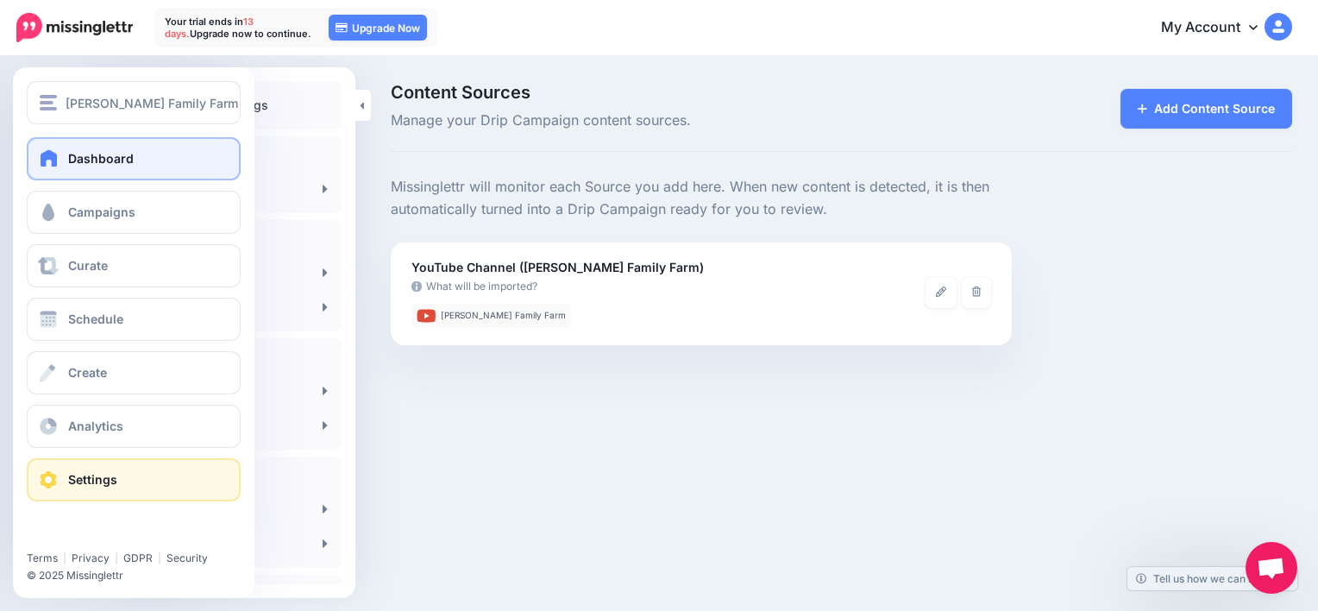
click at [109, 160] on span "Dashboard" at bounding box center [101, 158] width 66 height 15
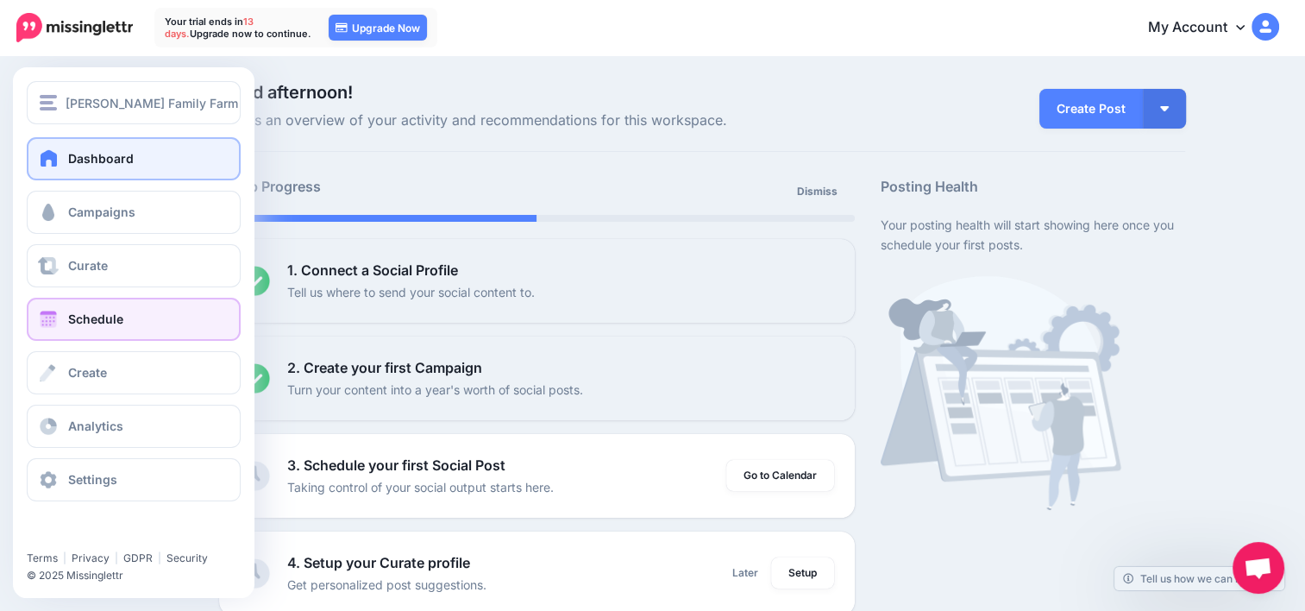
click at [110, 306] on link "Schedule" at bounding box center [134, 319] width 214 height 43
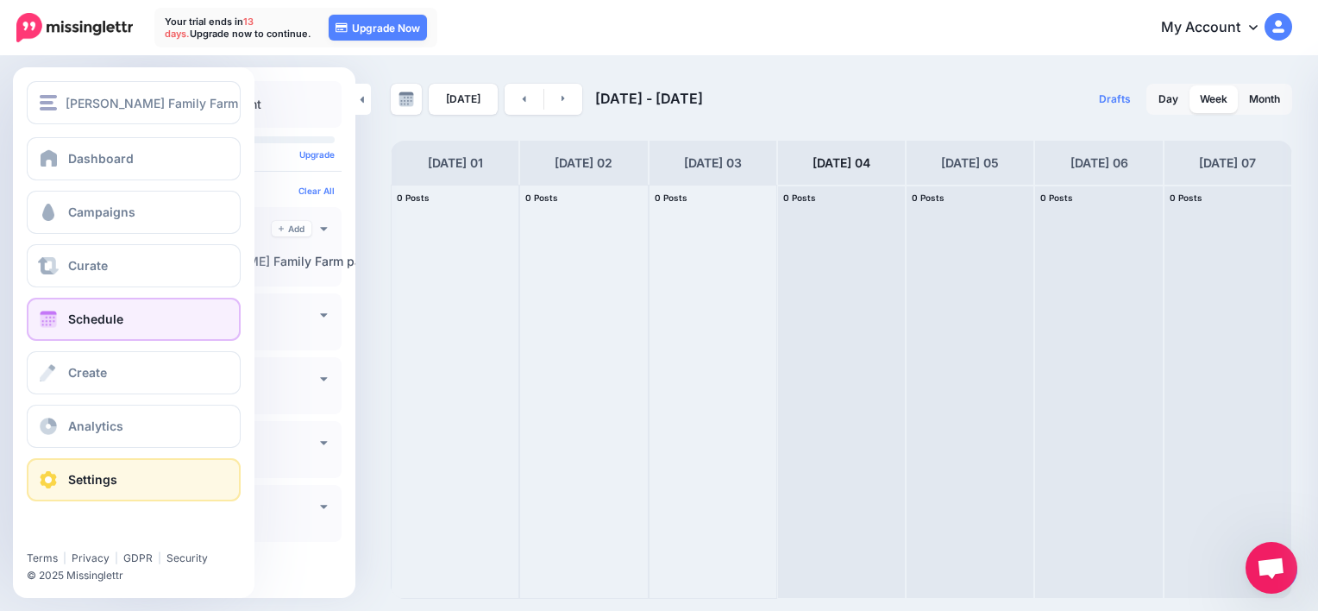
click at [102, 458] on link "Settings" at bounding box center [134, 479] width 214 height 43
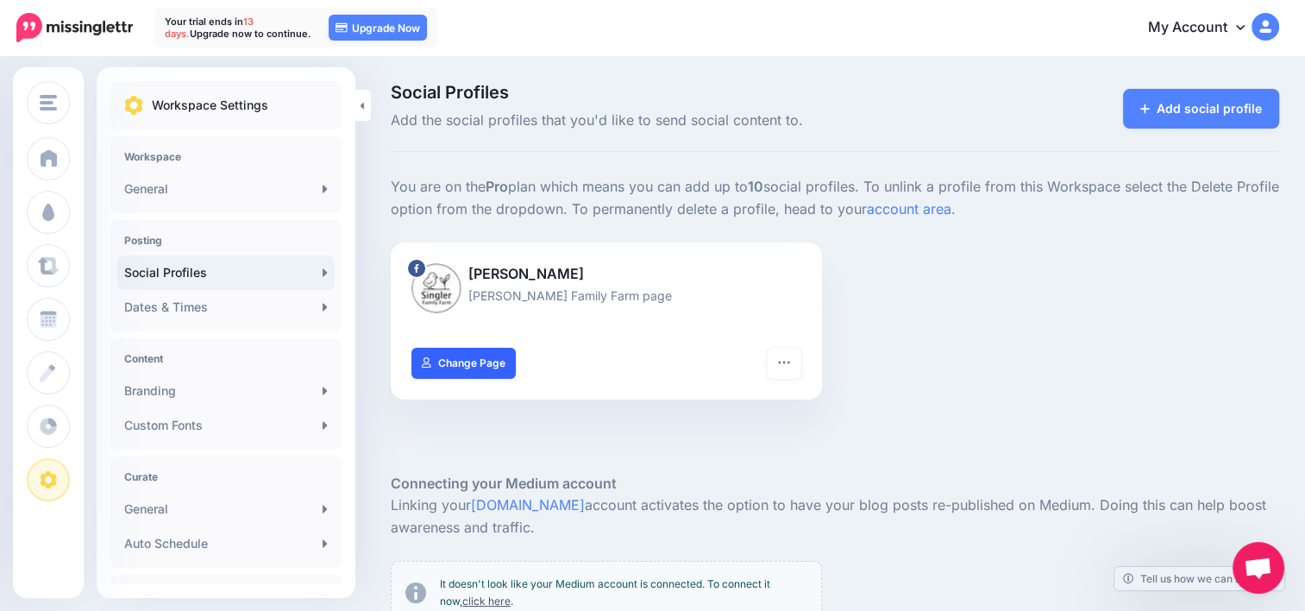
click at [467, 365] on link "Change Page" at bounding box center [463, 363] width 104 height 31
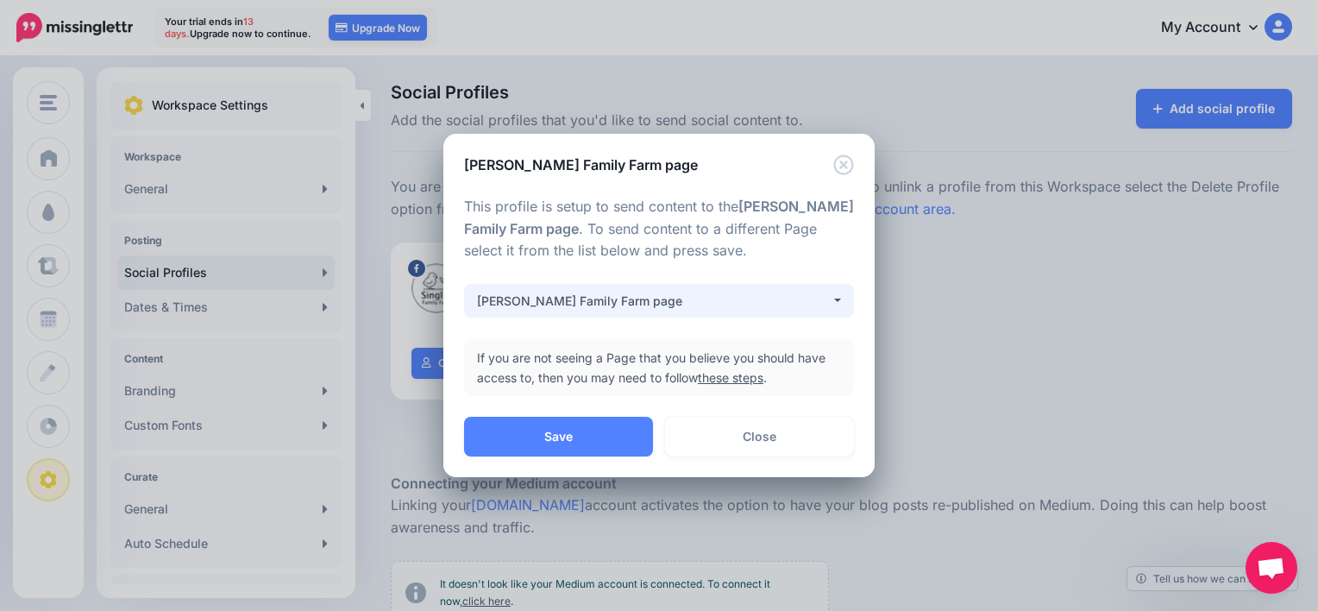
click at [672, 304] on div "[PERSON_NAME] Family Farm page" at bounding box center [654, 301] width 354 height 21
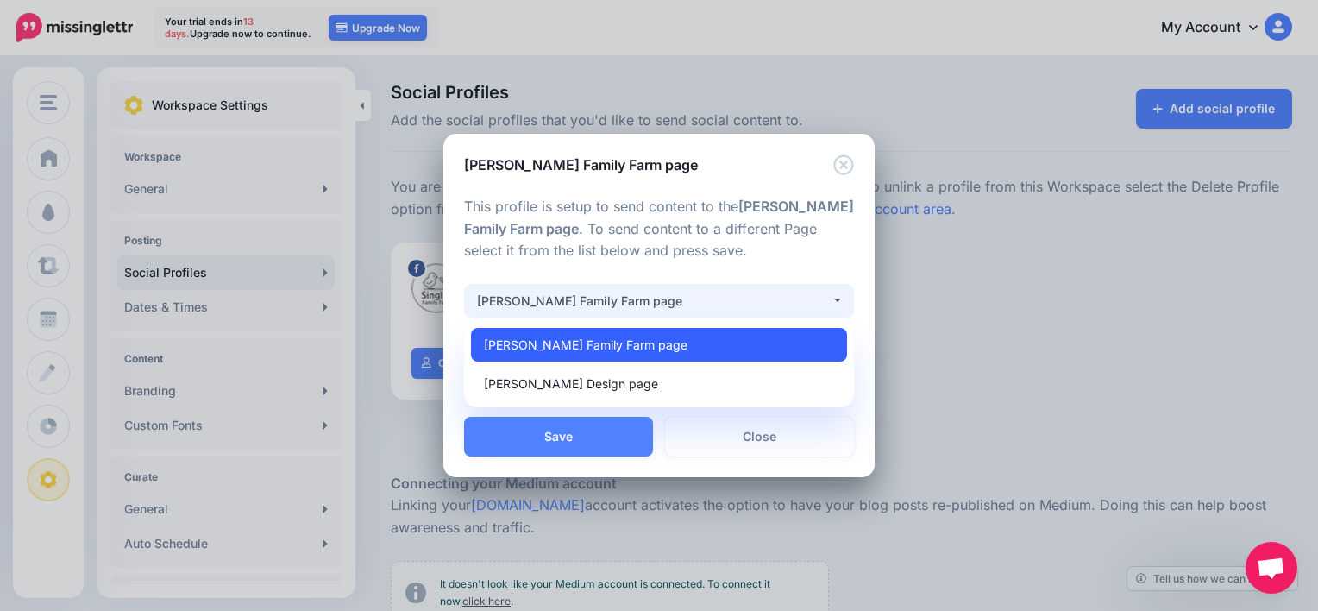
click at [687, 343] on link "[PERSON_NAME] Family Farm page" at bounding box center [659, 345] width 376 height 34
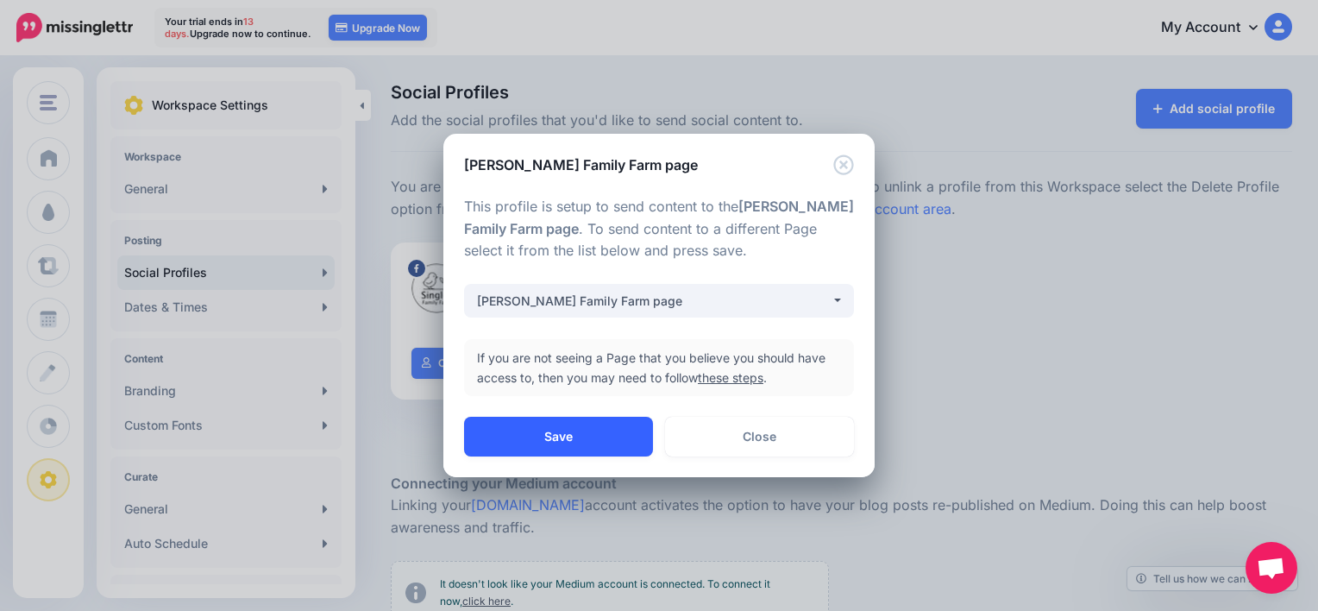
click at [624, 436] on button "Save" at bounding box center [558, 437] width 189 height 40
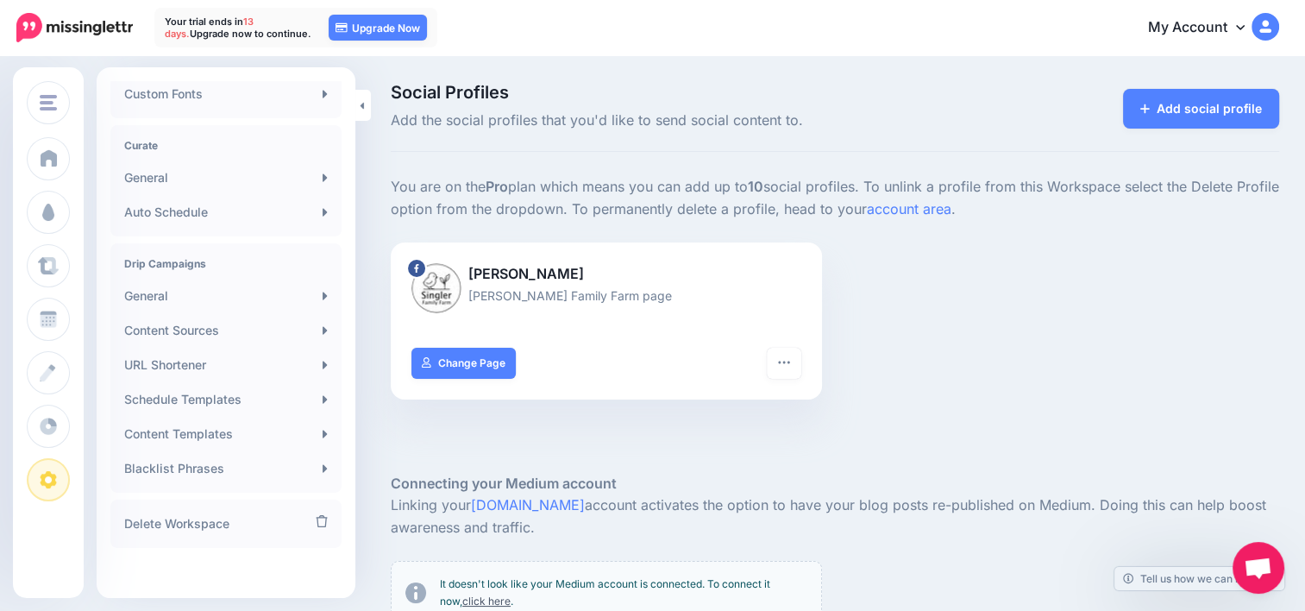
scroll to position [337, 0]
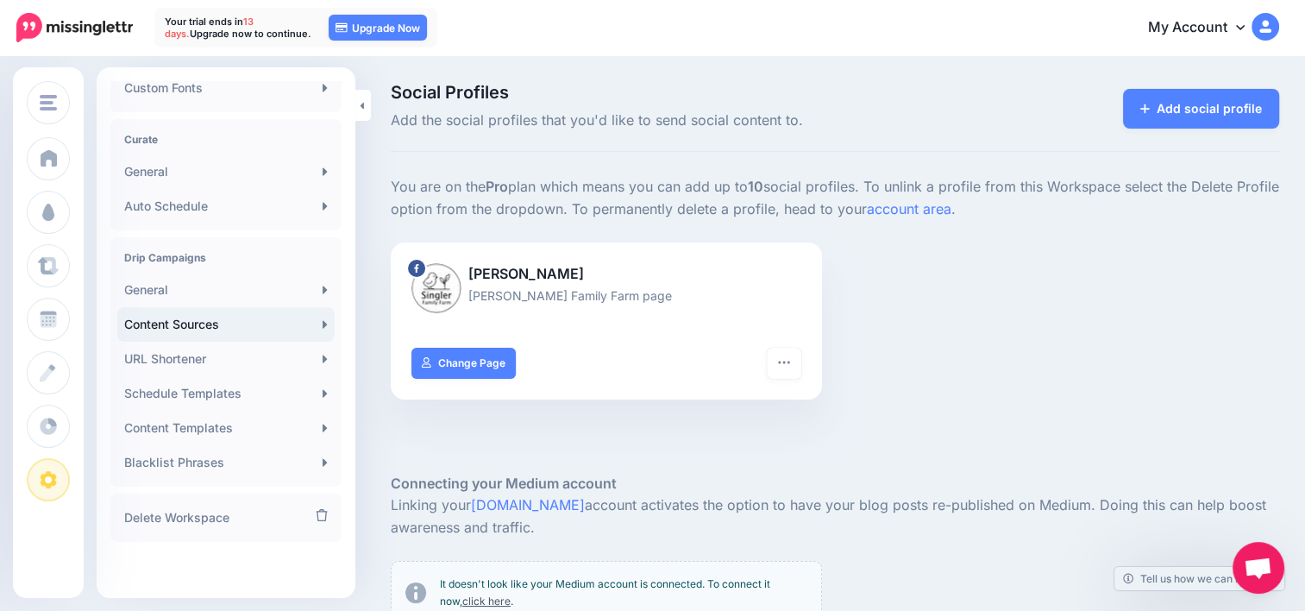
click at [238, 333] on link "Content Sources" at bounding box center [225, 324] width 217 height 35
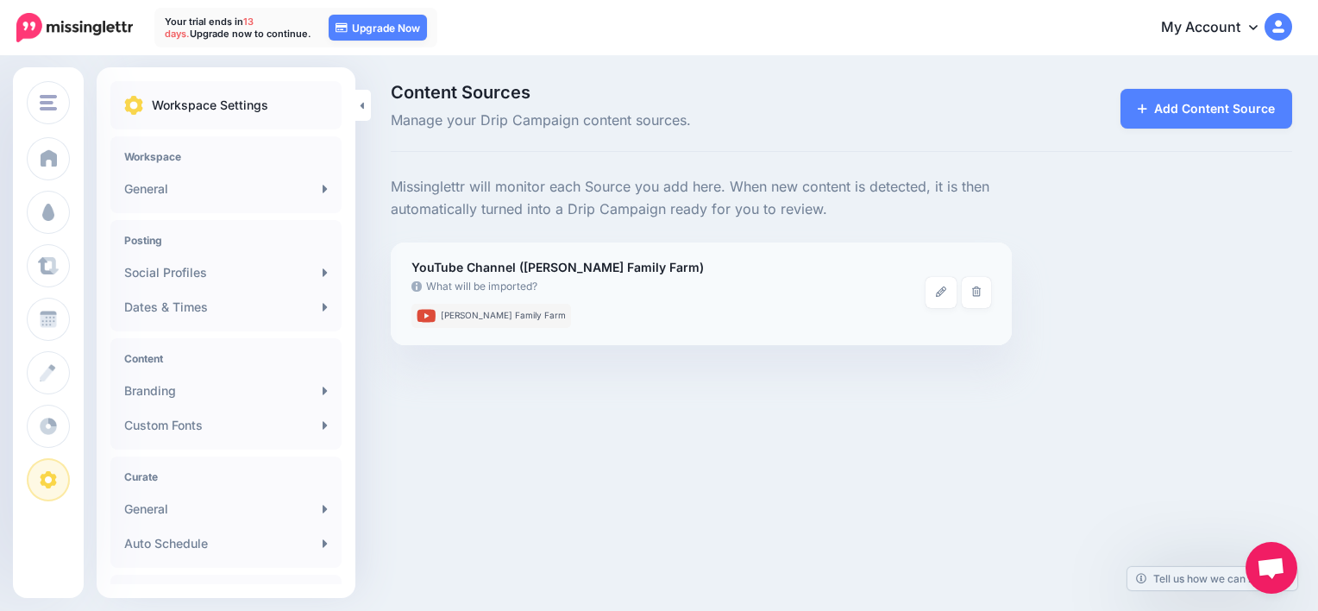
click at [493, 320] on li "[PERSON_NAME] Family Farm" at bounding box center [491, 316] width 160 height 24
drag, startPoint x: 493, startPoint y: 320, endPoint x: 957, endPoint y: 360, distance: 465.8
click at [957, 360] on div "Content Sources Manage your Drip Campaign content sources. Add Content Source" at bounding box center [659, 214] width 1318 height 313
click at [926, 293] on link at bounding box center [941, 292] width 31 height 31
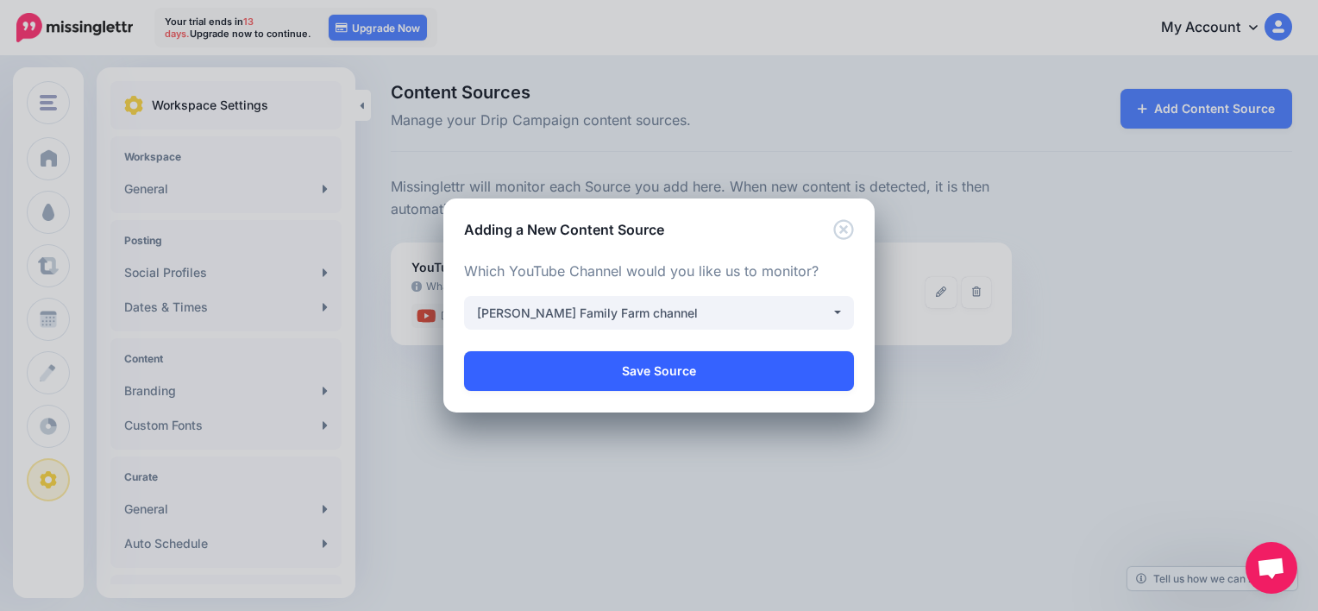
click at [642, 376] on link "Save Source" at bounding box center [659, 371] width 390 height 40
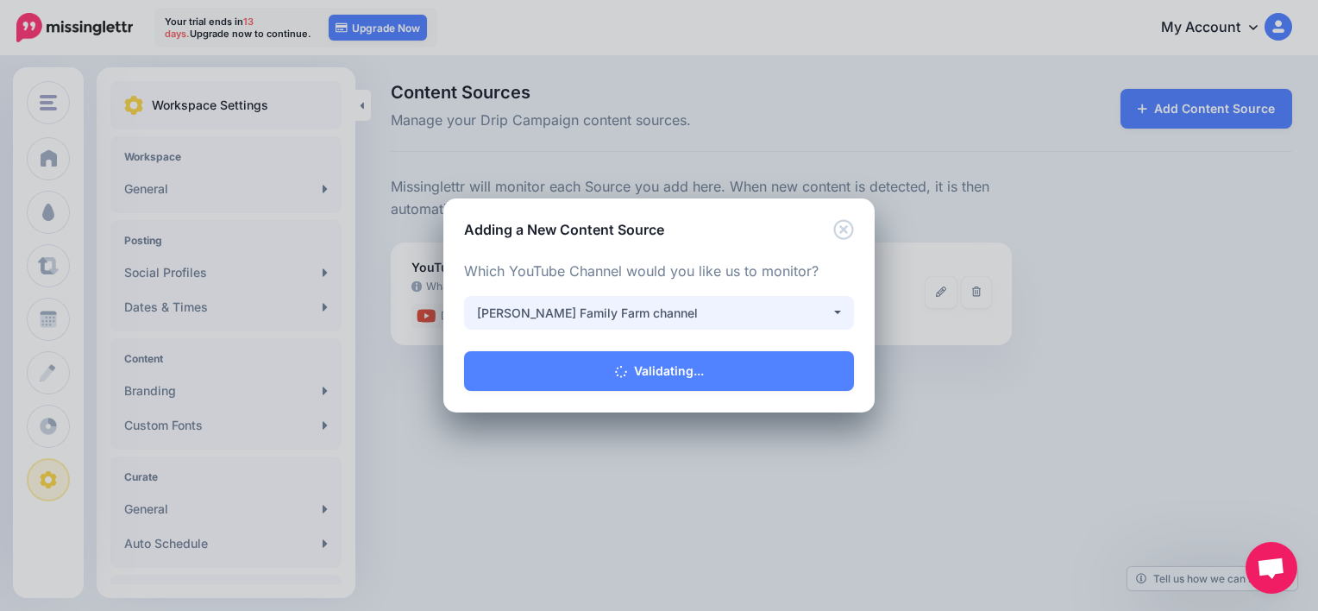
click at [737, 328] on div "Loading Choose the type of Content Source you would you like to add. Once conne…" at bounding box center [659, 336] width 390 height 153
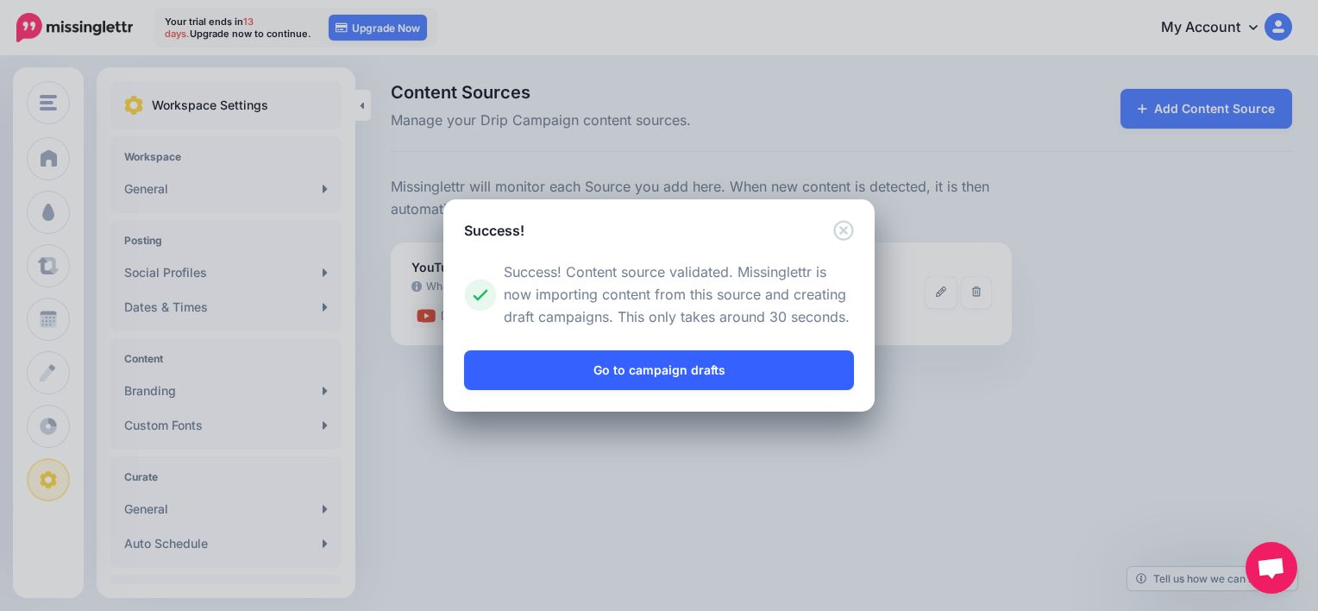
click at [718, 366] on link "Go to campaign drafts" at bounding box center [659, 370] width 390 height 40
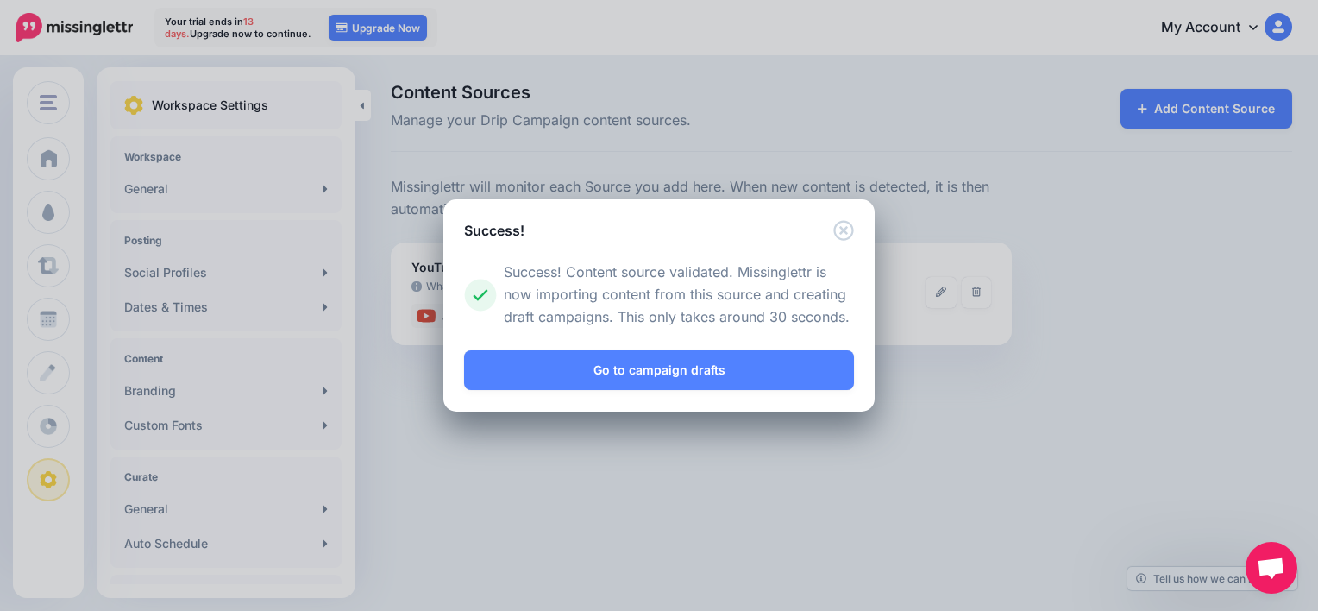
click at [1214, 107] on div "Success! Loading Loading Choose the type of Content Source you would you like t…" at bounding box center [659, 305] width 1318 height 611
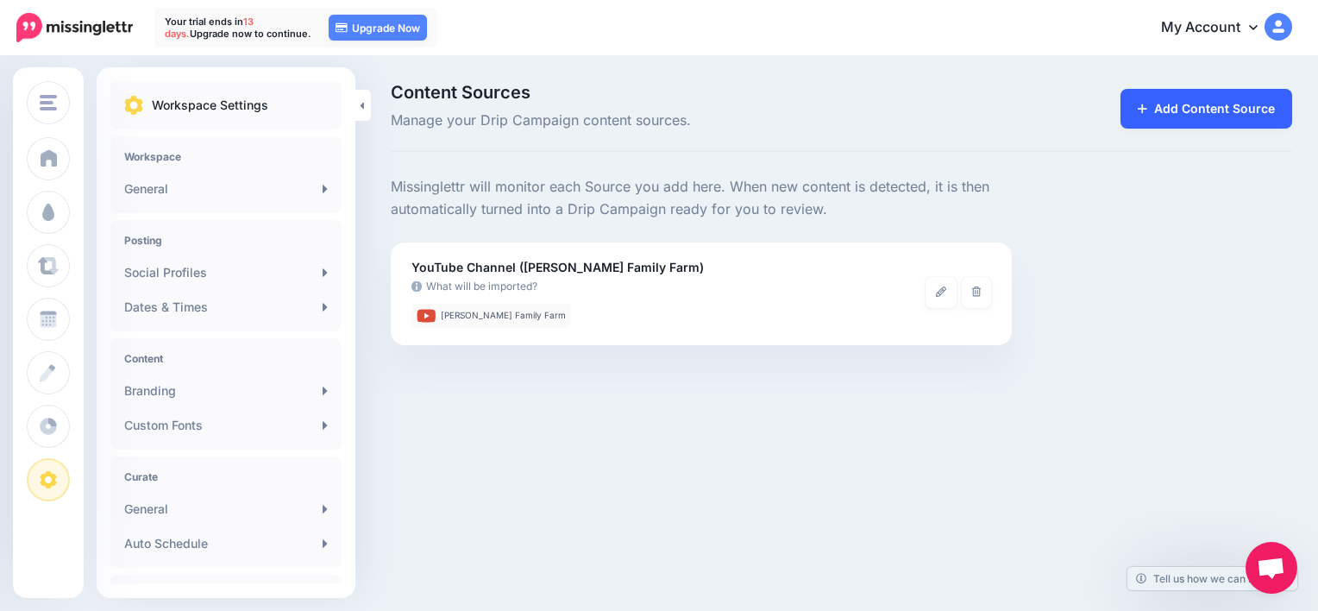
click at [1173, 121] on link "Add Content Source" at bounding box center [1206, 109] width 172 height 40
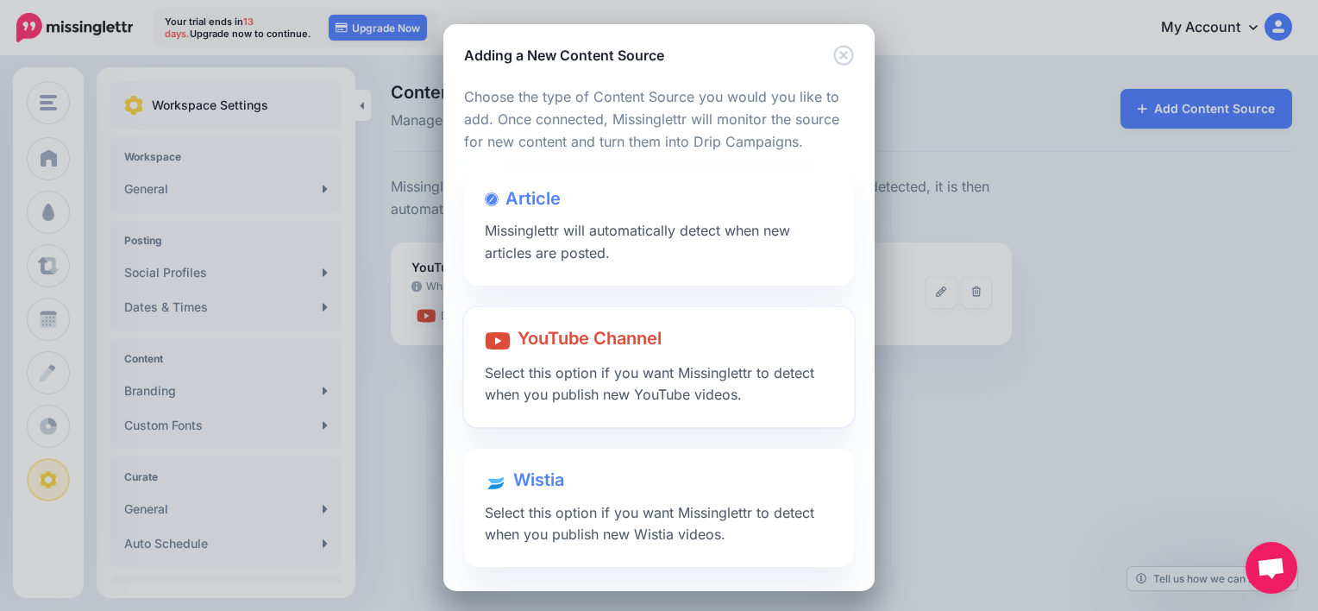
click at [646, 355] on div at bounding box center [659, 358] width 348 height 9
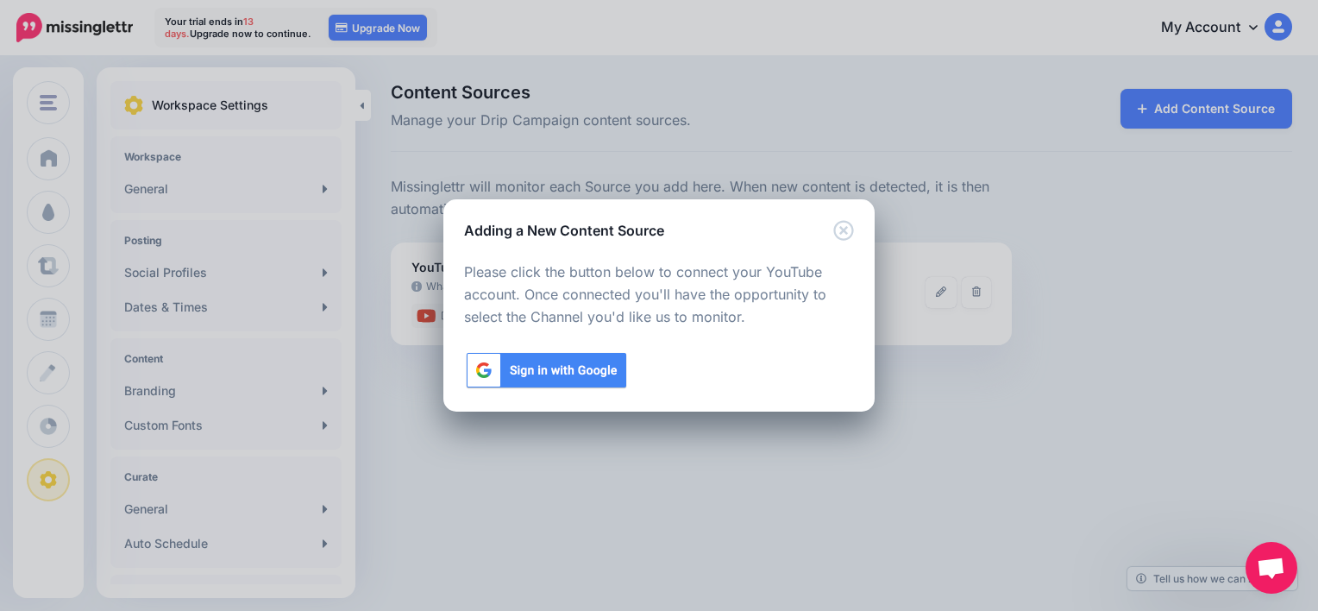
click at [583, 359] on img at bounding box center [546, 370] width 165 height 40
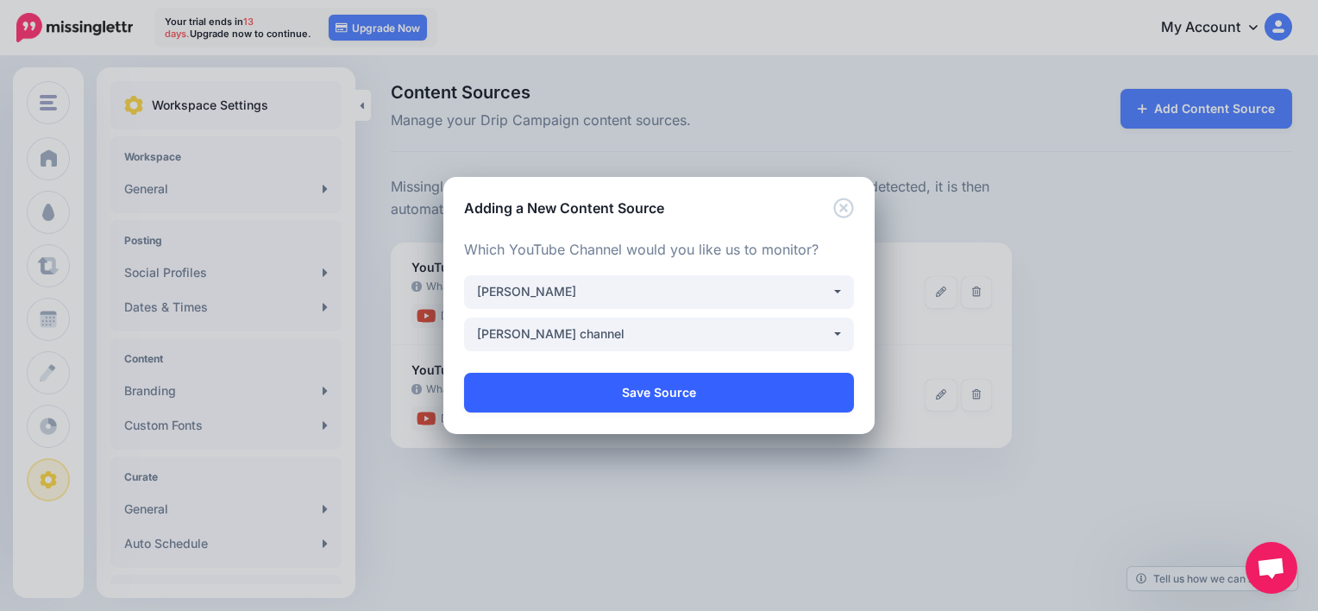
click at [642, 400] on link "Save Source" at bounding box center [659, 393] width 390 height 40
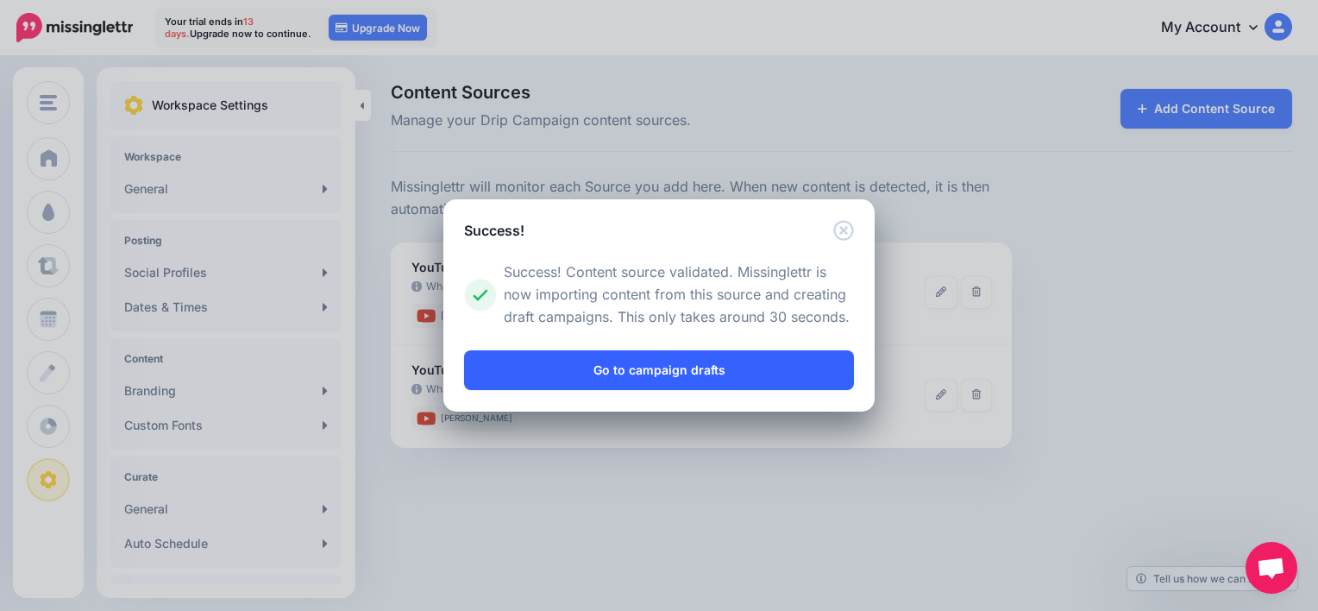
click at [700, 376] on link "Go to campaign drafts" at bounding box center [659, 370] width 390 height 40
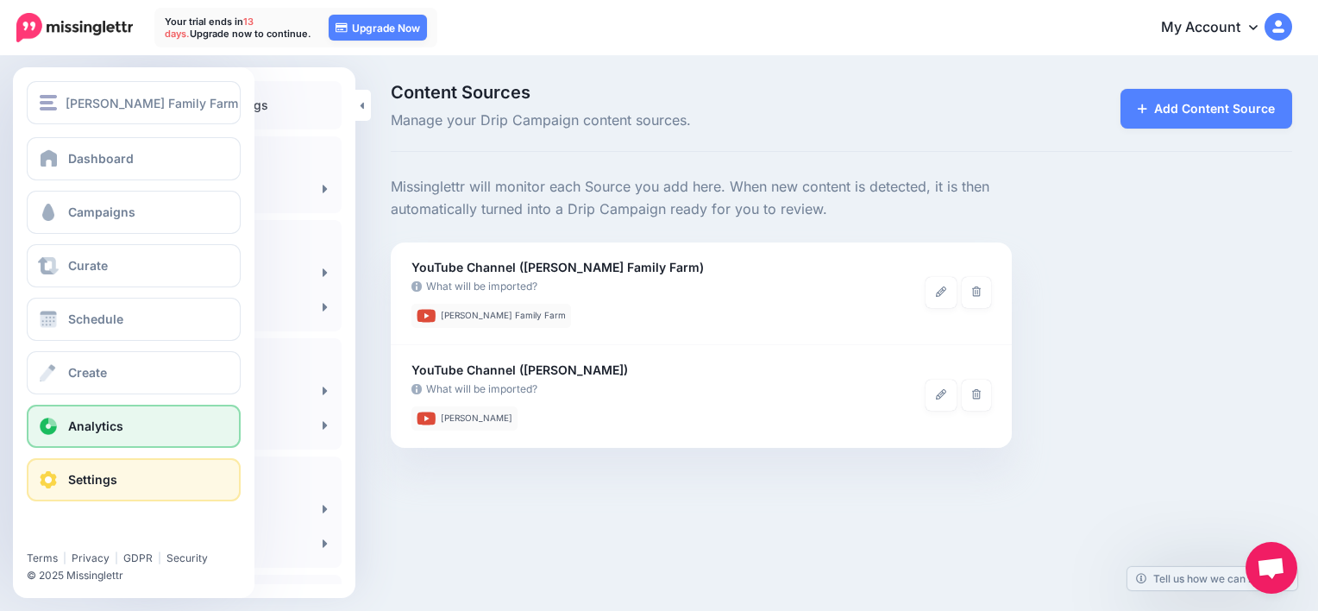
click at [155, 435] on link "Analytics" at bounding box center [134, 426] width 214 height 43
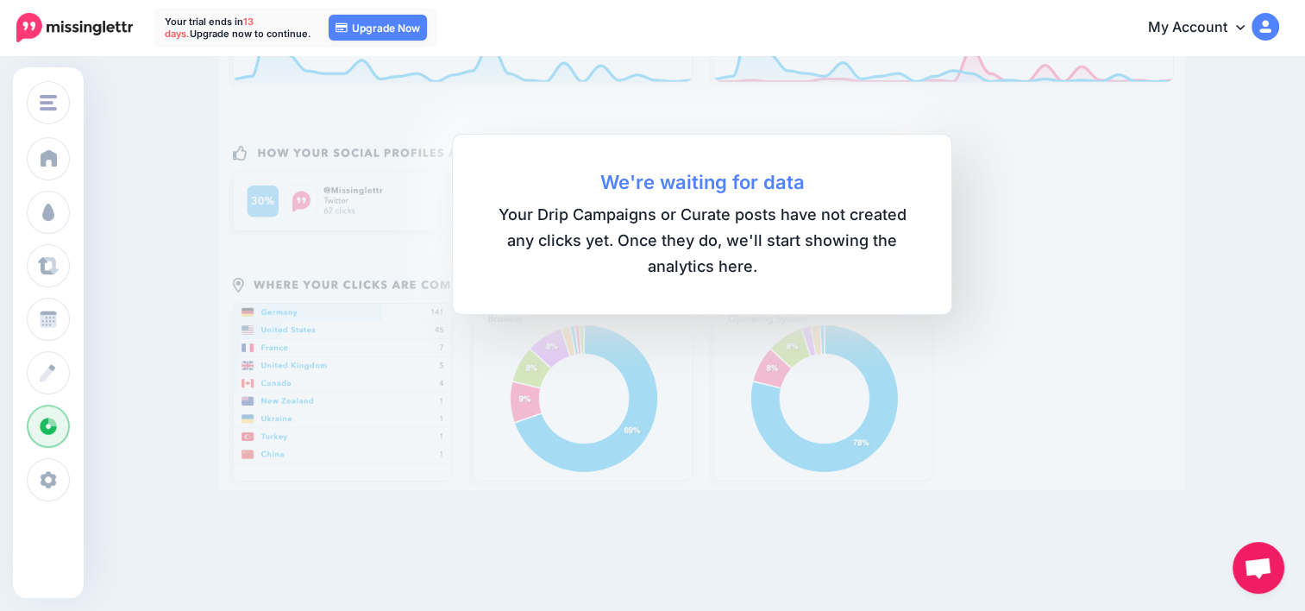
scroll to position [247, 0]
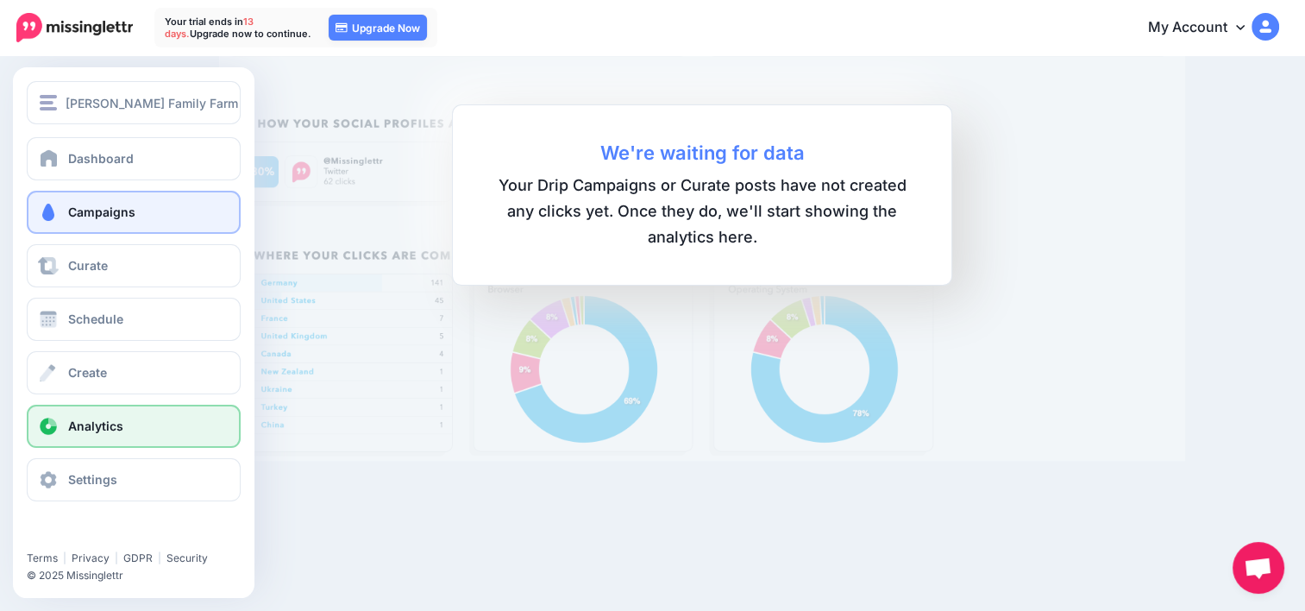
click at [100, 223] on link "Campaigns" at bounding box center [134, 212] width 214 height 43
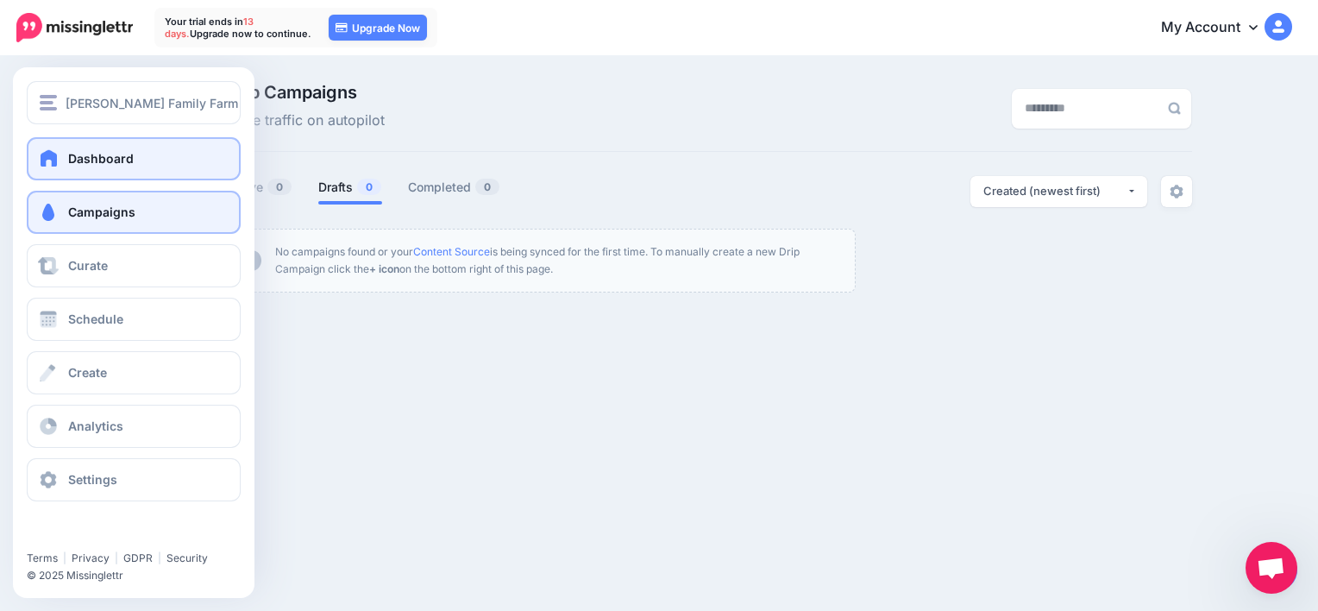
click at [72, 166] on link "Dashboard" at bounding box center [134, 158] width 214 height 43
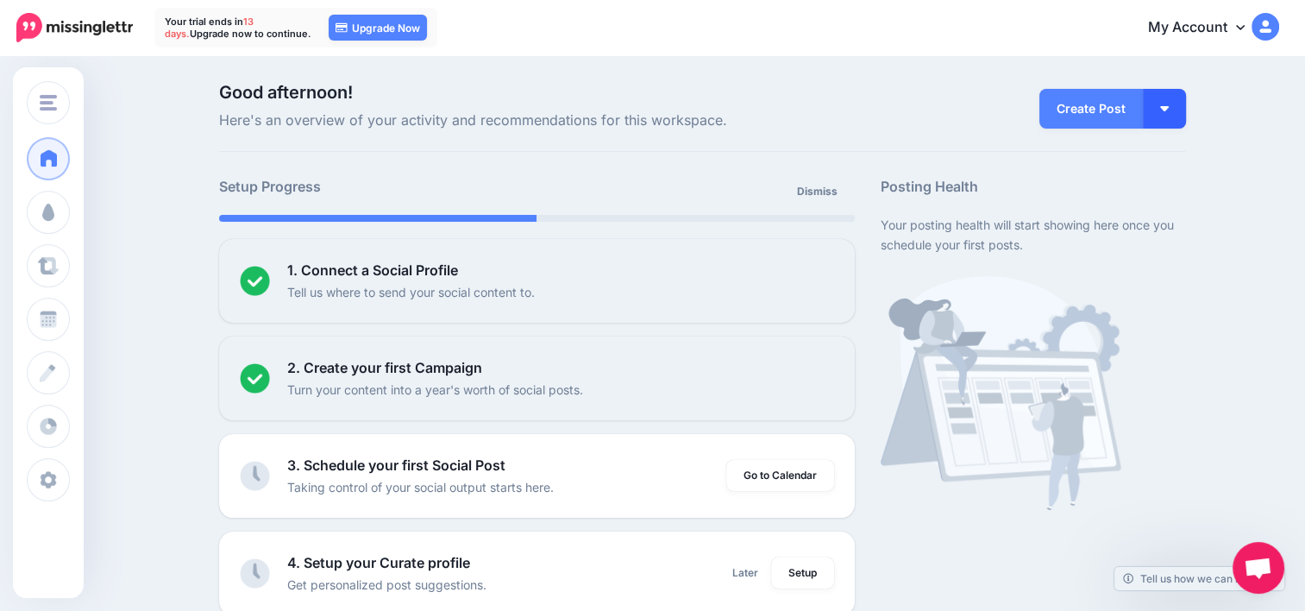
click at [1163, 93] on button "button" at bounding box center [1164, 109] width 43 height 40
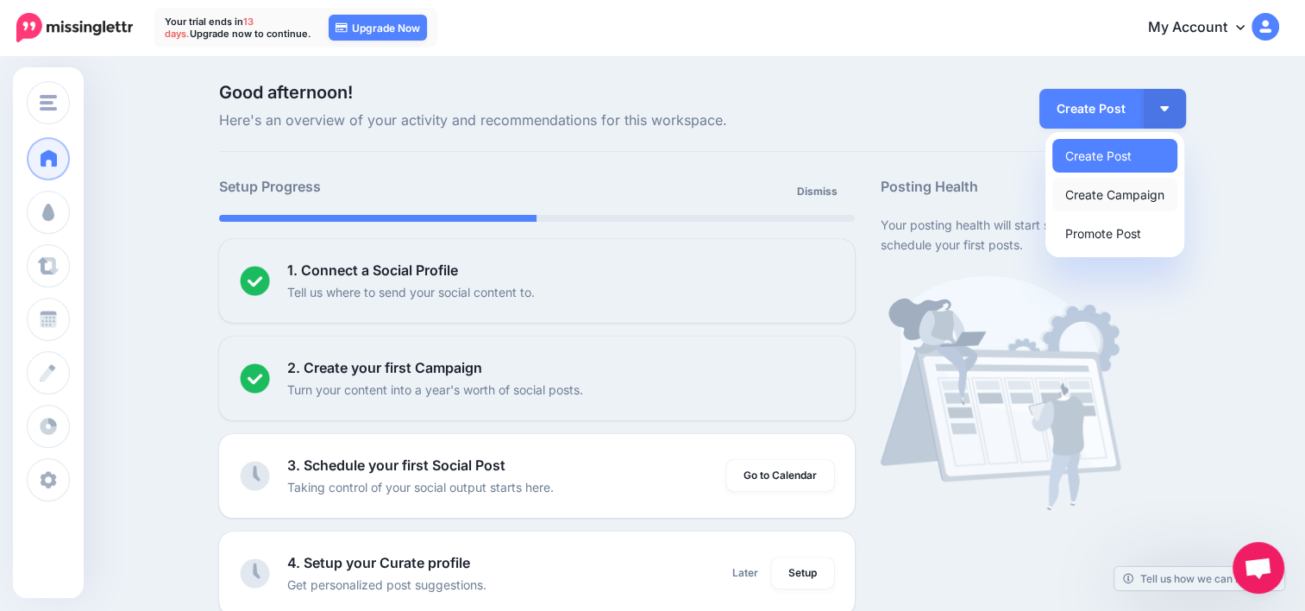
click at [1096, 200] on link "Create Campaign" at bounding box center [1114, 195] width 125 height 34
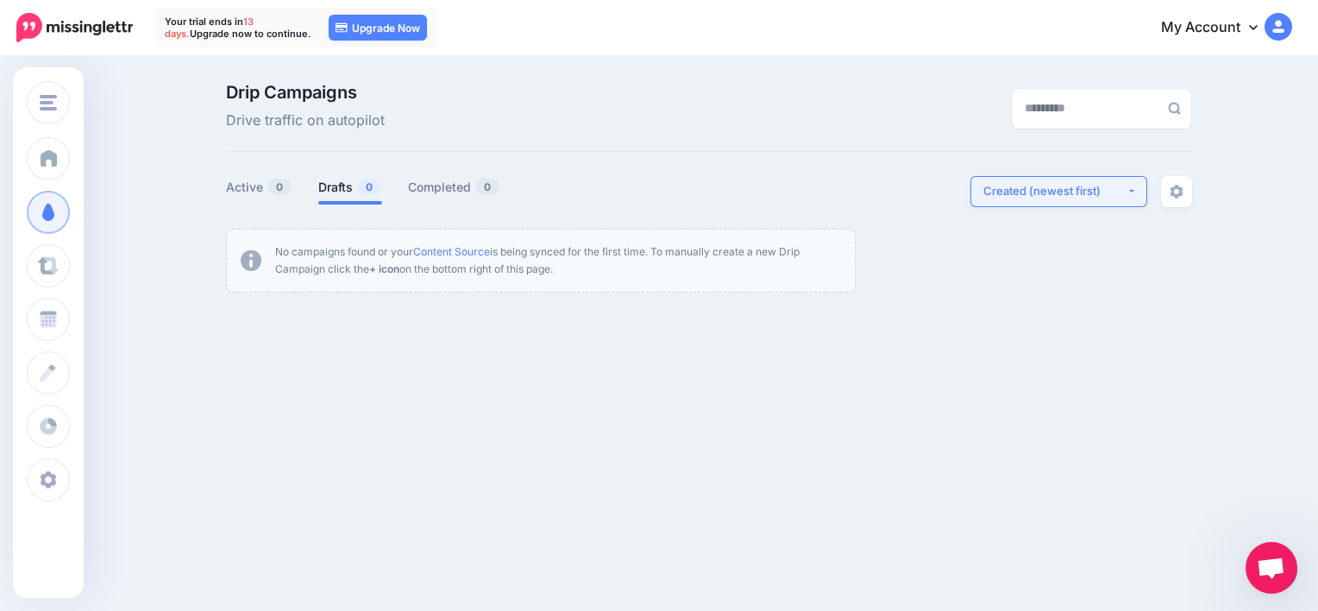
click at [1118, 202] on button "Created (newest first)" at bounding box center [1058, 191] width 177 height 31
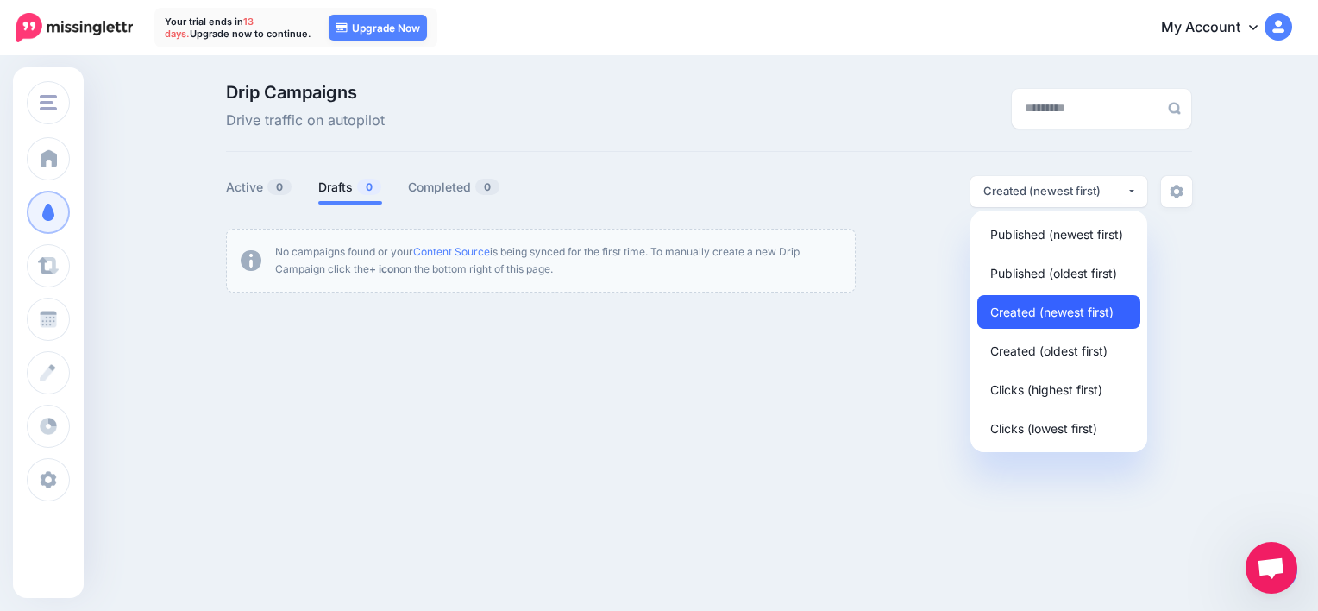
click at [1055, 314] on span "Created (newest first)" at bounding box center [1051, 311] width 123 height 21
select select "**********"
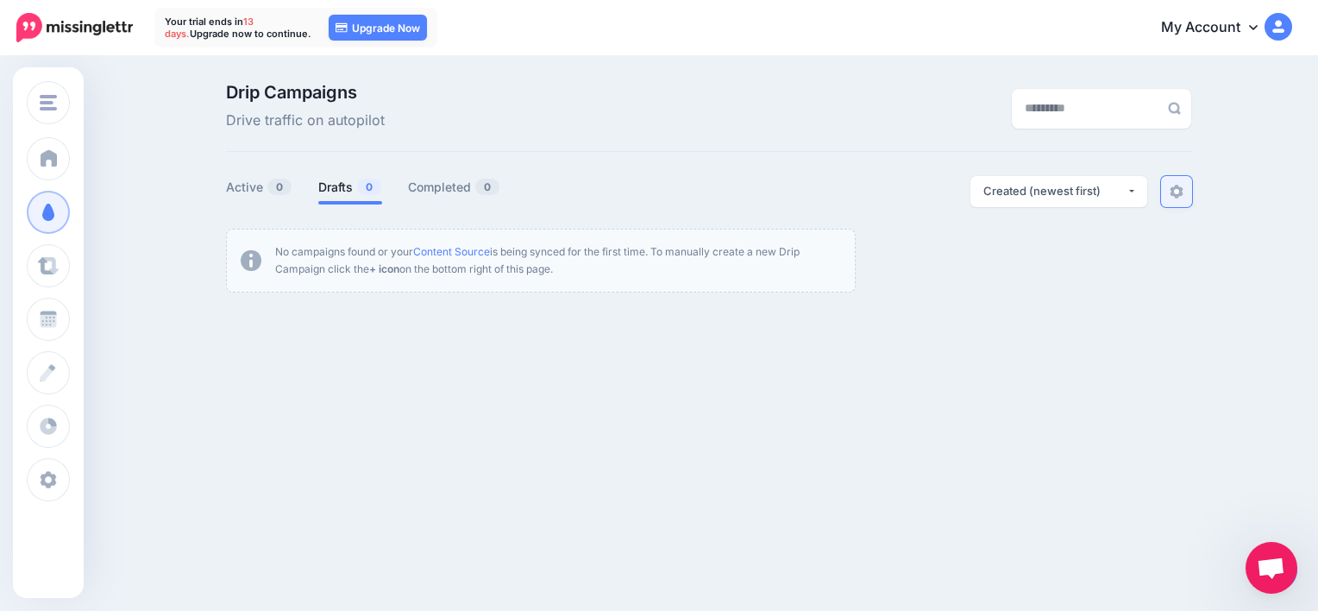
click at [1163, 193] on link at bounding box center [1176, 191] width 31 height 31
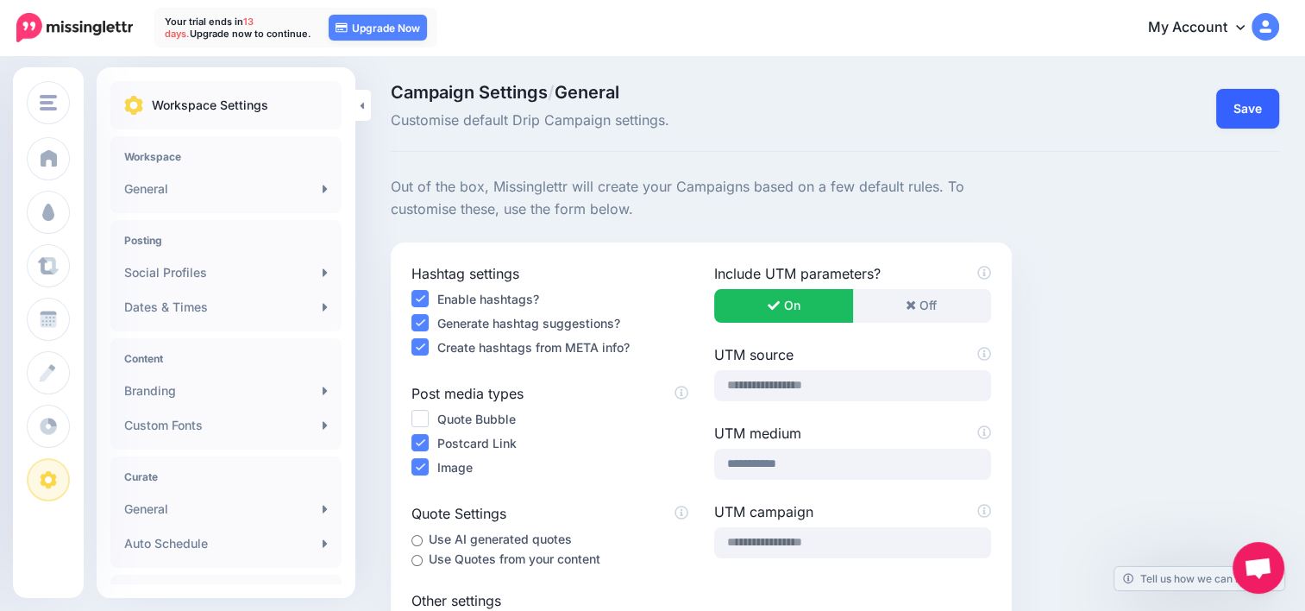
click at [1256, 109] on button "Save" at bounding box center [1247, 109] width 63 height 40
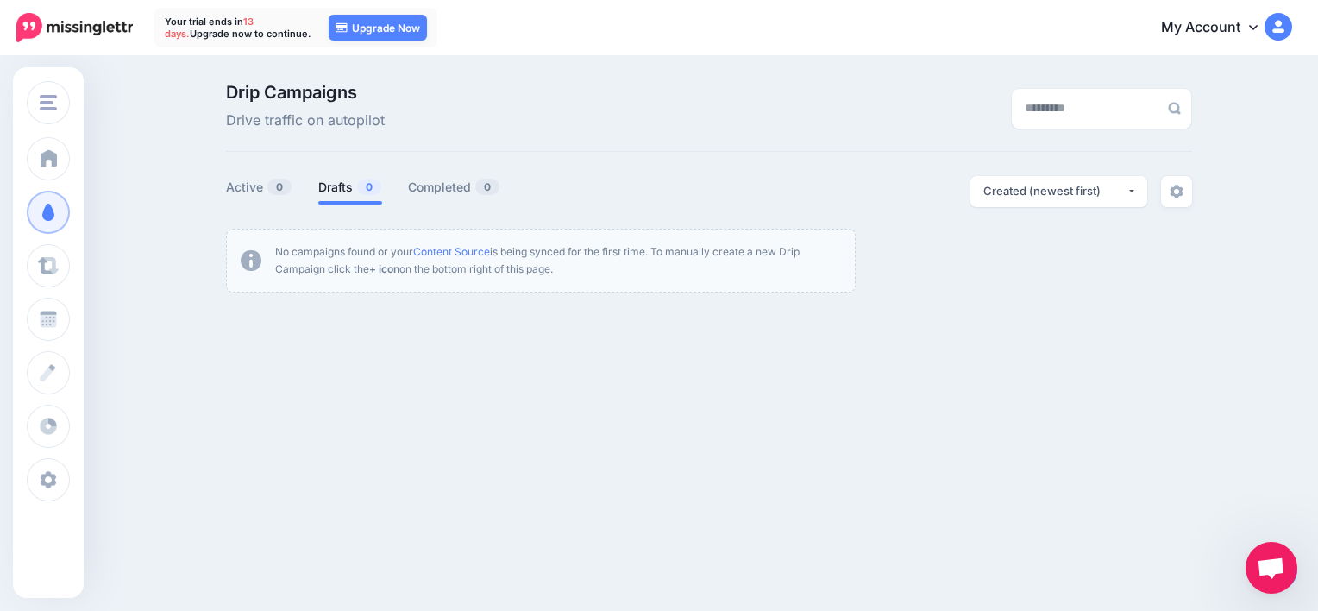
click at [1237, 35] on link "My Account" at bounding box center [1218, 28] width 148 height 42
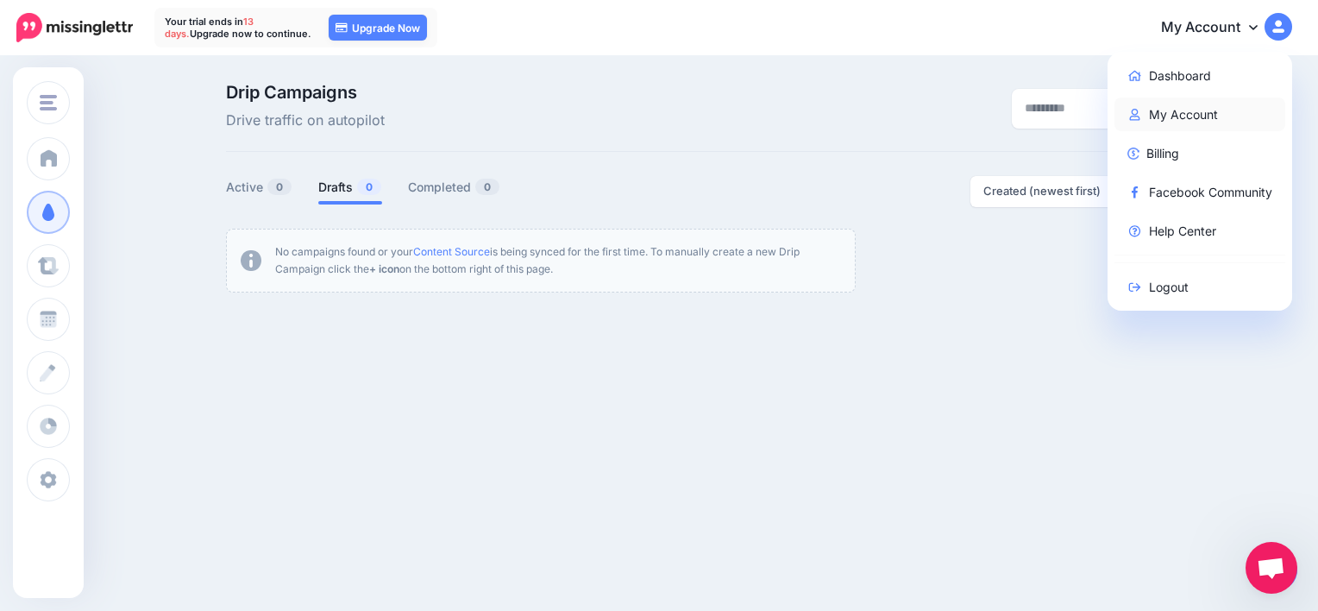
click at [1183, 118] on link "My Account" at bounding box center [1200, 114] width 172 height 34
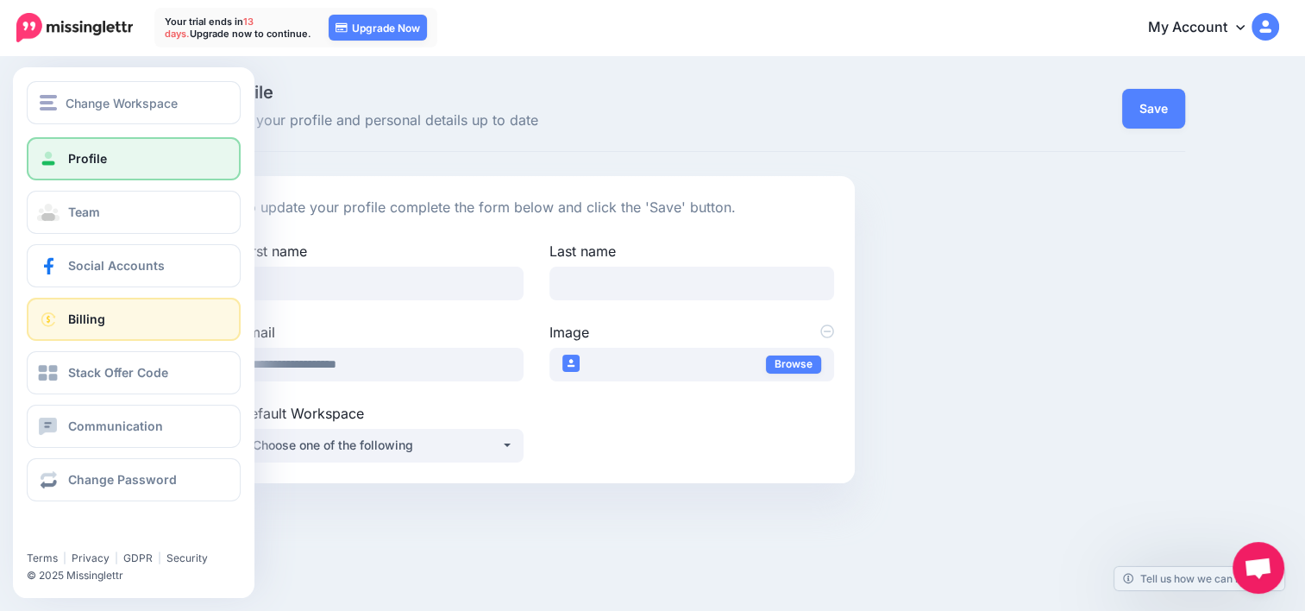
click at [110, 324] on link "Billing" at bounding box center [134, 319] width 214 height 43
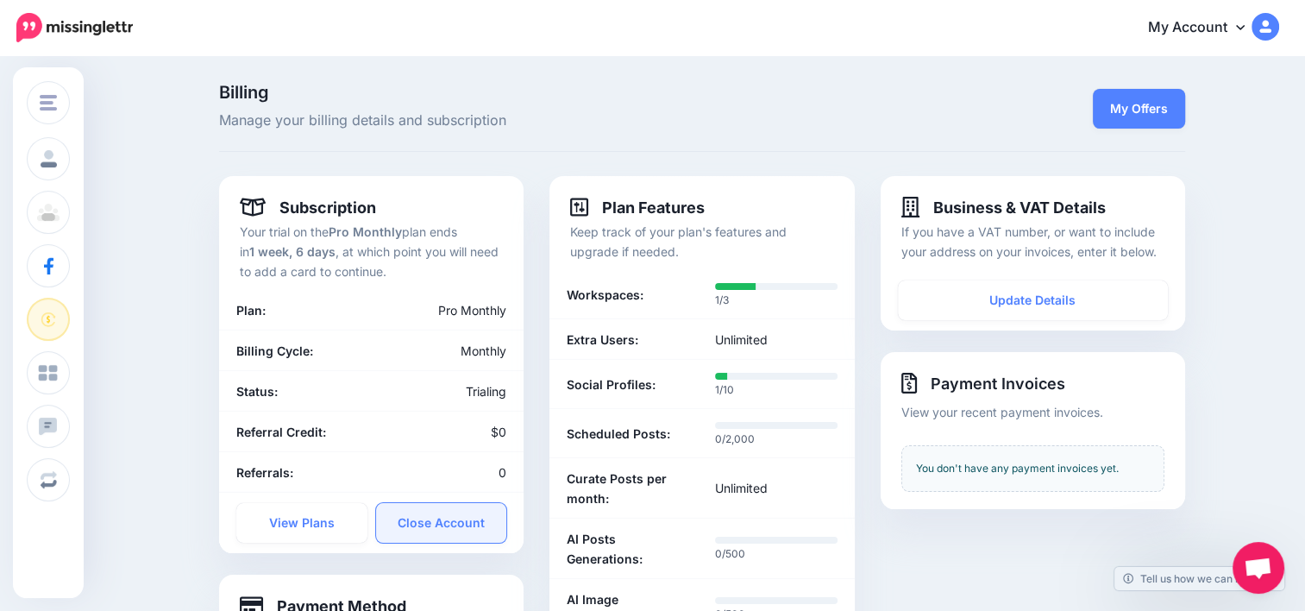
click at [449, 521] on link "Close Account" at bounding box center [441, 523] width 131 height 40
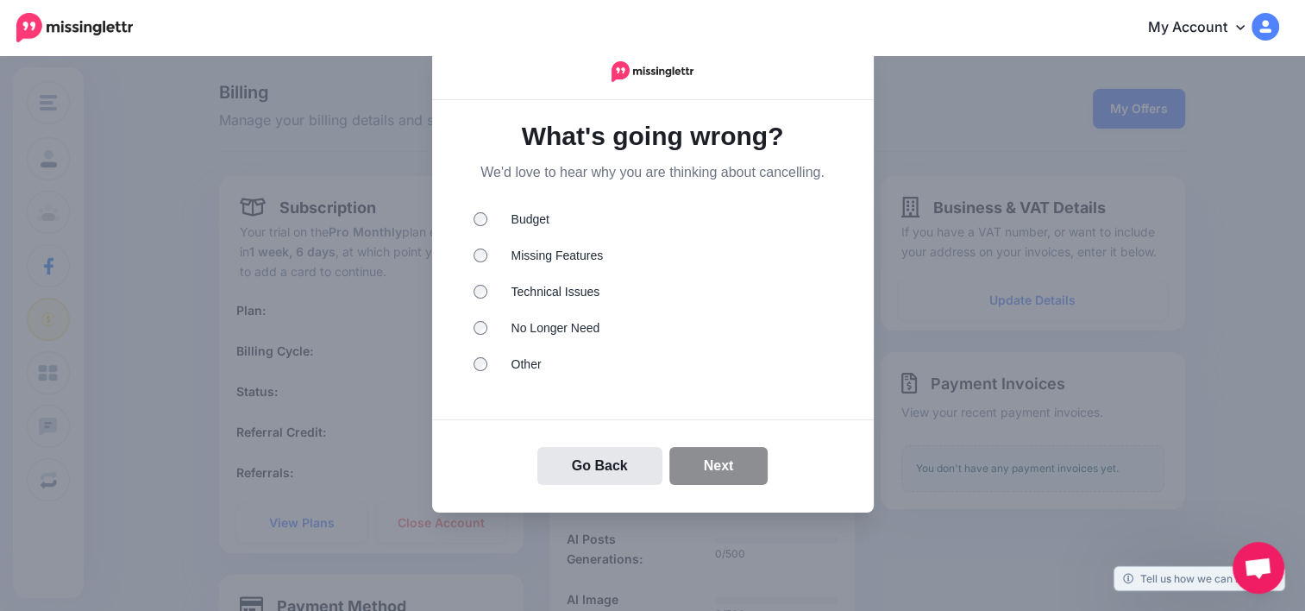
click at [542, 221] on li "Budget" at bounding box center [653, 221] width 359 height 22
click at [741, 465] on button "Next" at bounding box center [718, 466] width 99 height 38
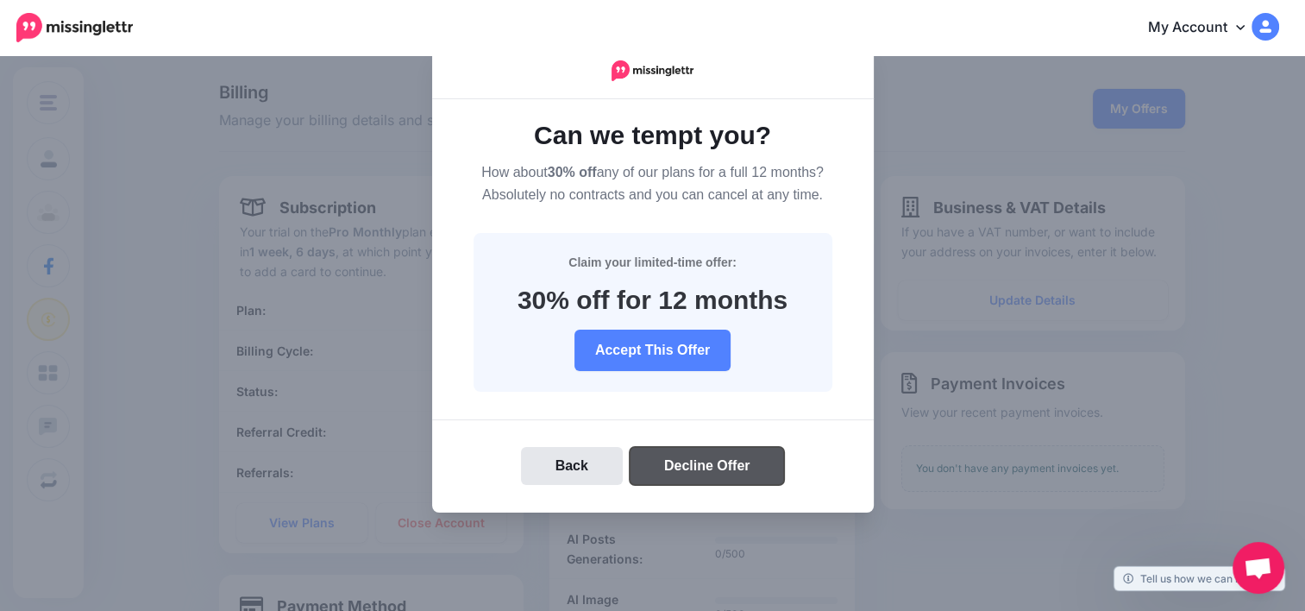
click at [727, 469] on button "Decline Offer" at bounding box center [707, 466] width 155 height 38
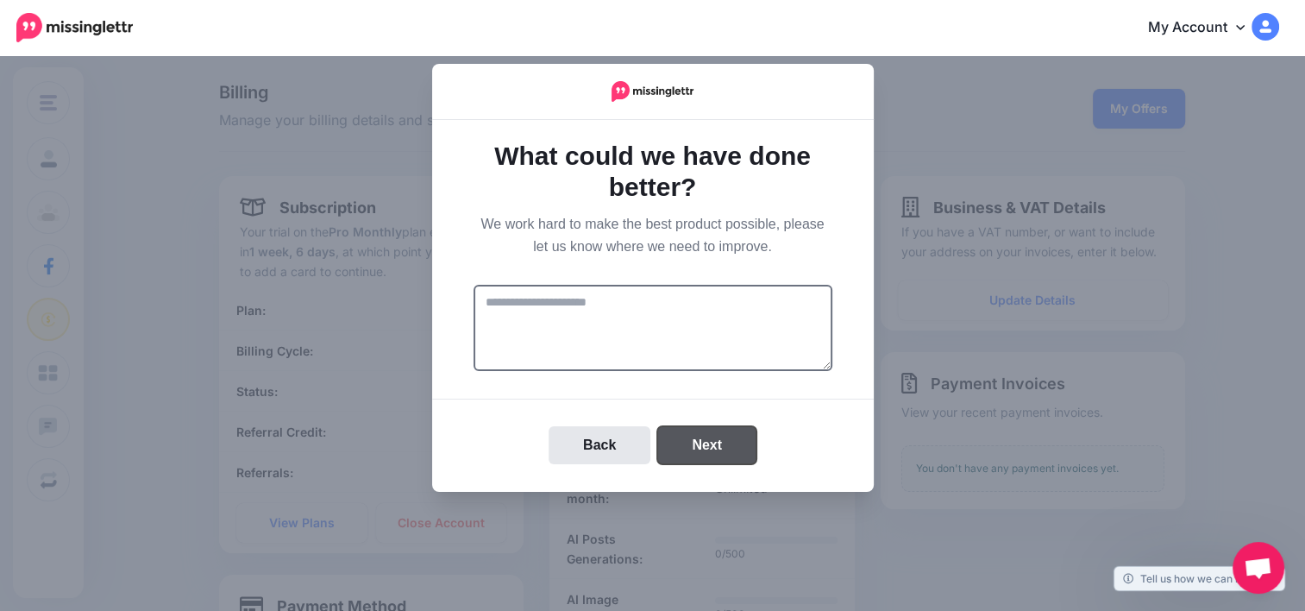
click at [716, 433] on button "Next" at bounding box center [706, 445] width 99 height 38
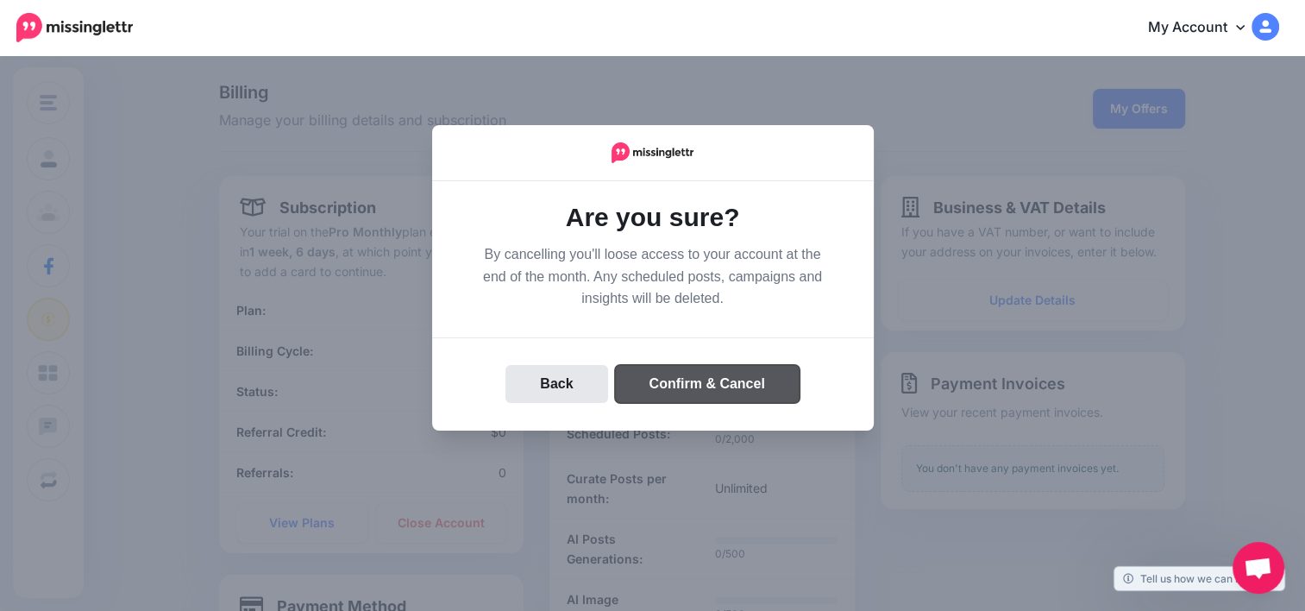
click at [698, 382] on button "Confirm & Cancel" at bounding box center [707, 384] width 185 height 38
